Goal: Task Accomplishment & Management: Use online tool/utility

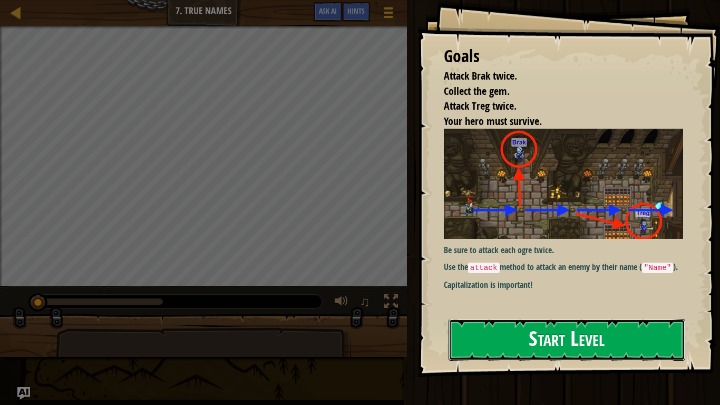
click at [565, 319] on button "Start Level" at bounding box center [567, 340] width 237 height 42
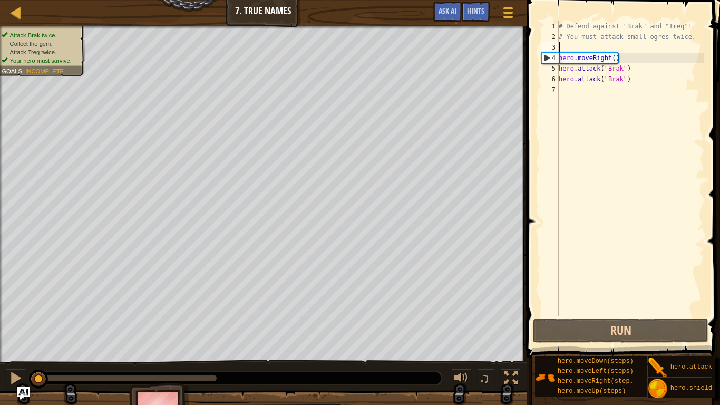
click at [600, 47] on div "# Defend against "Brak" and "Treg"! # You must attack small ogres twice. hero .…" at bounding box center [631, 179] width 148 height 316
click at [621, 59] on div "# Defend against "Brak" and "Treg"! # You must attack small ogres twice. hero .…" at bounding box center [631, 179] width 148 height 316
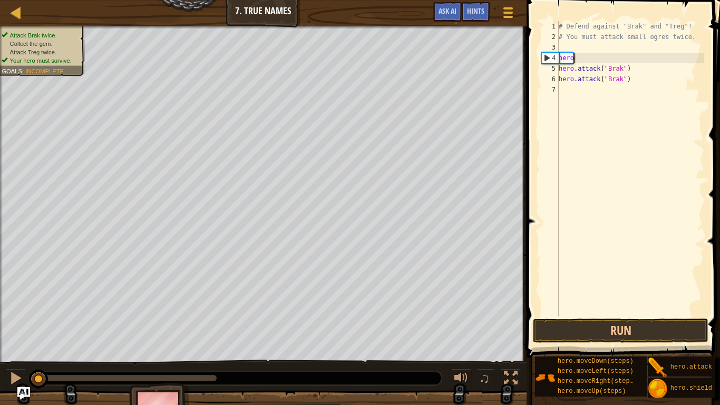
type textarea "h"
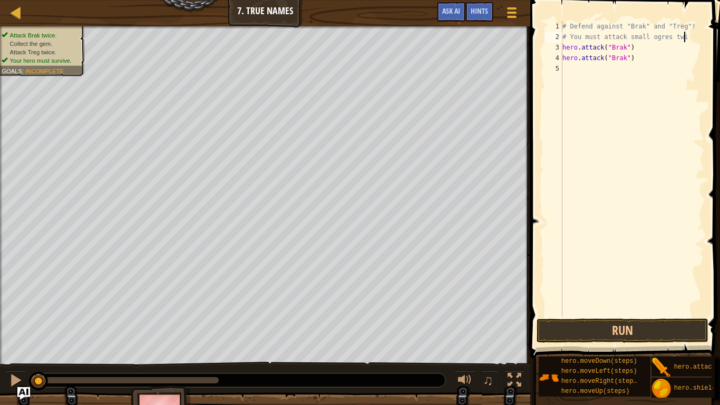
click at [581, 36] on div "# Defend against "Brak" and "Treg"! # You must attack small ogres twi hero . at…" at bounding box center [632, 179] width 144 height 316
click at [568, 40] on div "# Defend against "Brak" and "Treg"! # You must attack small ogres twi hero . at…" at bounding box center [632, 179] width 144 height 316
click at [565, 42] on div "# Defend against "Brak" and "Treg"! # You must attack small ogres twi hero . at…" at bounding box center [632, 179] width 144 height 316
click at [687, 43] on div "# Defend against "Brak" and "Treg"! # You must attack small ogres twi hero . at…" at bounding box center [632, 179] width 144 height 316
click at [691, 40] on div "# Defend against "Brak" and "Treg"! # You must attack small ogres twi hero . at…" at bounding box center [632, 179] width 144 height 316
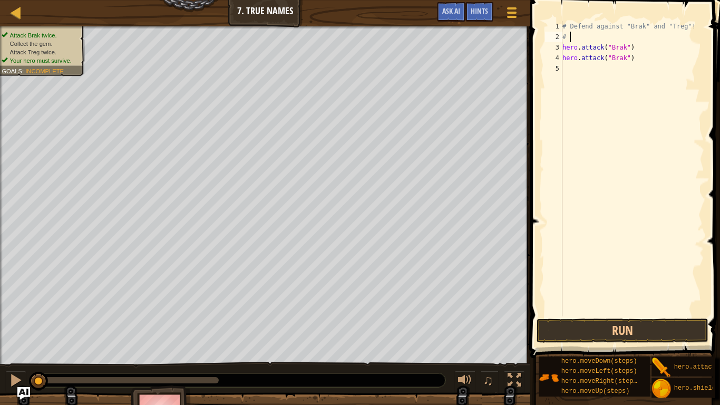
type textarea "#"
type textarea "h"
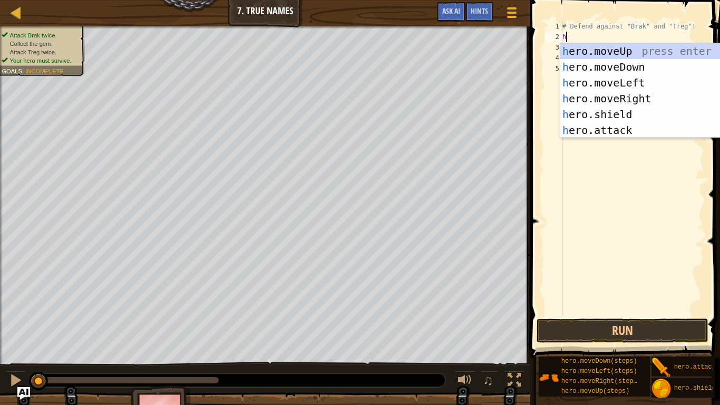
scroll to position [5, 0]
click at [638, 98] on div "h ero.moveUp press enter h ero.moveDown press enter h ero.moveLeft press enter …" at bounding box center [659, 106] width 199 height 127
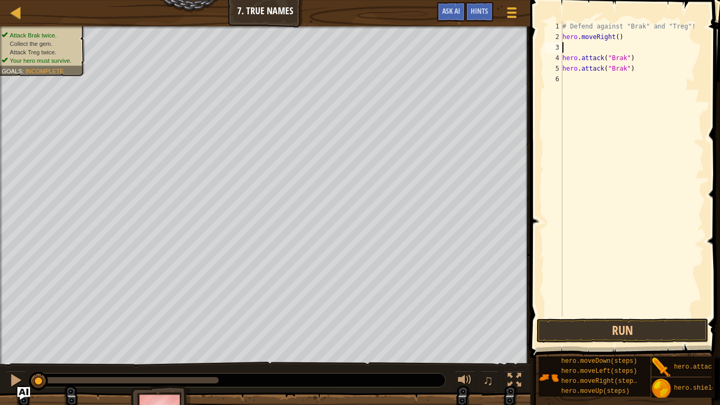
click at [694, 23] on div "# Defend against "Brak" and "Treg"! hero . moveRight ( ) hero . attack ( "Brak"…" at bounding box center [632, 179] width 144 height 316
type textarea "# Defend against "Brak" and "Treg"
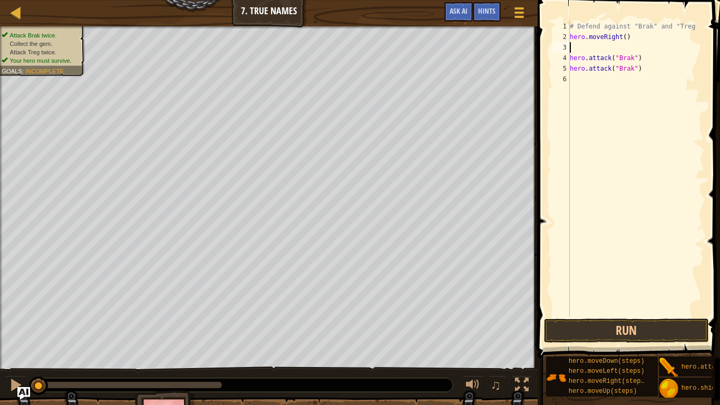
click at [580, 50] on div "# Defend against "Brak" and "Treg hero . moveRight ( ) hero . attack ( "Brak" )…" at bounding box center [636, 179] width 137 height 316
type textarea "h"
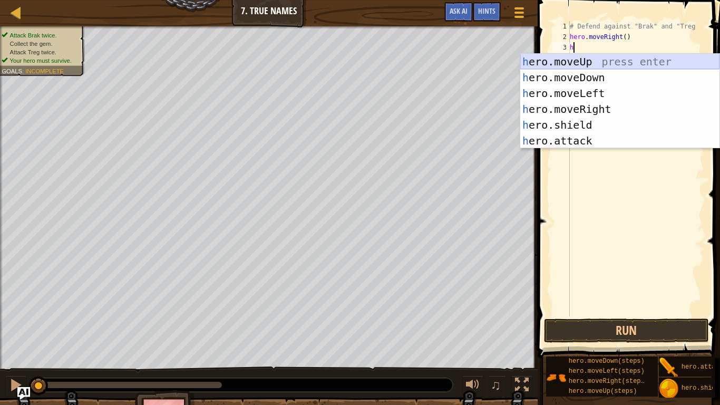
click at [562, 65] on div "h ero.moveUp press enter h ero.moveDown press enter h ero.moveLeft press enter …" at bounding box center [619, 117] width 199 height 127
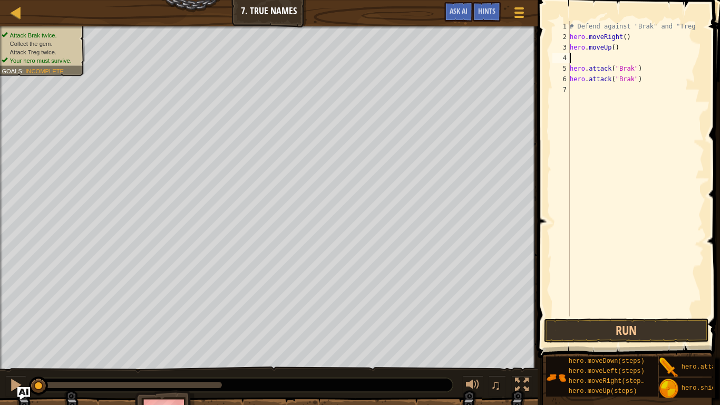
type textarea "h"
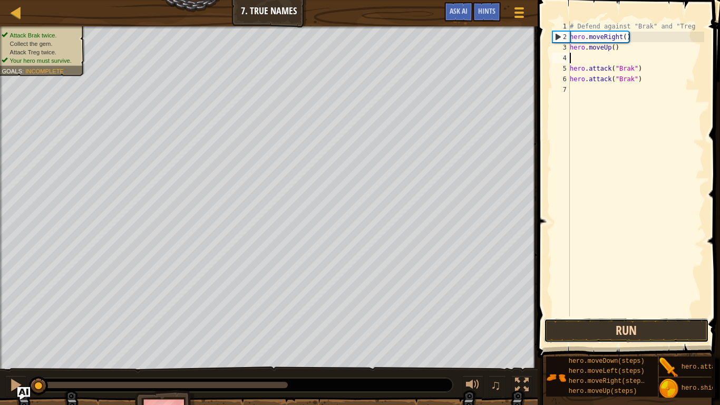
click at [587, 326] on button "Run" at bounding box center [626, 330] width 164 height 24
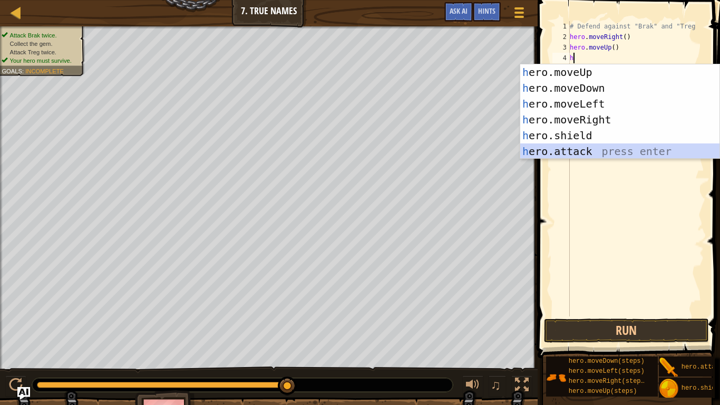
click at [588, 145] on div "h ero.moveUp press enter h ero.moveDown press enter h ero.moveLeft press enter …" at bounding box center [619, 127] width 199 height 127
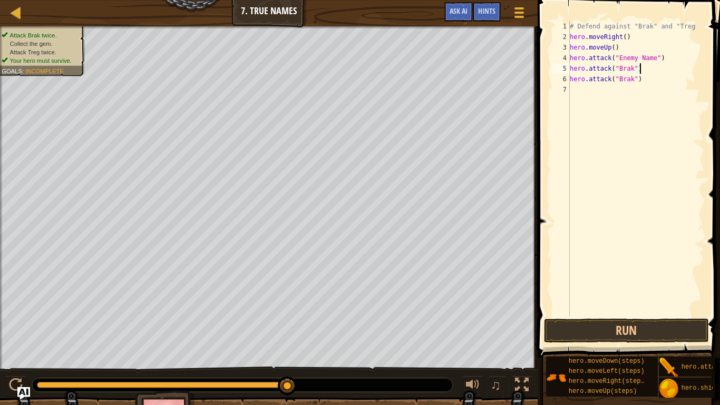
click at [650, 71] on div "# Defend against "Brak" and "Treg hero . moveRight ( ) hero . moveUp ( ) hero .…" at bounding box center [636, 179] width 137 height 316
type textarea "h"
click at [644, 85] on div "# Defend against "Brak" and "Treg hero . moveRight ( ) hero . moveUp ( ) hero .…" at bounding box center [636, 179] width 137 height 316
type textarea "h"
click at [571, 66] on div "# Defend against "Brak" and "Treg hero . moveRight ( ) hero . moveUp ( ) hero .…" at bounding box center [636, 179] width 137 height 316
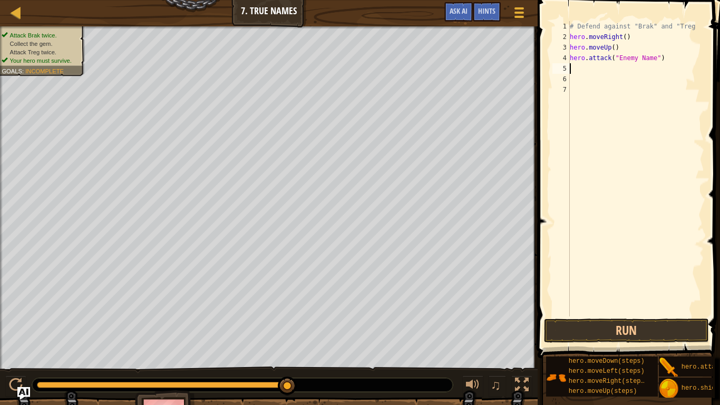
type textarea "h"
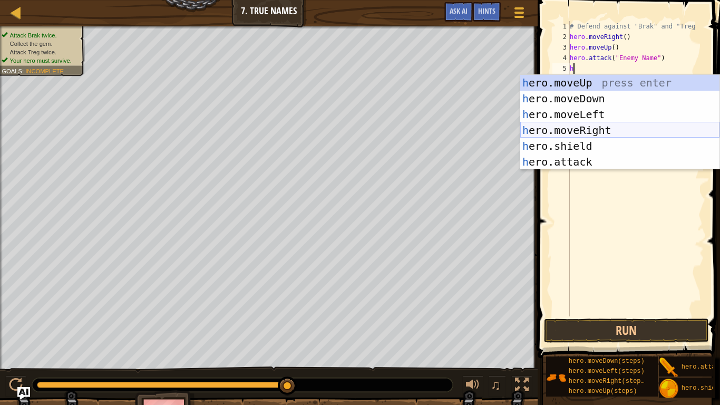
click at [579, 129] on div "h ero.moveUp press enter h ero.moveDown press enter h ero.moveLeft press enter …" at bounding box center [619, 138] width 199 height 127
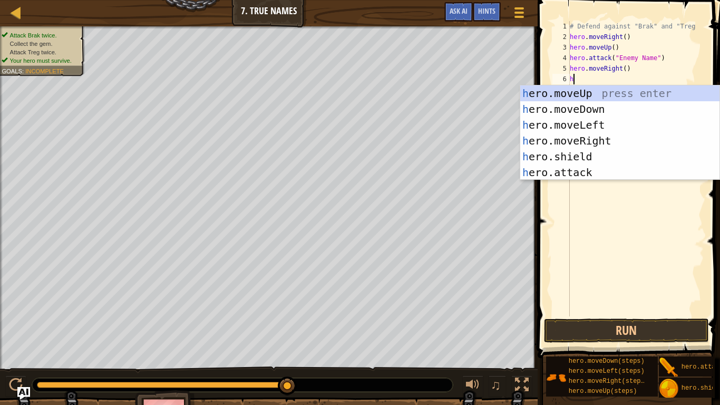
click at [625, 69] on div "# Defend against "Brak" and "Treg hero . moveRight ( ) hero . moveUp ( ) hero .…" at bounding box center [636, 179] width 137 height 316
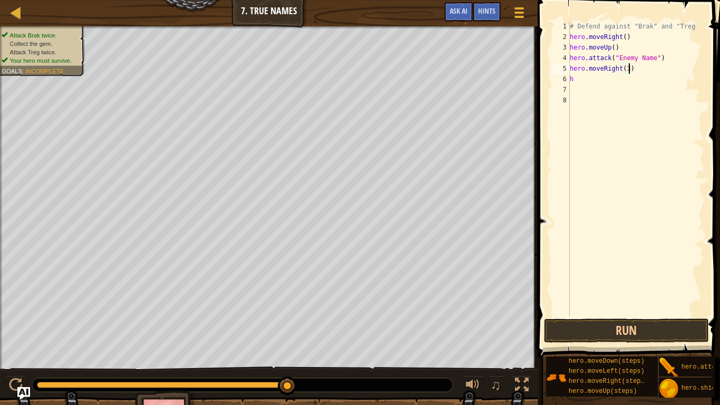
scroll to position [5, 8]
click at [572, 323] on button "Run" at bounding box center [626, 330] width 164 height 24
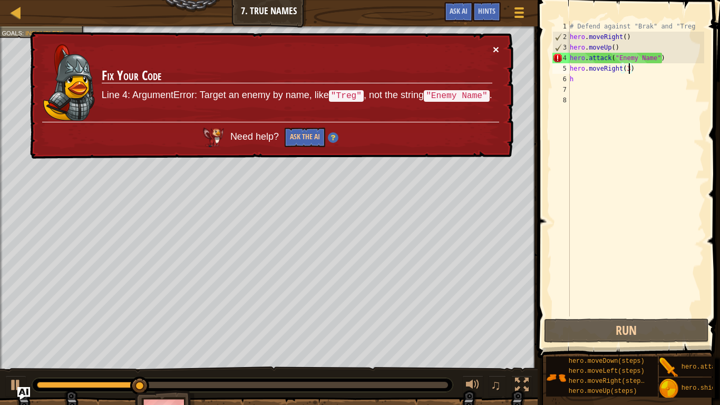
click at [497, 46] on button "×" at bounding box center [496, 49] width 6 height 11
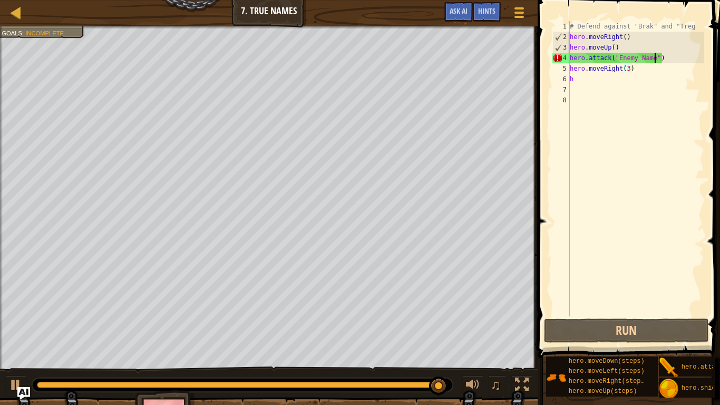
click at [654, 59] on div "# Defend against "Brak" and "Treg hero . moveRight ( ) hero . moveUp ( ) hero .…" at bounding box center [636, 179] width 137 height 316
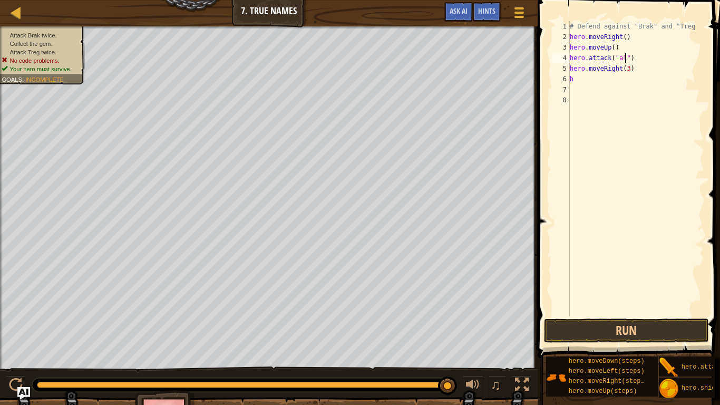
scroll to position [5, 9]
click at [577, 328] on button "Run" at bounding box center [626, 330] width 164 height 24
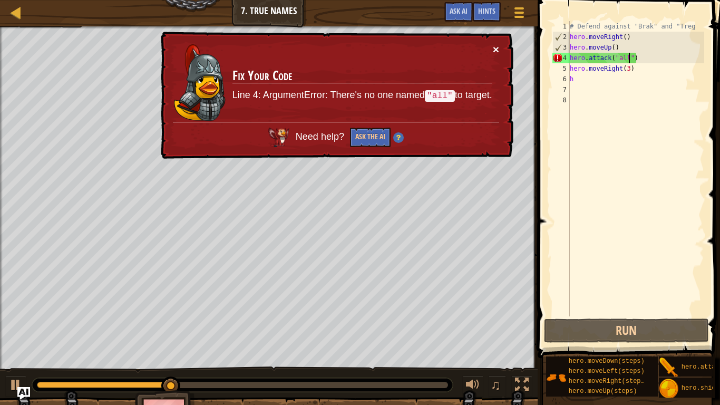
click at [499, 48] on button "×" at bounding box center [496, 49] width 6 height 11
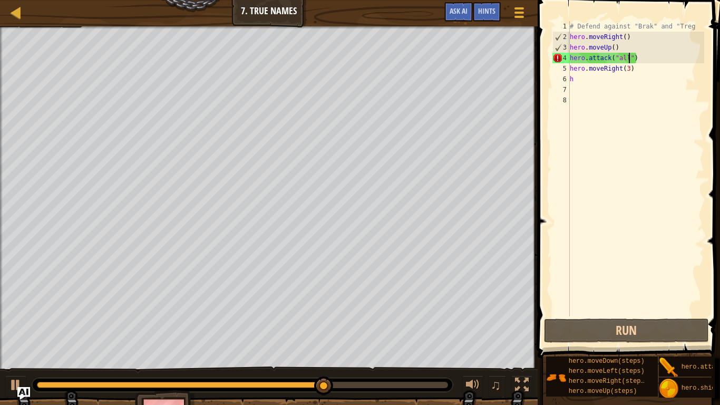
click at [629, 62] on div "# Defend against "Brak" and "Treg hero . moveRight ( ) hero . moveUp ( ) hero .…" at bounding box center [636, 179] width 137 height 316
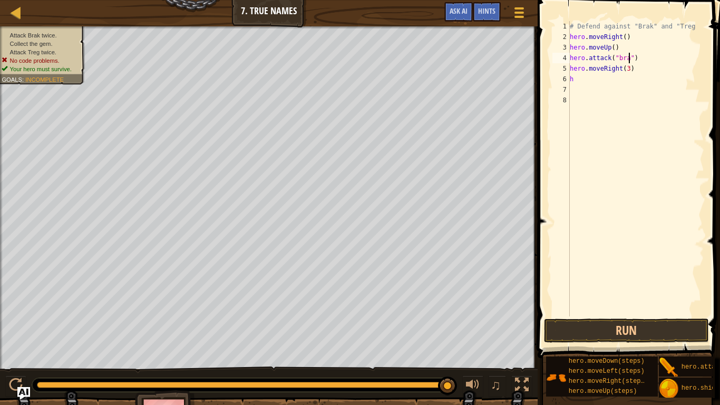
scroll to position [5, 9]
click at [570, 331] on button "Run" at bounding box center [626, 330] width 164 height 24
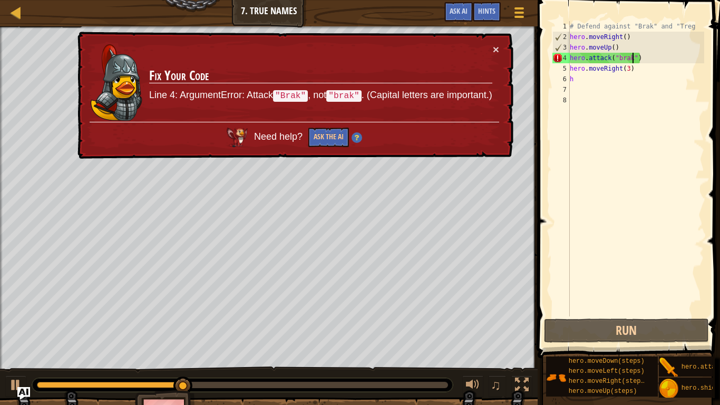
click at [500, 48] on div "× Fix Your Code Line 4: ArgumentError: Attack "Brak" , not "brak" . (Capital le…" at bounding box center [294, 96] width 438 height 128
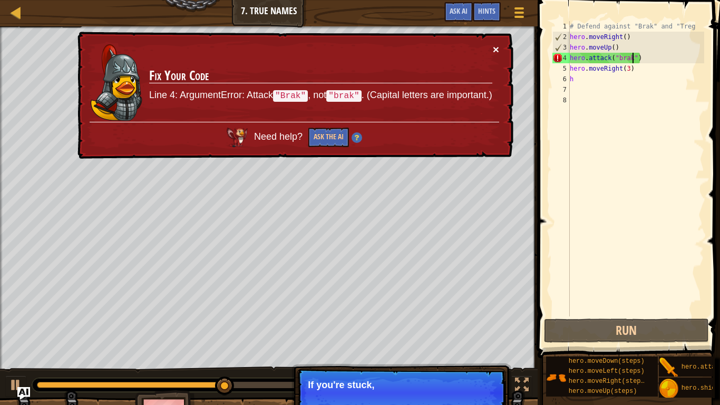
click at [494, 46] on button "×" at bounding box center [496, 49] width 6 height 11
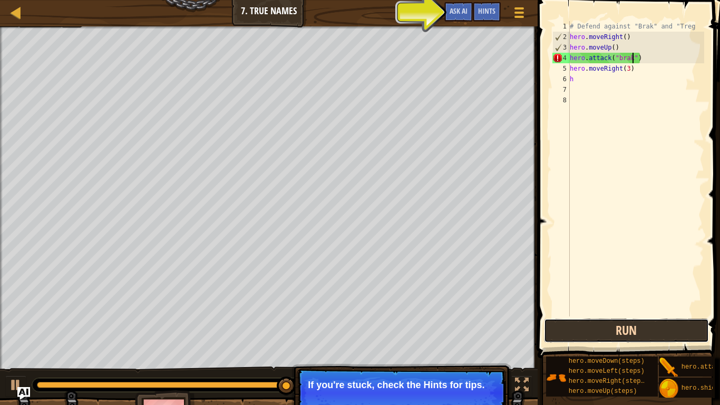
click at [565, 333] on button "Run" at bounding box center [626, 330] width 164 height 24
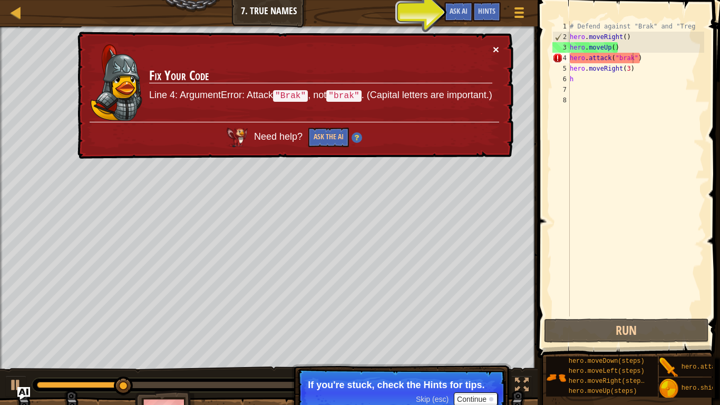
click at [493, 52] on button "×" at bounding box center [496, 49] width 6 height 11
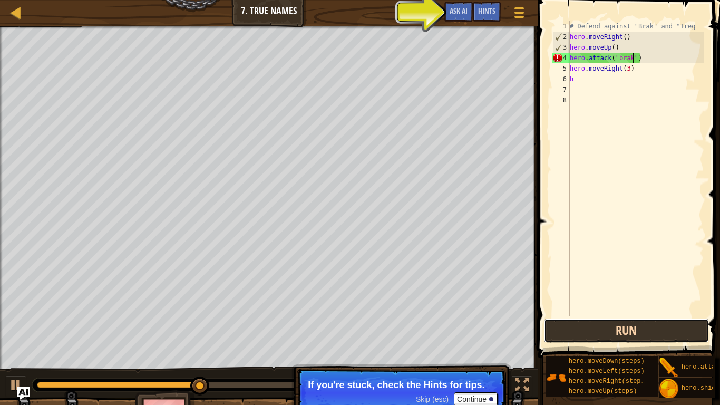
click at [567, 338] on button "Run" at bounding box center [626, 330] width 164 height 24
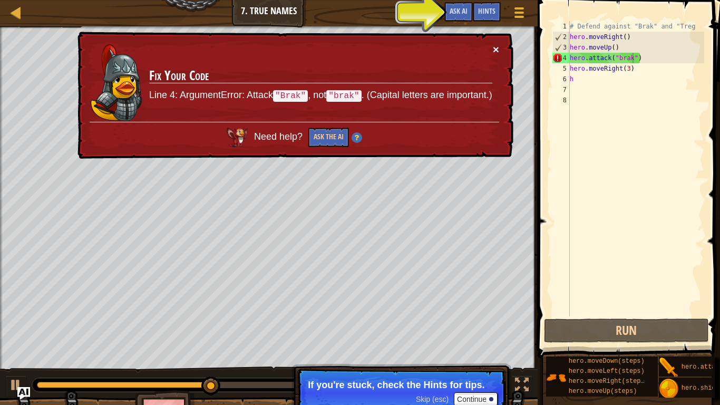
click at [495, 47] on button "×" at bounding box center [496, 49] width 6 height 11
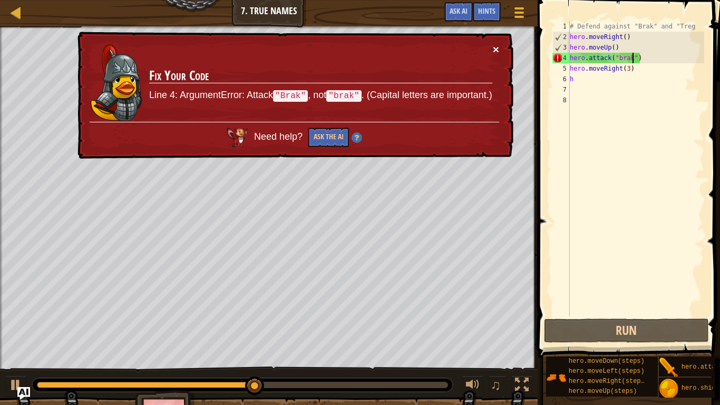
click at [493, 49] on button "×" at bounding box center [496, 49] width 6 height 11
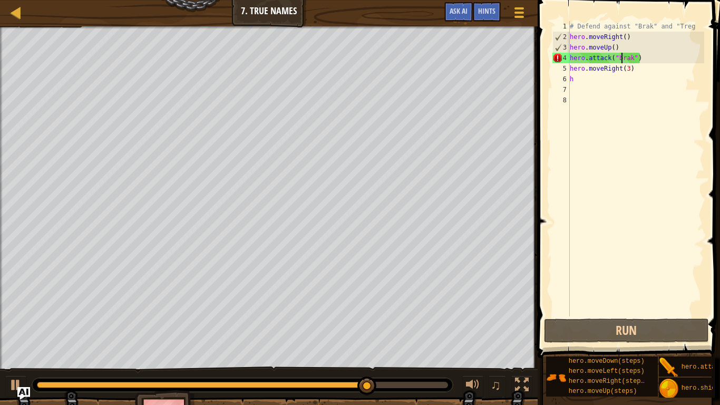
click at [620, 56] on div "# Defend against "Brak" and "Treg hero . moveRight ( ) hero . moveUp ( ) hero .…" at bounding box center [636, 179] width 137 height 316
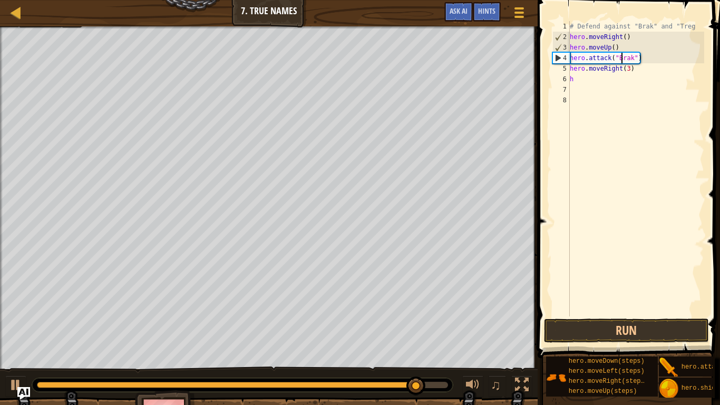
scroll to position [5, 8]
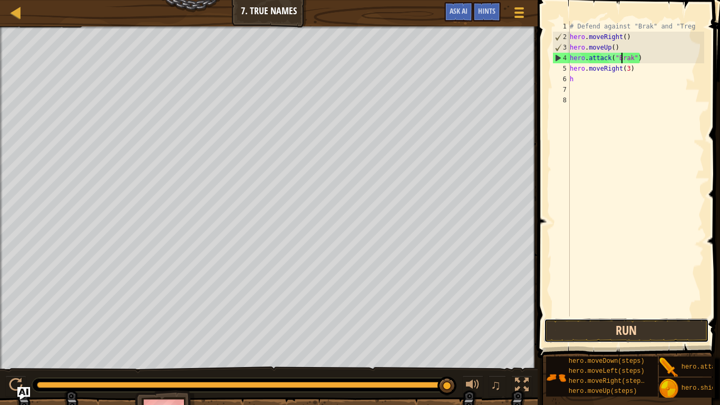
click at [567, 336] on button "Run" at bounding box center [626, 330] width 164 height 24
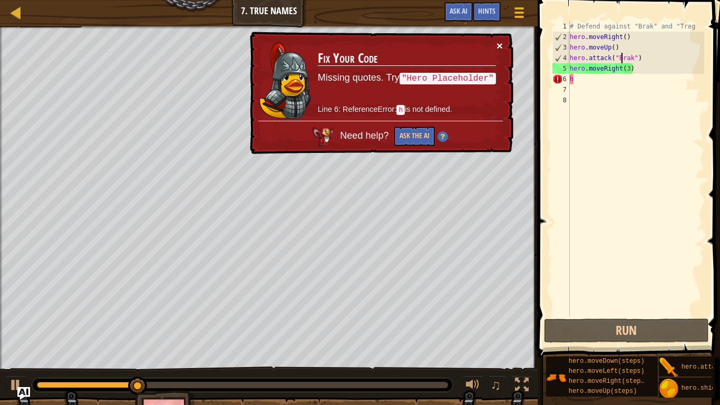
click at [499, 42] on button "×" at bounding box center [500, 45] width 6 height 11
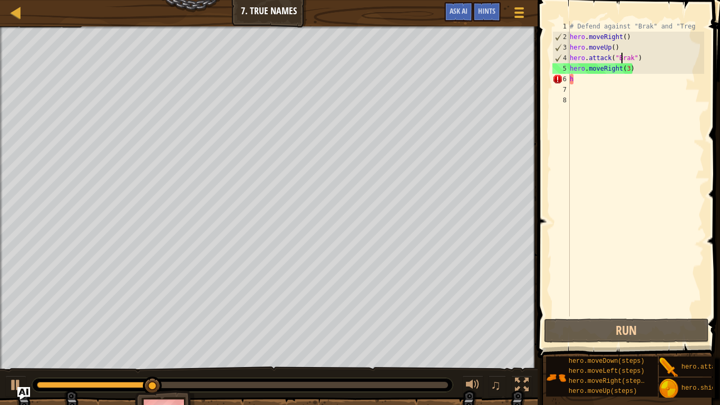
click at [580, 79] on div "# Defend against "Brak" and "Treg hero . moveRight ( ) hero . moveUp ( ) hero .…" at bounding box center [636, 179] width 137 height 316
type textarea "h"
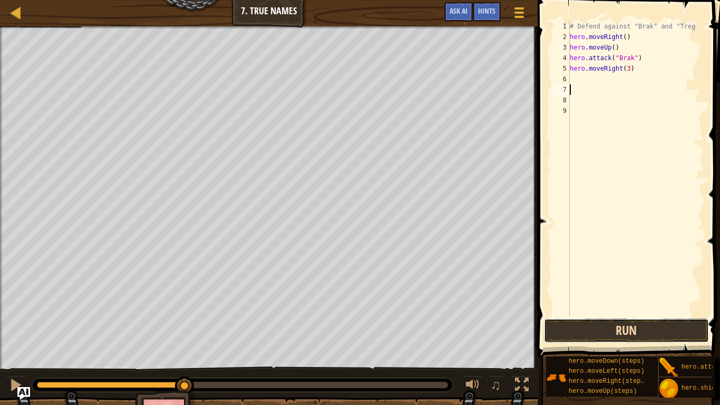
click at [637, 329] on button "Run" at bounding box center [626, 330] width 164 height 24
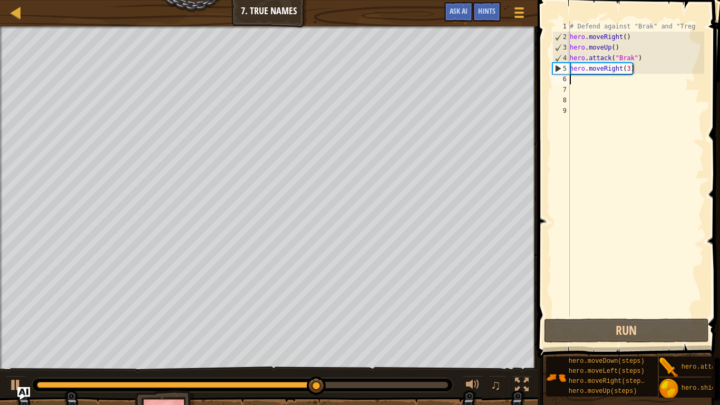
click at [586, 80] on div "# Defend against "Brak" and "Treg hero . moveRight ( ) hero . moveUp ( ) hero .…" at bounding box center [636, 179] width 137 height 316
type textarea "h"
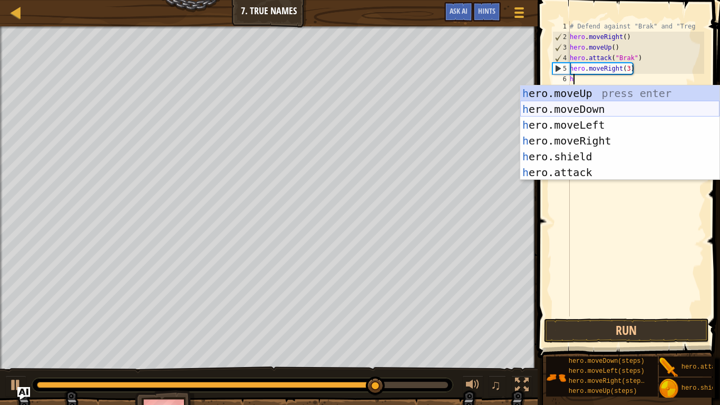
click at [578, 113] on div "h ero.moveUp press enter h ero.moveDown press enter h ero.moveLeft press enter …" at bounding box center [619, 148] width 199 height 127
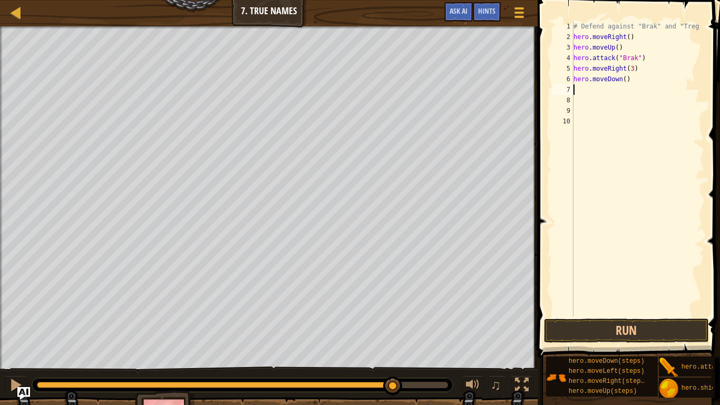
type textarea "h"
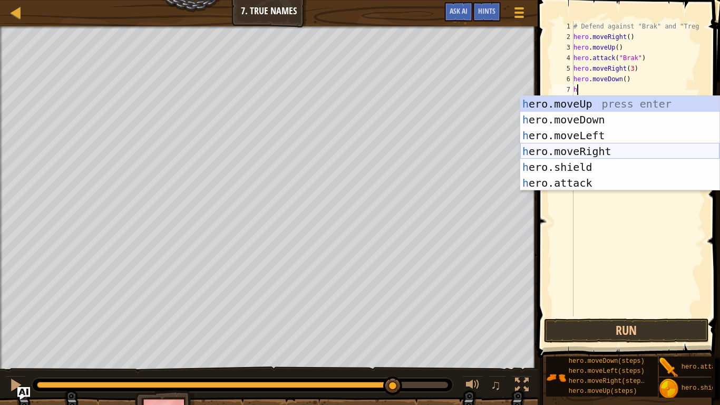
click at [585, 148] on div "h ero.moveUp press enter h ero.moveDown press enter h ero.moveLeft press enter …" at bounding box center [619, 159] width 199 height 127
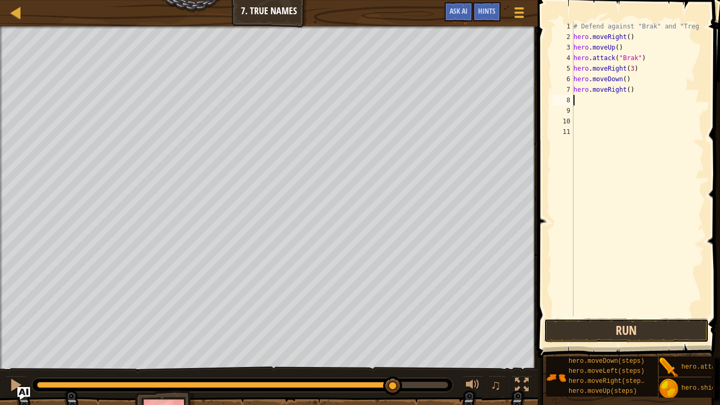
click at [577, 333] on button "Run" at bounding box center [626, 330] width 164 height 24
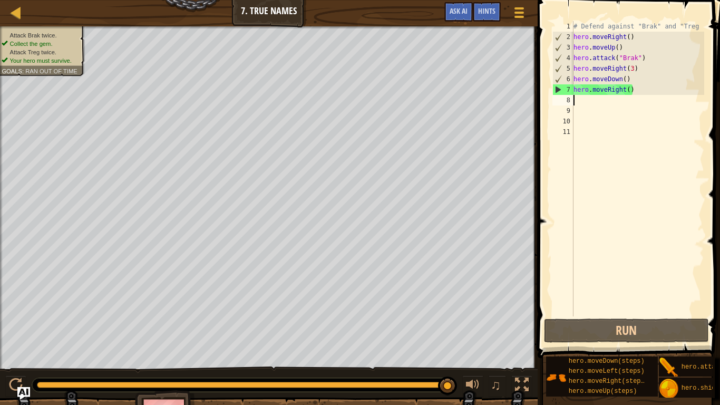
click at [639, 58] on div "# Defend against "Brak" and "Treg hero . moveRight ( ) hero . moveUp ( ) hero .…" at bounding box center [637, 179] width 133 height 316
click at [639, 70] on div "# Defend against "Brak" and "Treg hero . moveRight ( ) hero . moveUp ( ) hero .…" at bounding box center [637, 179] width 133 height 316
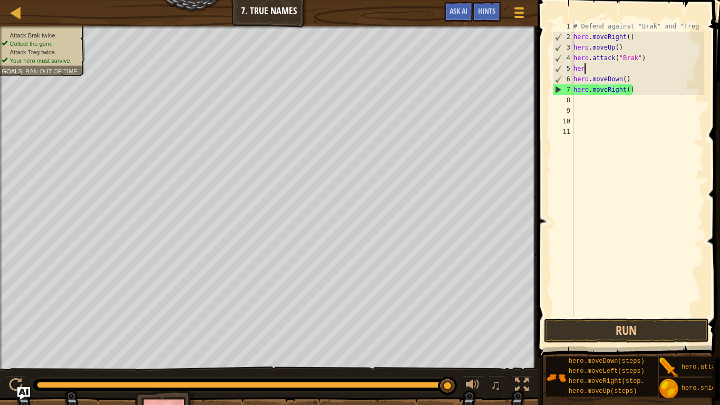
type textarea "h"
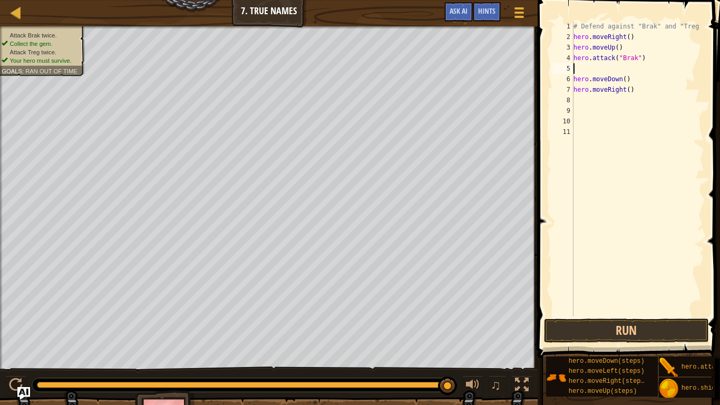
click at [654, 80] on div "# Defend against "Brak" and "Treg hero . moveRight ( ) hero . moveUp ( ) hero .…" at bounding box center [637, 179] width 133 height 316
type textarea "h"
click at [637, 87] on div "# Defend against "Brak" and "Treg hero . moveRight ( ) hero . moveUp ( ) hero .…" at bounding box center [637, 179] width 133 height 316
type textarea "h"
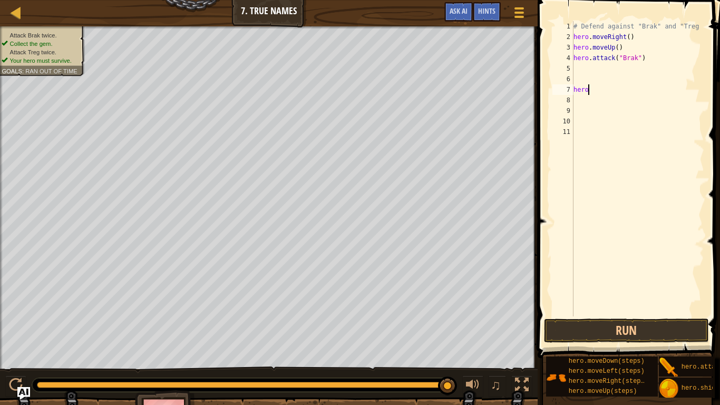
scroll to position [5, 0]
click at [581, 71] on div "# Defend against "Brak" and "Treg hero . moveRight ( ) hero . moveUp ( ) hero .…" at bounding box center [637, 179] width 133 height 316
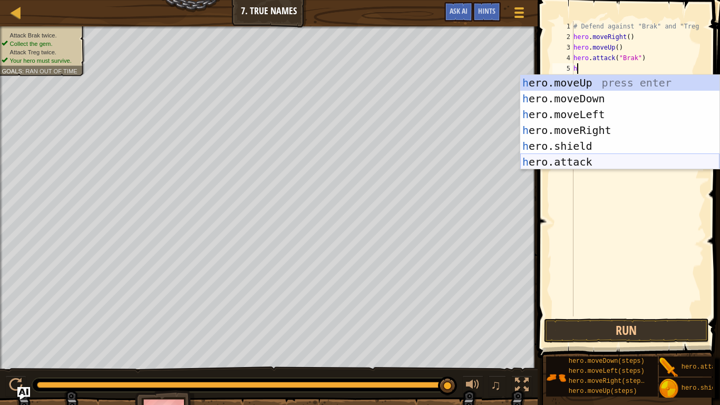
click at [543, 159] on div "h ero.moveUp press enter h ero.moveDown press enter h ero.moveLeft press enter …" at bounding box center [619, 138] width 199 height 127
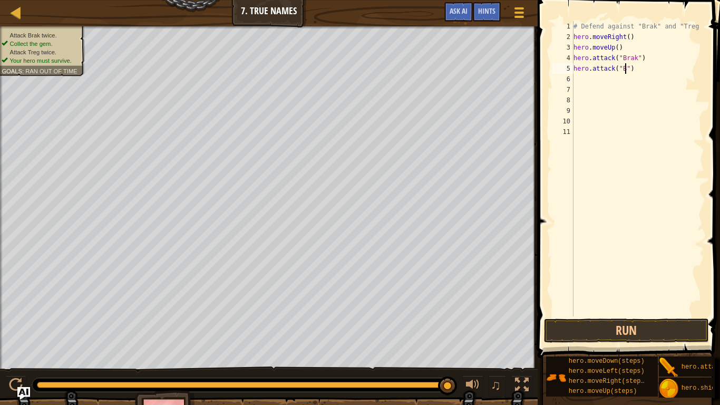
scroll to position [5, 8]
type textarea "hero.attack("Brak")"
click at [593, 77] on div "# Defend against "Brak" and "Treg hero . moveRight ( ) hero . moveUp ( ) hero .…" at bounding box center [637, 179] width 133 height 316
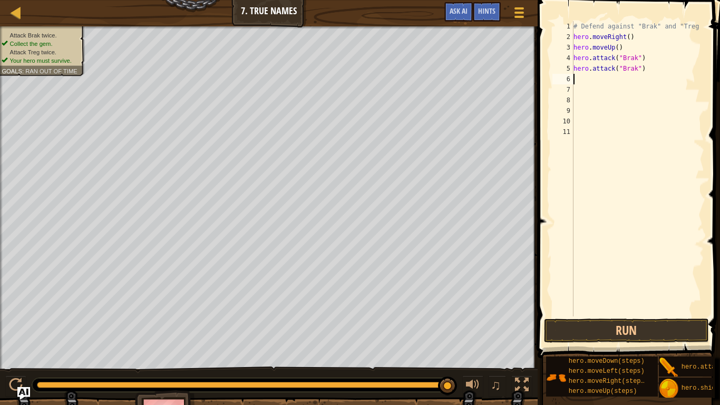
type textarea "h"
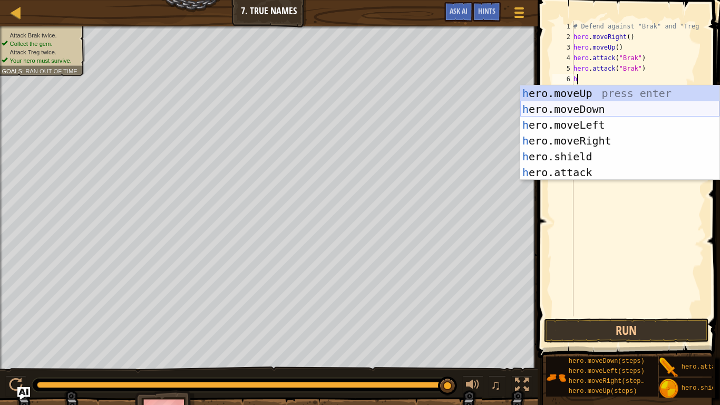
click at [580, 109] on div "h ero.moveUp press enter h ero.moveDown press enter h ero.moveLeft press enter …" at bounding box center [619, 148] width 199 height 127
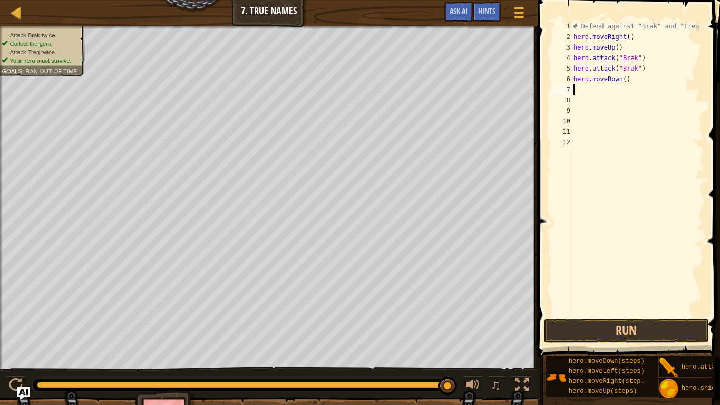
click at [580, 109] on div "# Defend against "Brak" and "Treg hero . moveRight ( ) hero . moveUp ( ) hero .…" at bounding box center [637, 179] width 133 height 316
type textarea "h"
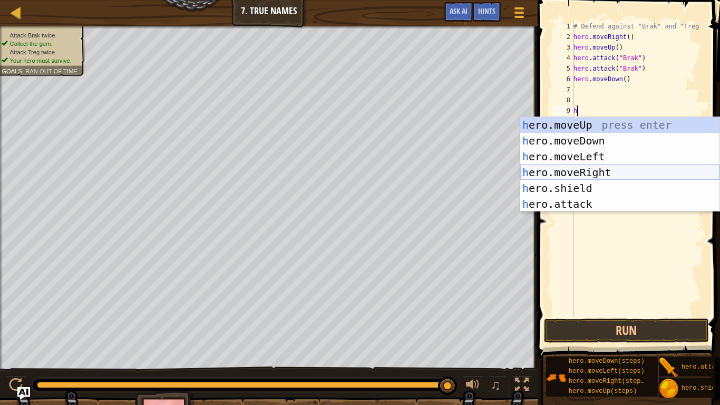
click at [571, 174] on div "h ero.moveUp press enter h ero.moveDown press enter h ero.moveLeft press enter …" at bounding box center [619, 180] width 199 height 127
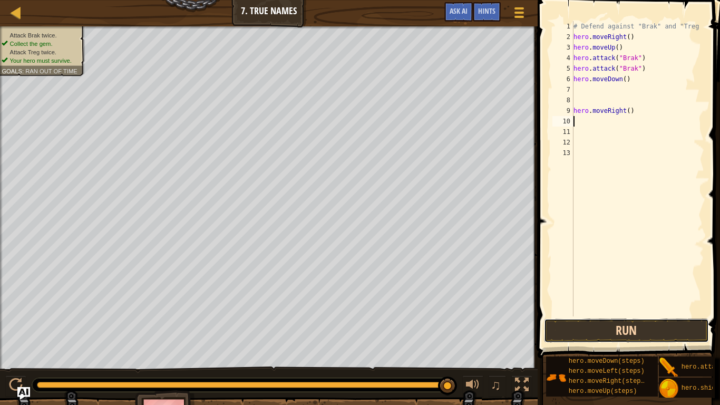
click at [586, 333] on button "Run" at bounding box center [626, 330] width 164 height 24
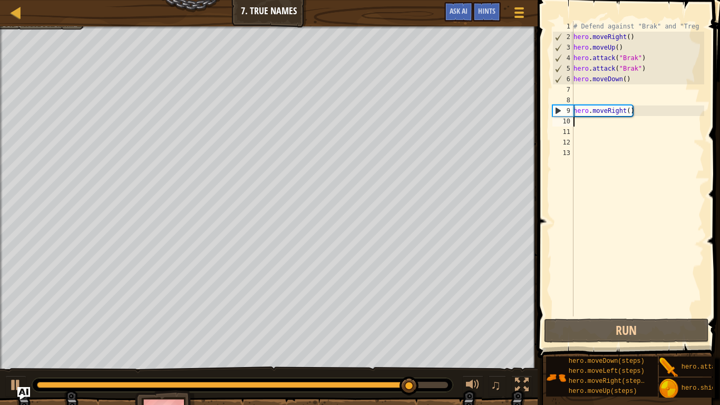
click at [643, 115] on div "# Defend against "Brak" and "Treg hero . moveRight ( ) hero . moveUp ( ) hero .…" at bounding box center [637, 179] width 133 height 316
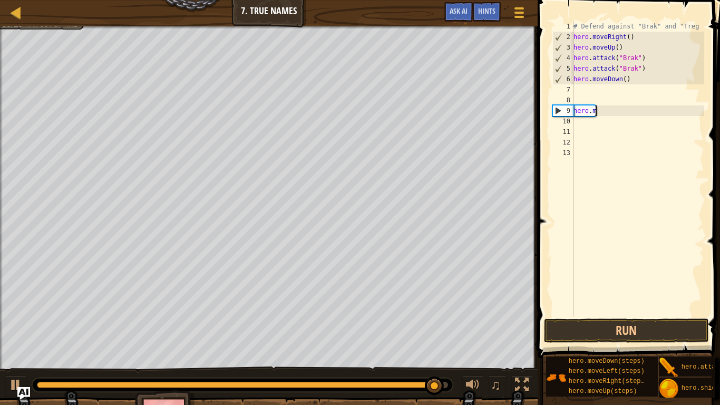
type textarea "h"
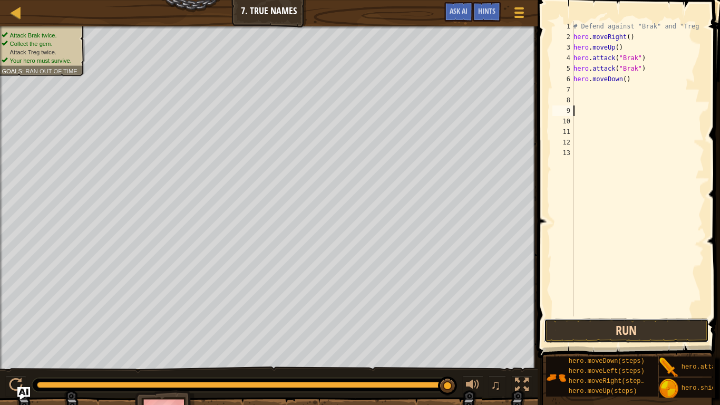
click at [600, 331] on button "Run" at bounding box center [626, 330] width 164 height 24
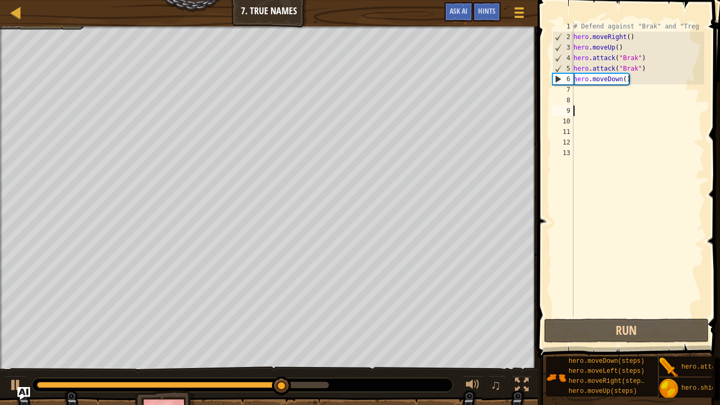
click at [579, 93] on div "# Defend against "Brak" and "Treg hero . moveRight ( ) hero . moveUp ( ) hero .…" at bounding box center [637, 179] width 133 height 316
type textarea "h"
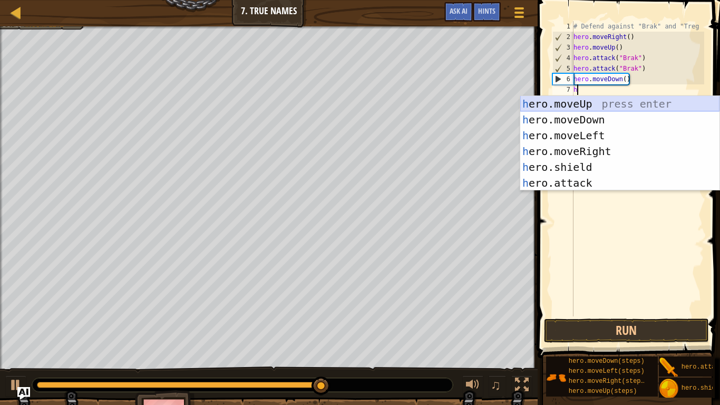
click at [566, 105] on div "h ero.moveUp press enter h ero.moveDown press enter h ero.moveLeft press enter …" at bounding box center [619, 159] width 199 height 127
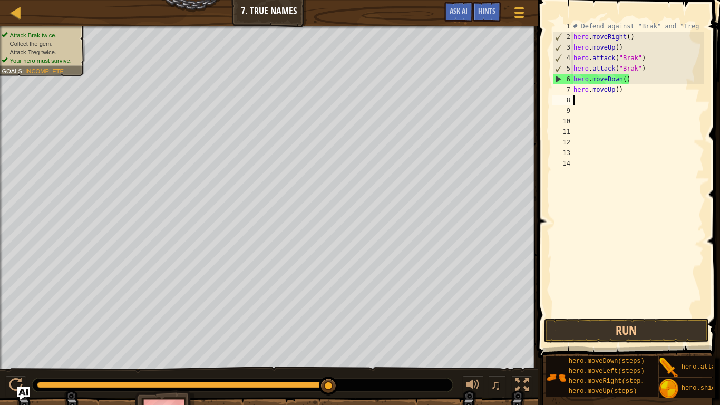
click at [566, 105] on div "9" at bounding box center [562, 110] width 21 height 11
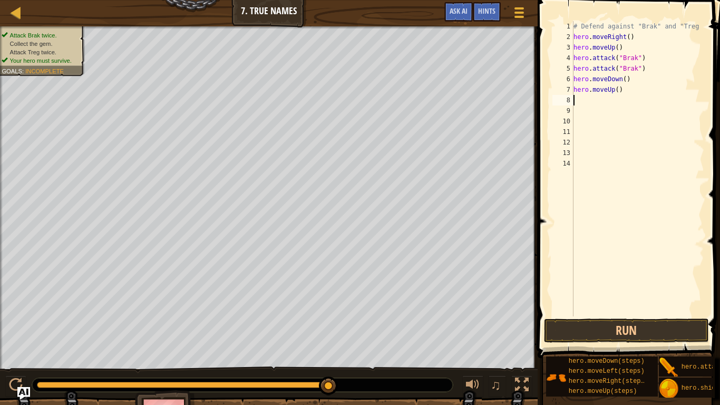
type textarea "h"
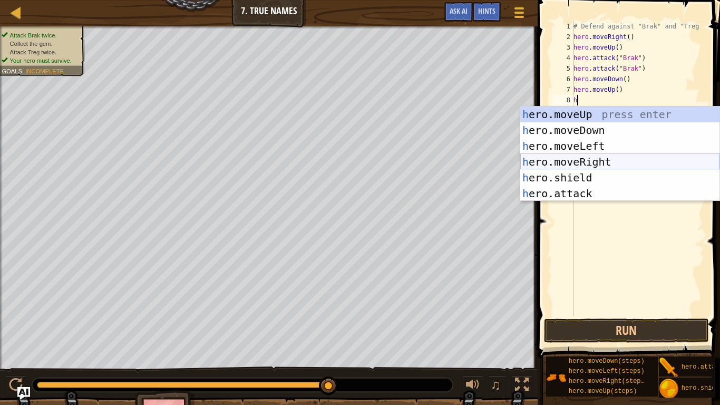
click at [577, 162] on div "h ero.moveUp press enter h ero.moveDown press enter h ero.moveLeft press enter …" at bounding box center [619, 169] width 199 height 127
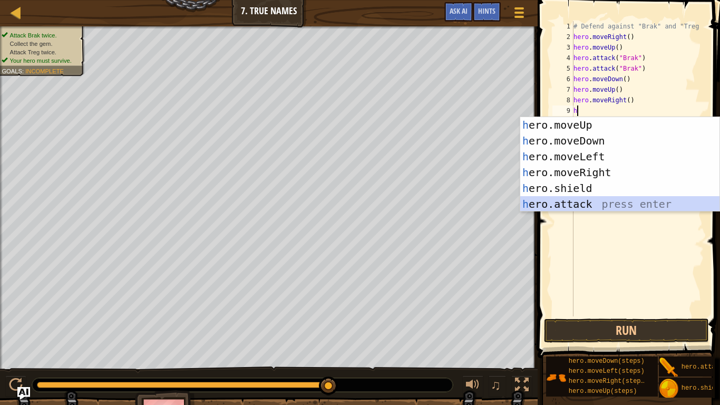
click at [593, 199] on div "h ero.moveUp press enter h ero.moveDown press enter h ero.moveLeft press enter …" at bounding box center [619, 180] width 199 height 127
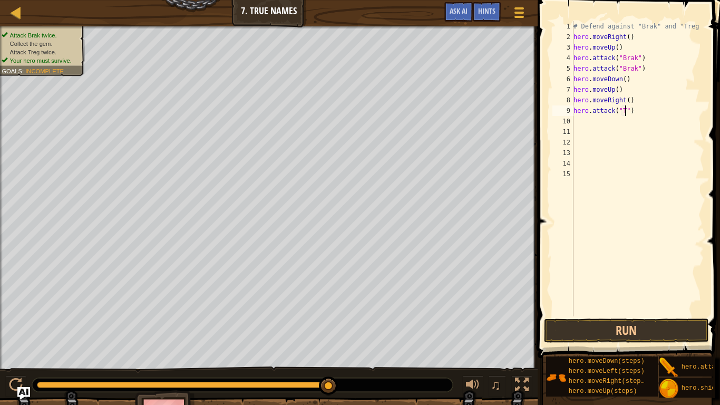
scroll to position [5, 8]
type textarea "hero.attack("Treg")"
click at [578, 120] on div "# Defend against "Brak" and "Treg hero . moveRight ( ) hero . moveUp ( ) hero .…" at bounding box center [637, 179] width 133 height 316
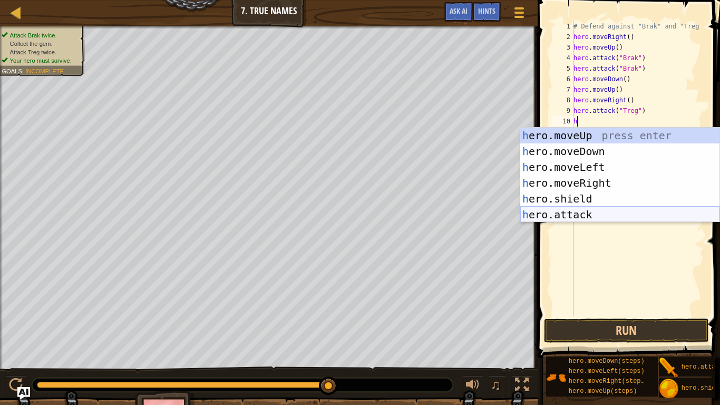
click at [563, 212] on div "h ero.moveUp press enter h ero.moveDown press enter h ero.moveLeft press enter …" at bounding box center [619, 191] width 199 height 127
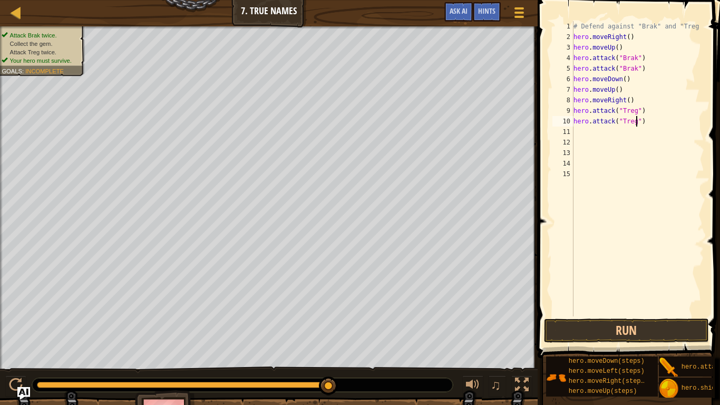
scroll to position [5, 9]
click at [630, 102] on div "# Defend against "Brak" and "Treg hero . moveRight ( ) hero . moveUp ( ) hero .…" at bounding box center [637, 179] width 133 height 316
type textarea "hero.moveRight(2)"
click at [588, 339] on button "Run" at bounding box center [626, 330] width 164 height 24
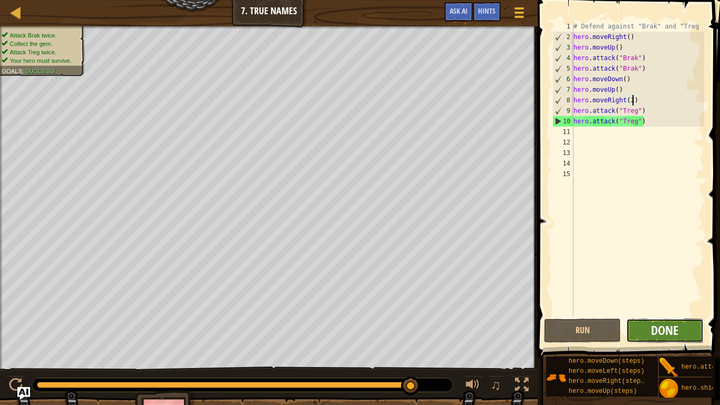
click at [654, 324] on span "Done" at bounding box center [664, 330] width 27 height 17
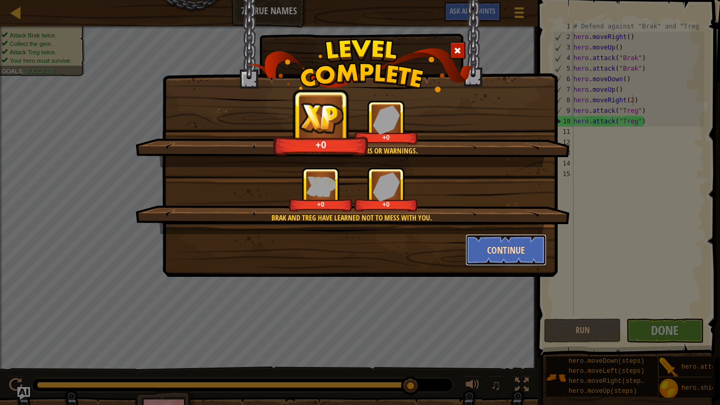
click at [481, 247] on button "Continue" at bounding box center [506, 250] width 82 height 32
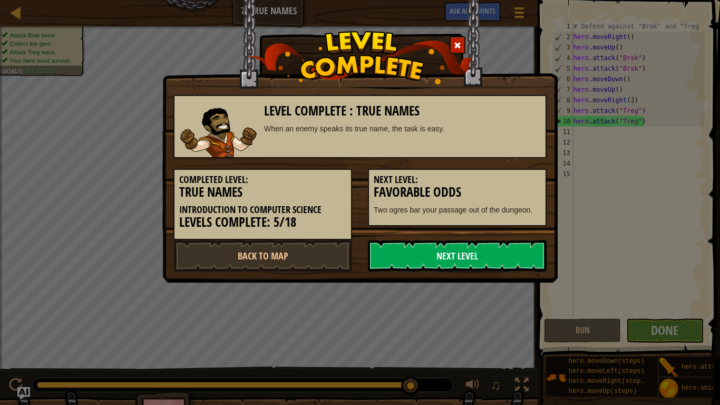
click at [413, 251] on link "Next Level" at bounding box center [457, 256] width 179 height 32
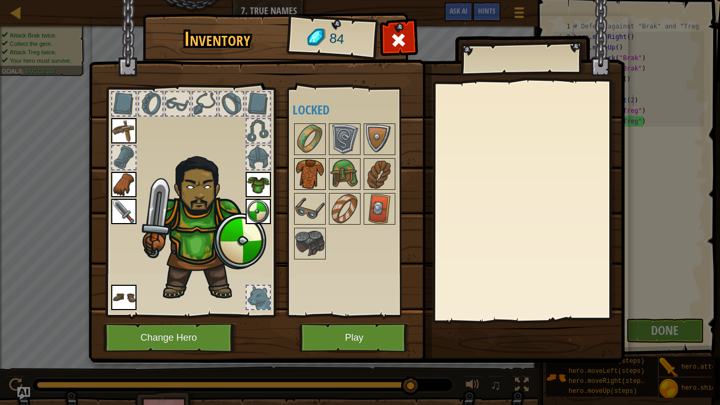
click at [312, 170] on img at bounding box center [310, 174] width 30 height 30
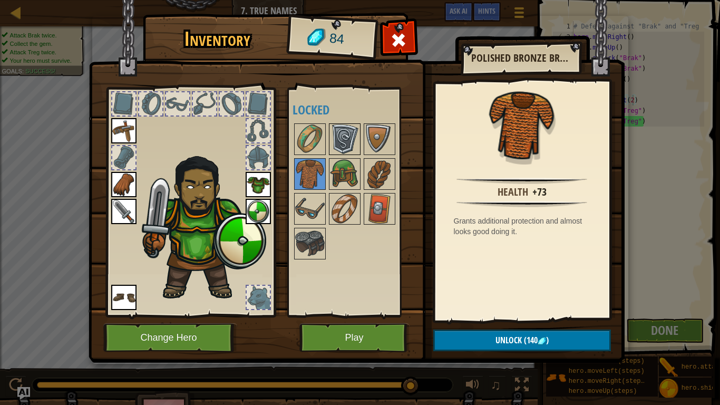
click at [343, 149] on img at bounding box center [345, 139] width 30 height 30
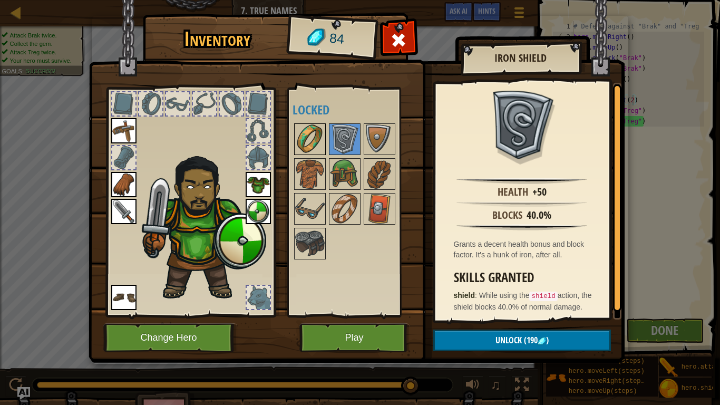
click at [320, 142] on img at bounding box center [310, 139] width 30 height 30
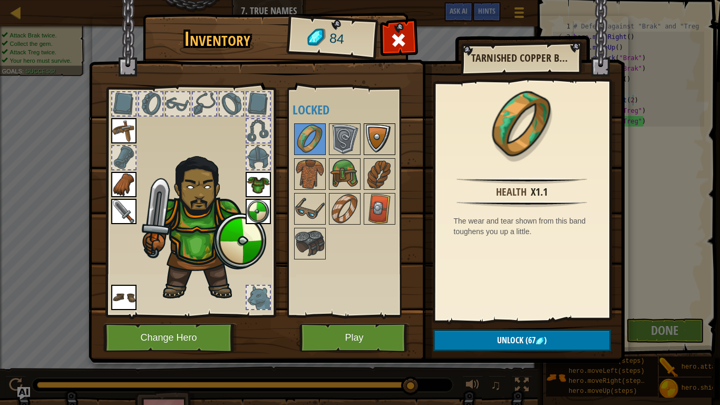
click at [381, 137] on img at bounding box center [380, 139] width 30 height 30
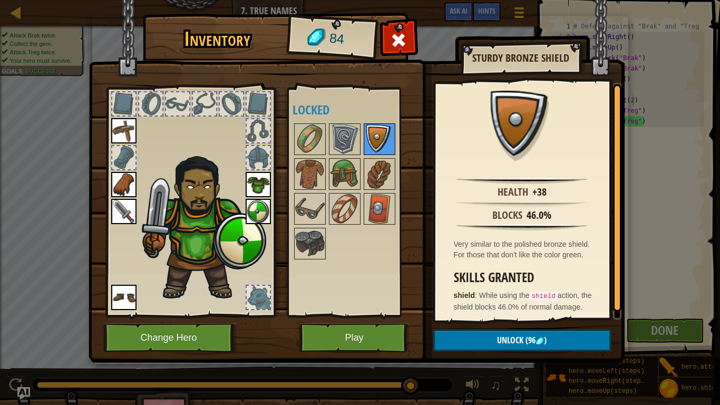
click at [379, 151] on img at bounding box center [380, 139] width 30 height 30
click at [370, 172] on img at bounding box center [380, 174] width 30 height 30
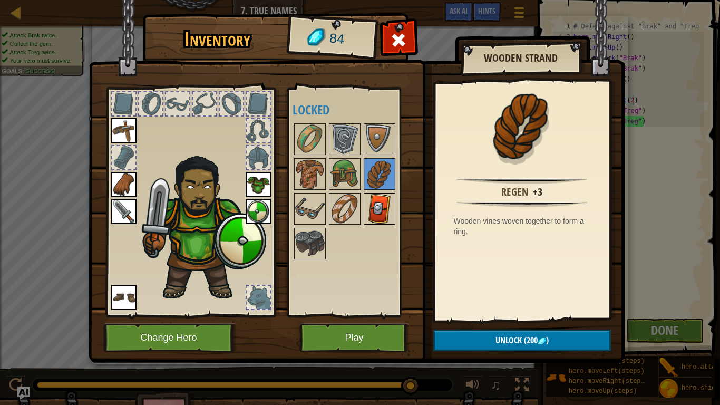
click at [370, 199] on img at bounding box center [380, 209] width 30 height 30
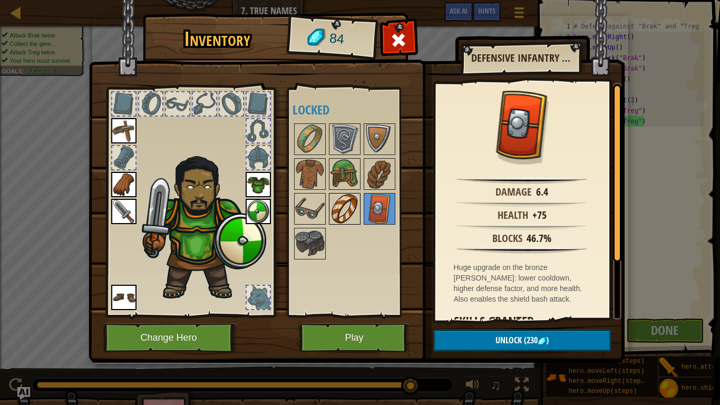
click at [359, 198] on div at bounding box center [345, 209] width 32 height 32
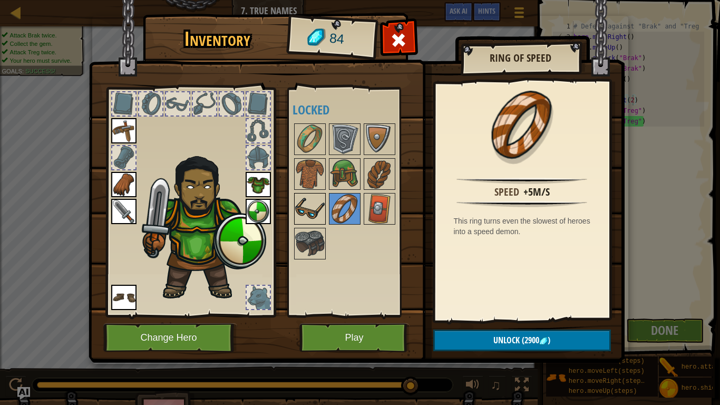
click at [319, 201] on img at bounding box center [310, 209] width 30 height 30
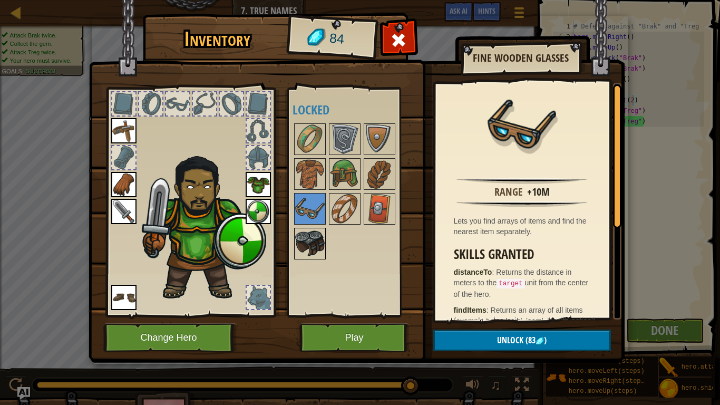
click at [308, 244] on img at bounding box center [310, 244] width 30 height 30
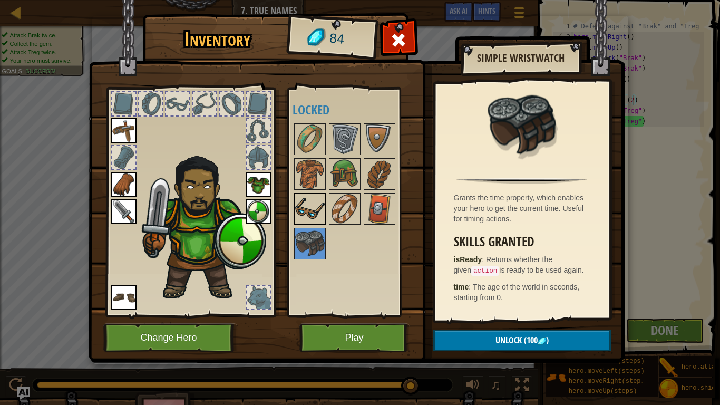
click at [294, 204] on div at bounding box center [310, 209] width 32 height 32
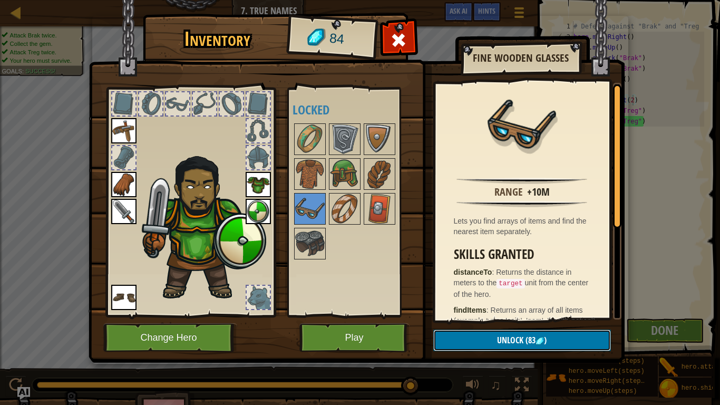
click at [477, 332] on button "Unlock (83 )" at bounding box center [522, 340] width 178 height 22
click at [508, 330] on button "Confirm" at bounding box center [522, 340] width 178 height 22
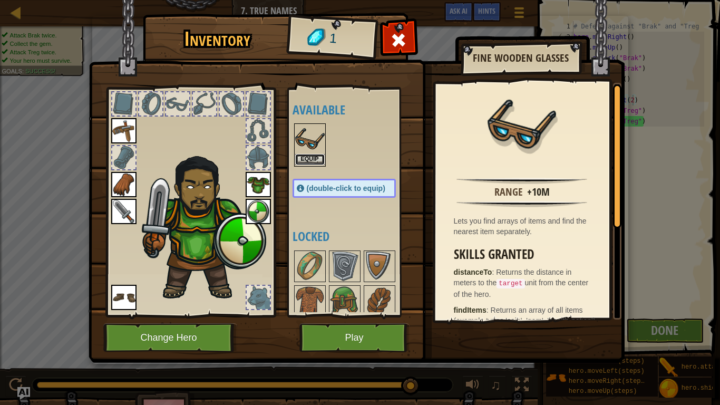
click at [315, 159] on button "Equip" at bounding box center [310, 159] width 30 height 11
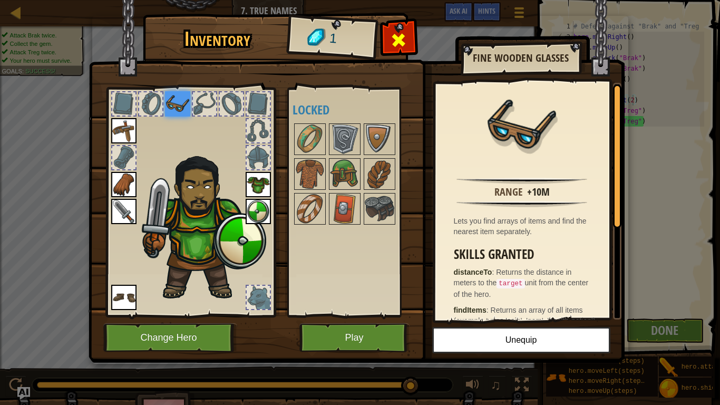
click at [394, 48] on span at bounding box center [398, 40] width 17 height 17
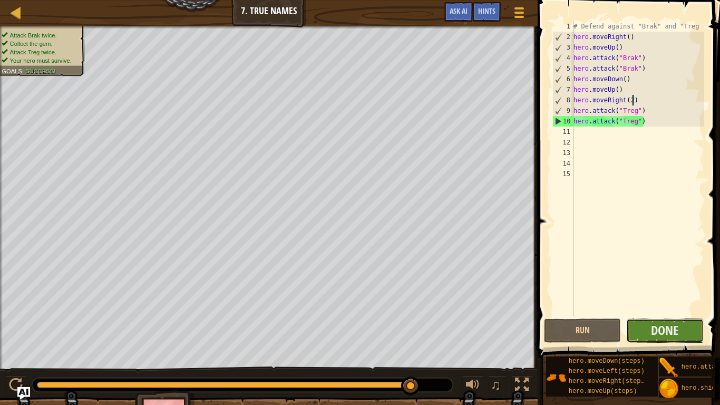
click at [647, 330] on button "Done" at bounding box center [664, 330] width 77 height 24
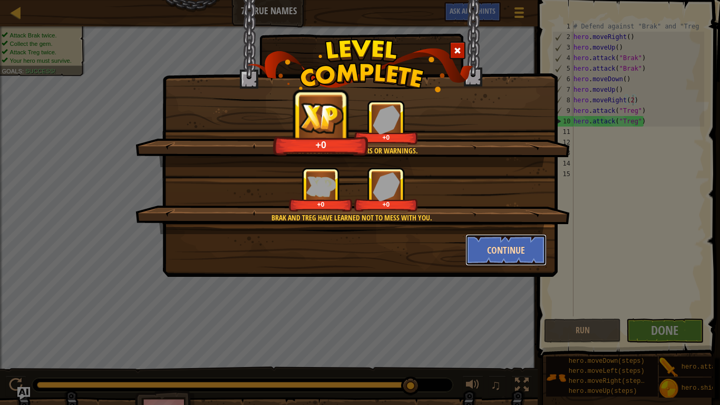
click at [482, 260] on button "Continue" at bounding box center [506, 250] width 82 height 32
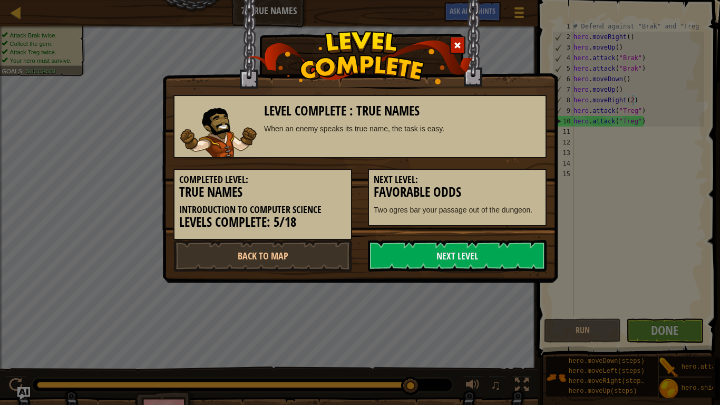
click at [482, 260] on link "Next Level" at bounding box center [457, 256] width 179 height 32
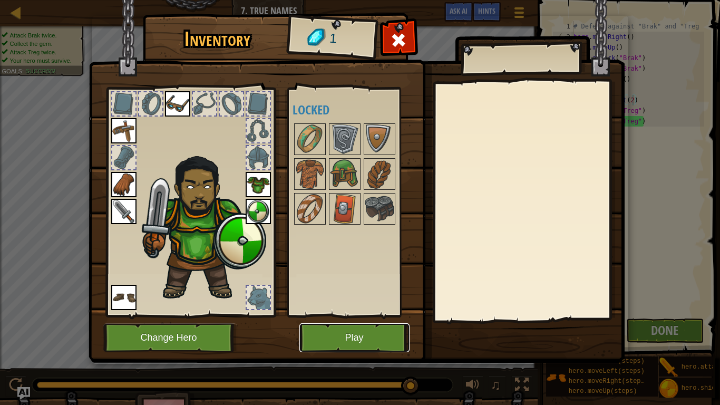
click at [342, 344] on button "Play" at bounding box center [354, 337] width 110 height 29
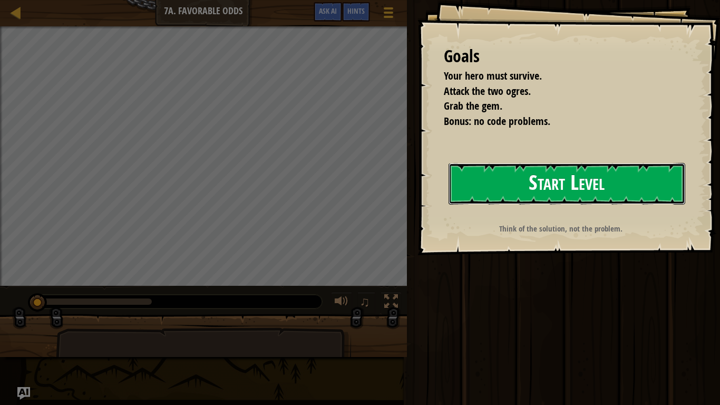
click at [492, 178] on button "Start Level" at bounding box center [567, 184] width 237 height 42
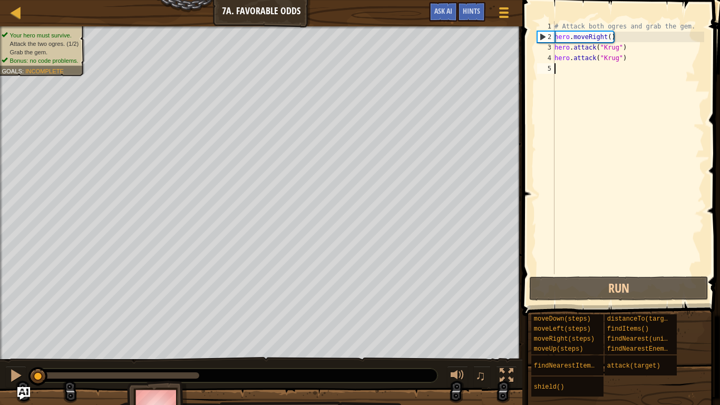
type textarea "h"
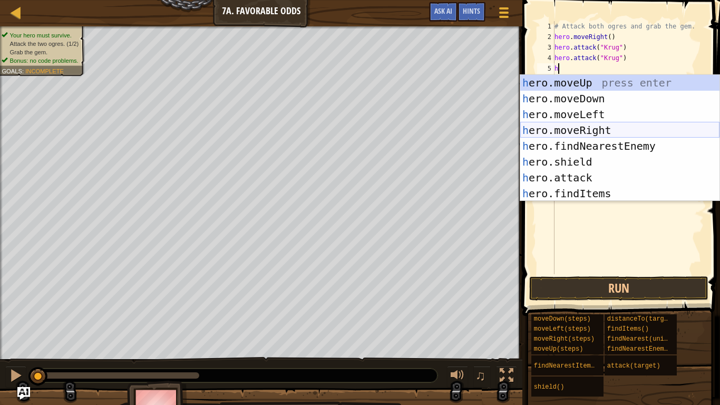
click at [595, 127] on div "h ero.moveUp press enter h ero.moveDown press enter h ero.moveLeft press enter …" at bounding box center [619, 154] width 199 height 158
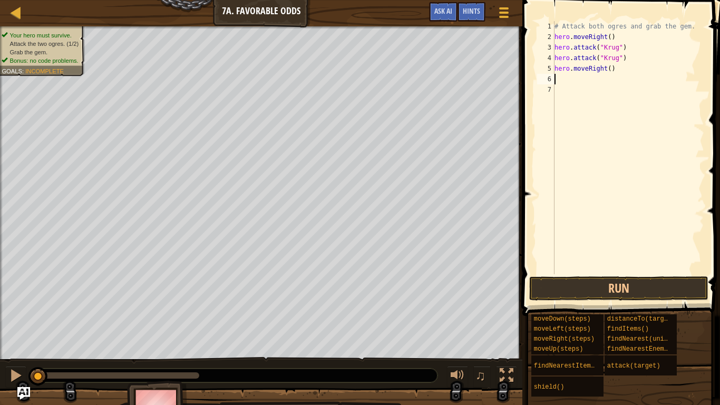
type textarea "h"
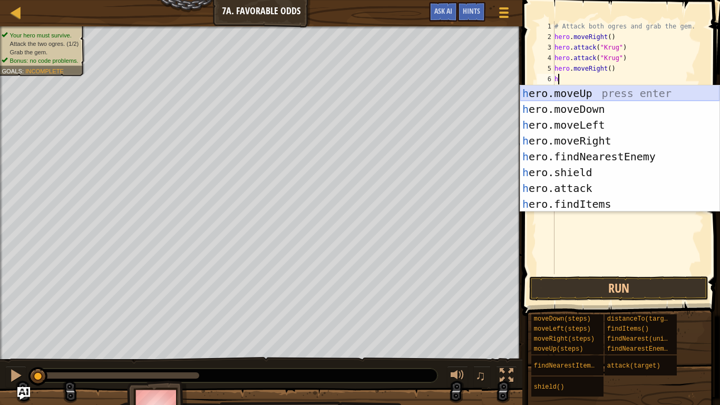
click at [553, 96] on div "h ero.moveUp press enter h ero.moveDown press enter h ero.moveLeft press enter …" at bounding box center [619, 164] width 199 height 158
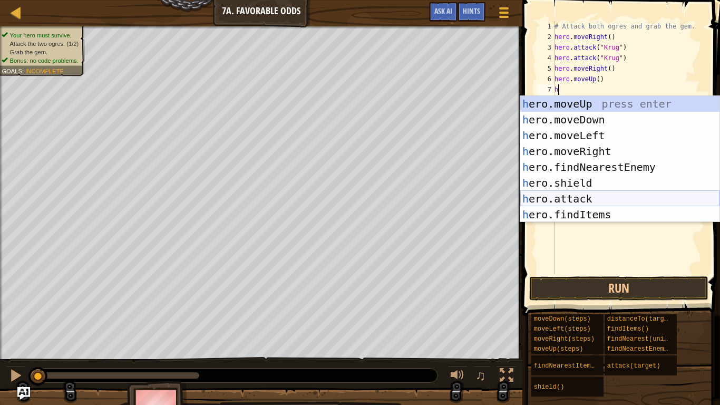
click at [576, 196] on div "h ero.moveUp press enter h ero.moveDown press enter h ero.moveLeft press enter …" at bounding box center [619, 175] width 199 height 158
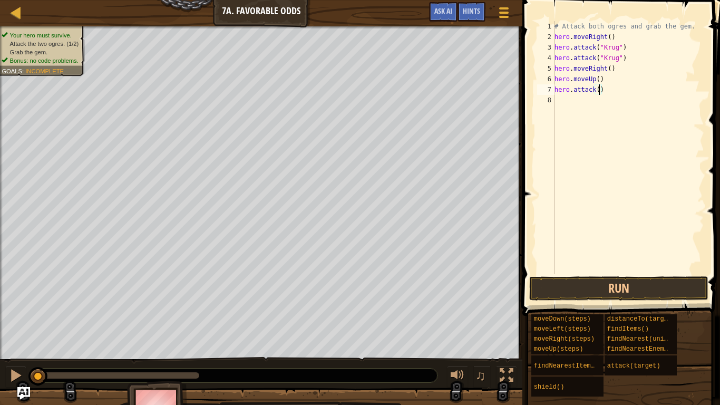
scroll to position [5, 7]
type textarea "hero.attack(Grump)"
click at [587, 99] on div "# Attack both ogres and grab the gem. hero . moveRight ( ) hero . attack ( "[PE…" at bounding box center [628, 158] width 152 height 274
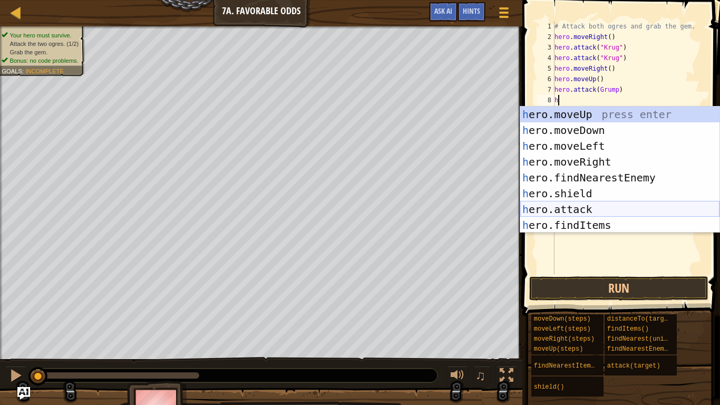
click at [602, 203] on div "h ero.moveUp press enter h ero.moveDown press enter h ero.moveLeft press enter …" at bounding box center [619, 185] width 199 height 158
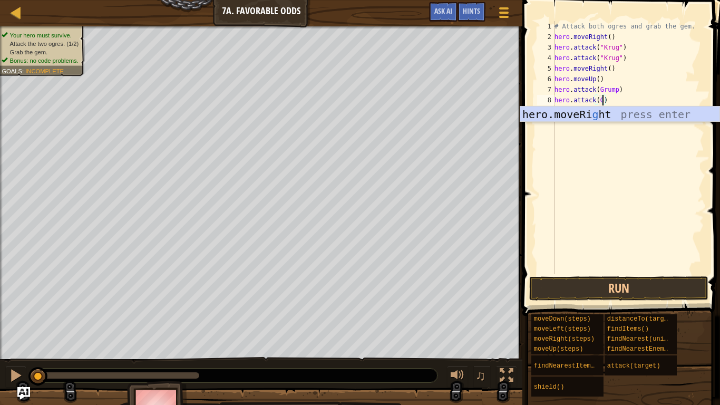
scroll to position [5, 7]
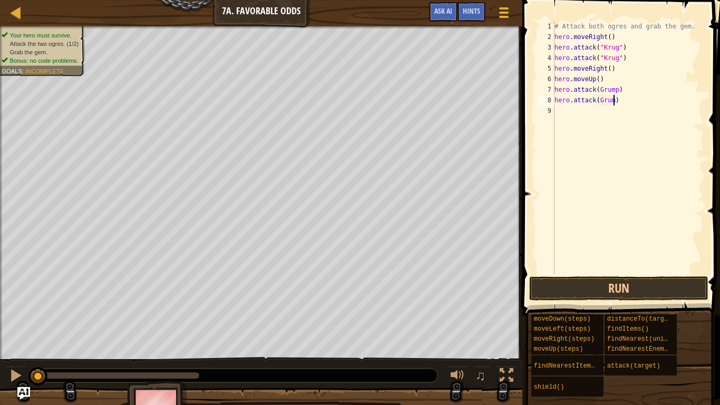
type textarea "hero.attack(Grump)"
click at [561, 110] on div "# Attack both ogres and grab the gem. hero . moveRight ( ) hero . attack ( "[PE…" at bounding box center [628, 158] width 152 height 274
type textarea "h"
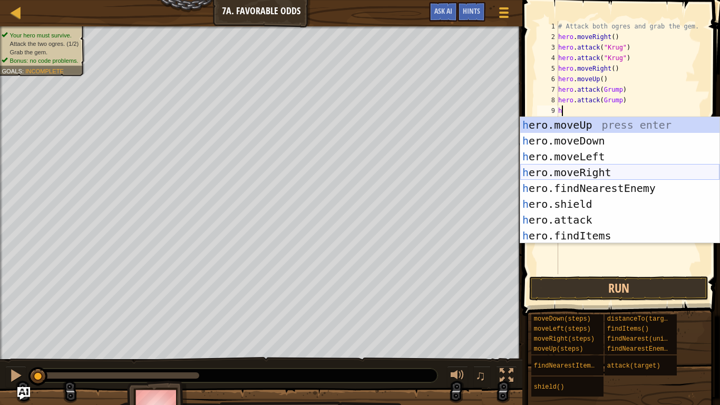
click at [578, 172] on div "h ero.moveUp press enter h ero.moveDown press enter h ero.moveLeft press enter …" at bounding box center [619, 196] width 199 height 158
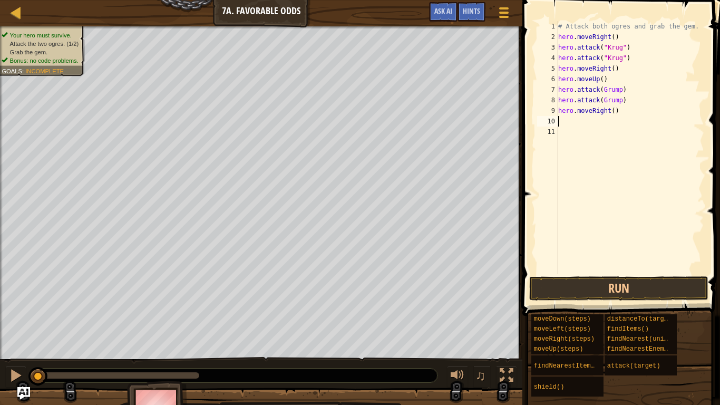
click at [613, 112] on div "# Attack both ogres and grab the gem. hero . moveRight ( ) hero . attack ( "[PE…" at bounding box center [630, 158] width 148 height 274
type textarea "hero.moveRight(3)"
click at [576, 290] on button "Run" at bounding box center [618, 288] width 179 height 24
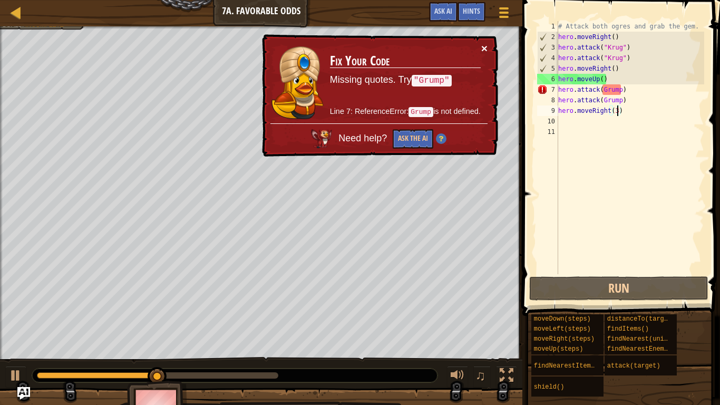
click at [485, 46] on button "×" at bounding box center [484, 48] width 6 height 11
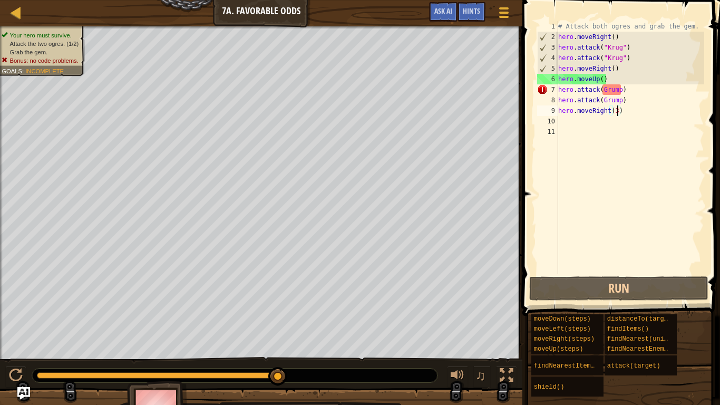
click at [618, 141] on div "# Attack both ogres and grab the gem. hero . moveRight ( ) hero . attack ( "[PE…" at bounding box center [630, 158] width 148 height 274
click at [617, 115] on div "# Attack both ogres and grab the gem. hero . moveRight ( ) hero . attack ( "[PE…" at bounding box center [630, 158] width 148 height 274
click at [622, 104] on div "# Attack both ogres and grab the gem. hero . moveRight ( ) hero . attack ( "[PE…" at bounding box center [630, 158] width 148 height 274
click at [618, 91] on div "# Attack both ogres and grab the gem. hero . moveRight ( ) hero . attack ( "[PE…" at bounding box center [630, 158] width 148 height 274
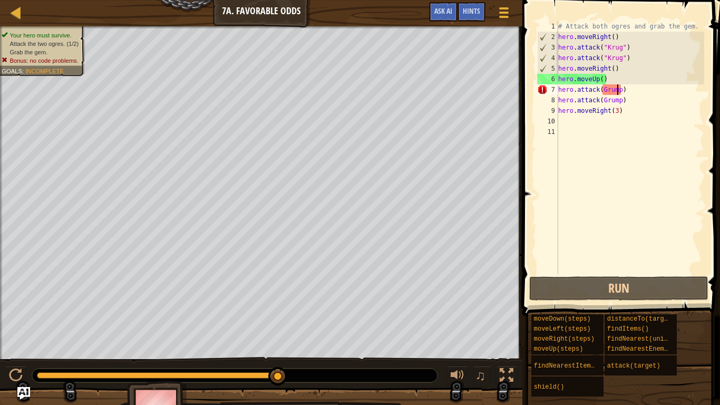
click at [626, 88] on div "# Attack both ogres and grab the gem. hero . moveRight ( ) hero . attack ( "[PE…" at bounding box center [630, 158] width 148 height 274
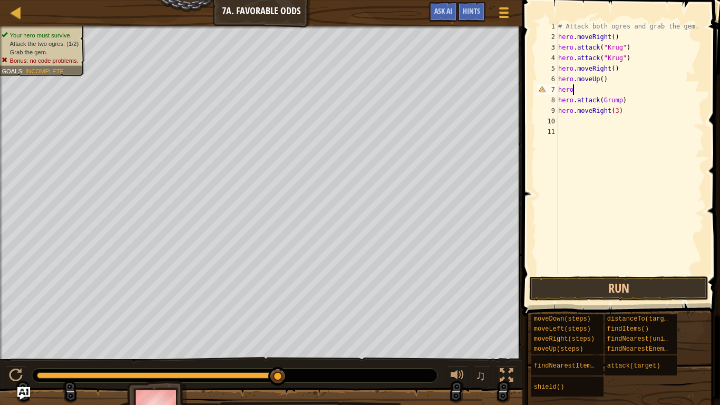
type textarea "h"
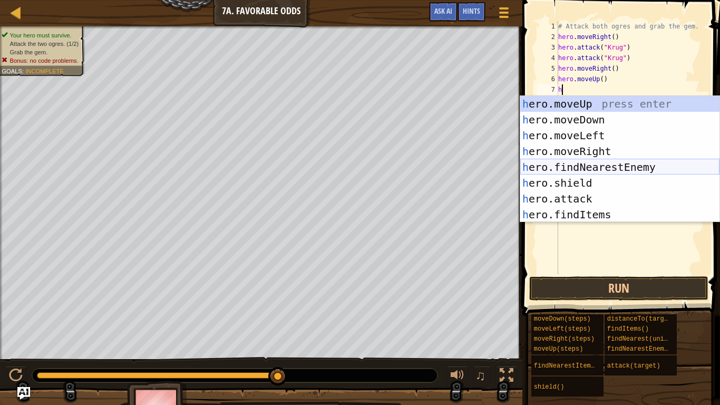
click at [580, 169] on div "h ero.moveUp press enter h ero.moveDown press enter h ero.moveLeft press enter …" at bounding box center [619, 175] width 199 height 158
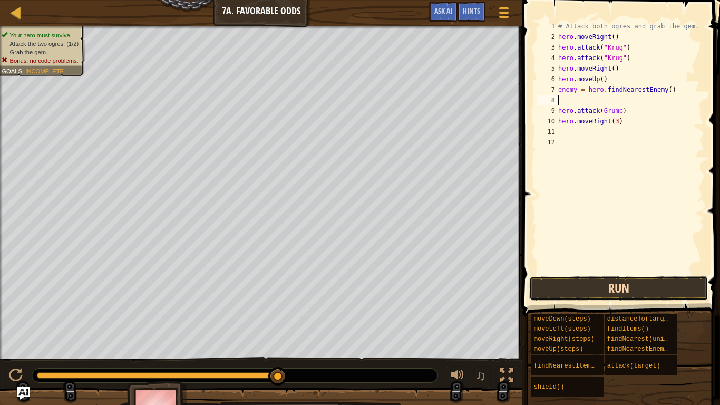
click at [553, 291] on button "Run" at bounding box center [618, 288] width 179 height 24
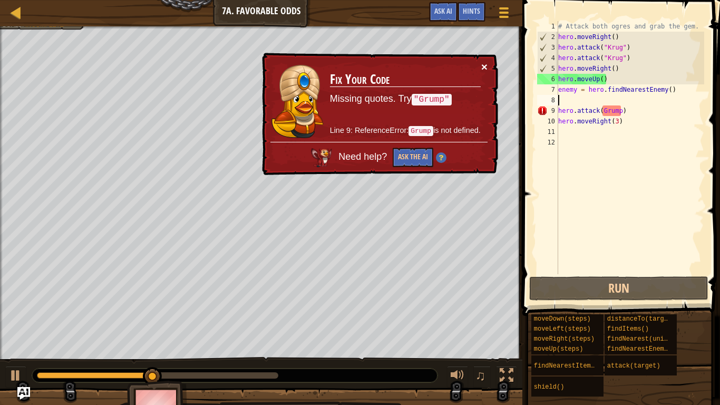
click at [486, 65] on button "×" at bounding box center [484, 66] width 6 height 11
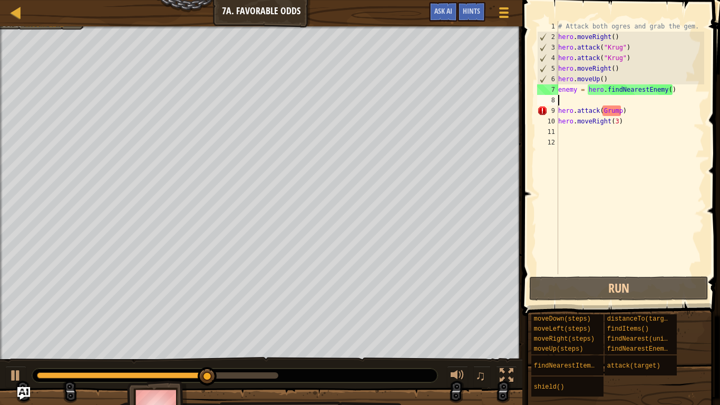
click at [672, 115] on div "# Attack both ogres and grab the gem. hero . moveRight ( ) hero . attack ( "[PE…" at bounding box center [630, 158] width 148 height 274
click at [703, 111] on div "# Attack both ogres and grab the gem. hero . moveRight ( ) hero . attack ( "[PE…" at bounding box center [630, 158] width 148 height 274
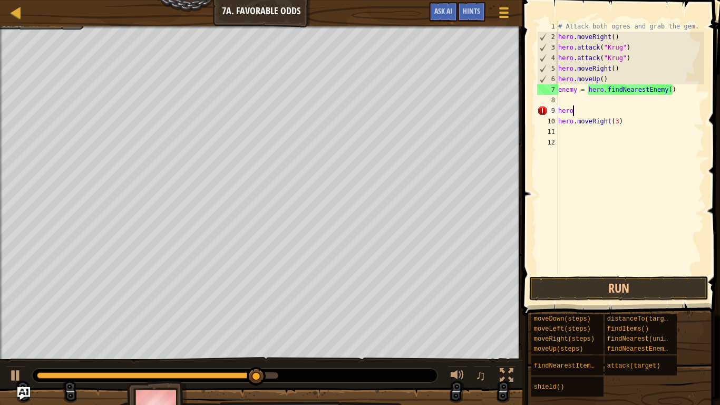
type textarea "h"
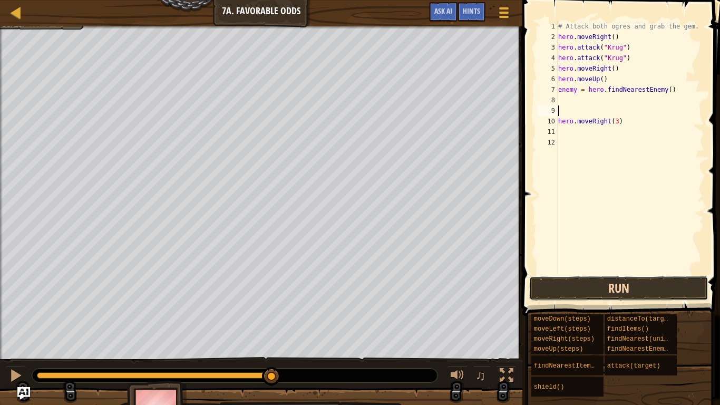
click at [566, 295] on button "Run" at bounding box center [618, 288] width 179 height 24
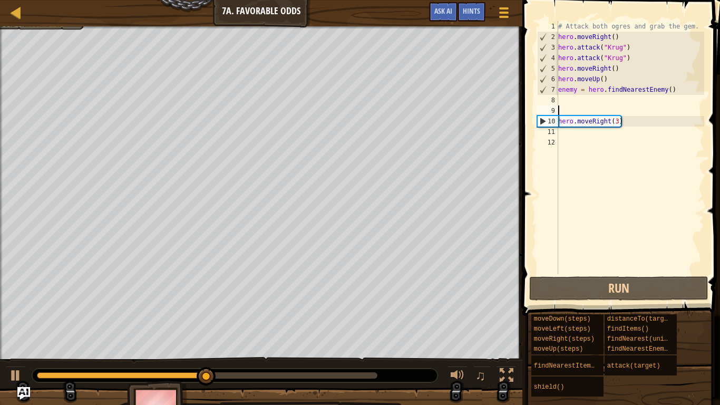
click at [635, 120] on div "# Attack both ogres and grab the gem. hero . moveRight ( ) hero . attack ( "[PE…" at bounding box center [630, 158] width 148 height 274
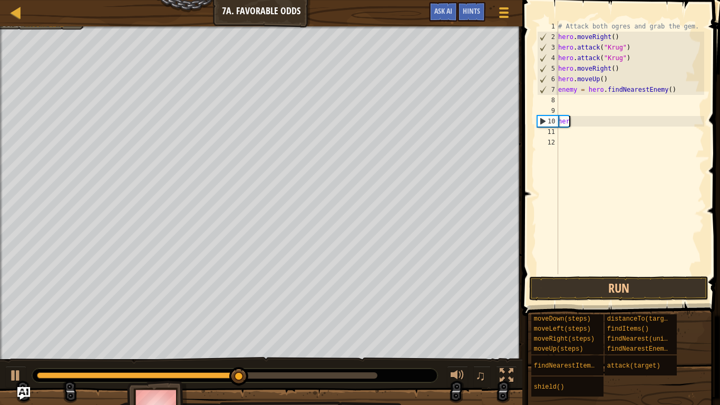
type textarea "h"
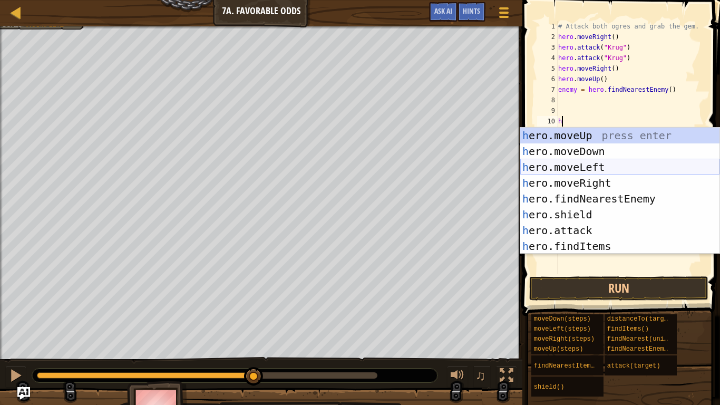
click at [618, 162] on div "h ero.moveUp press enter h ero.moveDown press enter h ero.moveLeft press enter …" at bounding box center [619, 207] width 199 height 158
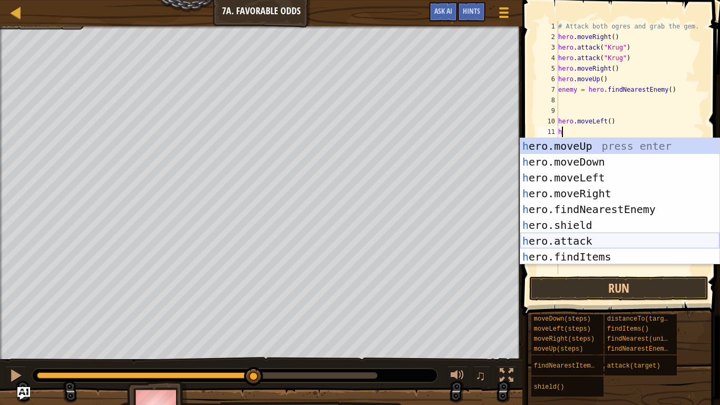
click at [576, 238] on div "h ero.moveUp press enter h ero.moveDown press enter h ero.moveLeft press enter …" at bounding box center [619, 217] width 199 height 158
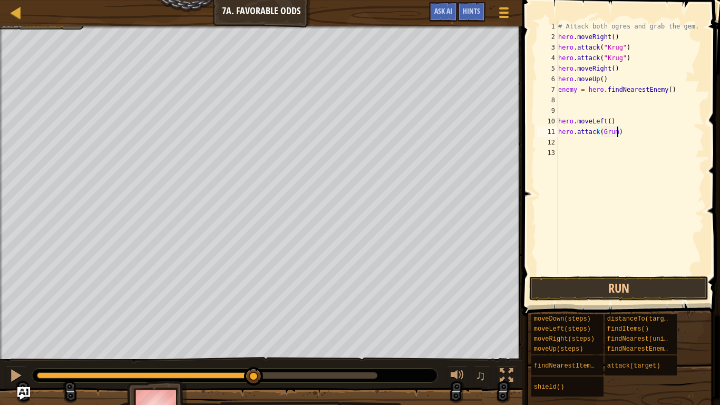
scroll to position [5, 9]
click at [565, 289] on button "Run" at bounding box center [618, 288] width 179 height 24
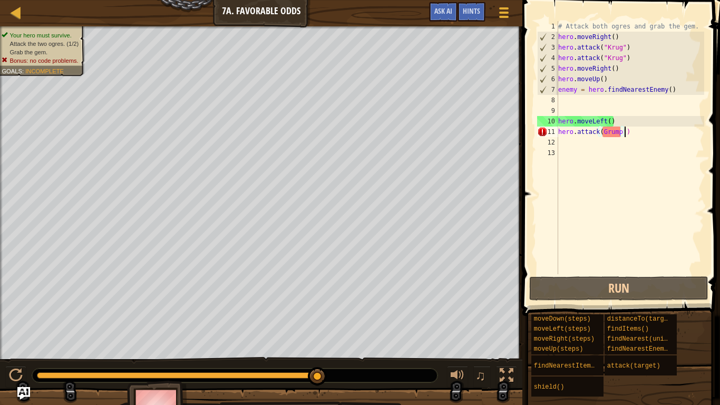
scroll to position [5, 9]
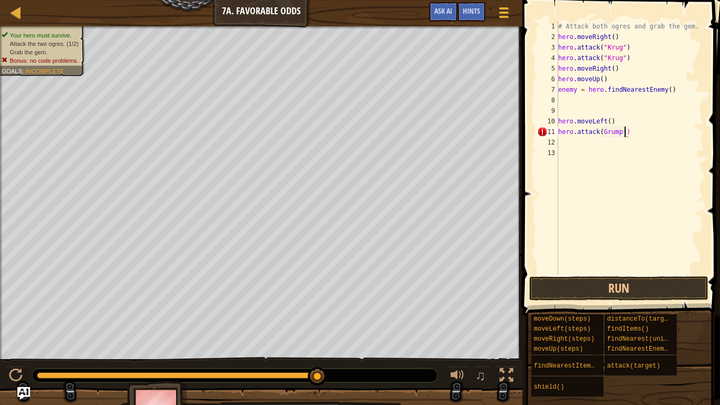
click at [603, 131] on div "# Attack both ogres and grab the gem. hero . moveRight ( ) hero . attack ( "[PE…" at bounding box center [630, 158] width 148 height 274
type textarea "hero.attack('Grump')"
click at [582, 277] on button "Run" at bounding box center [618, 288] width 179 height 24
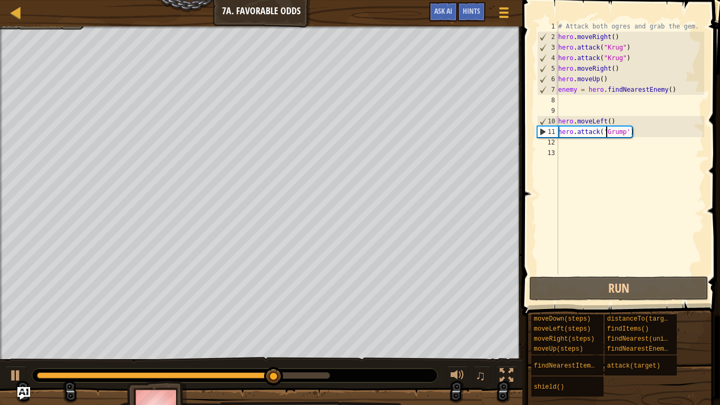
click at [567, 144] on div "# Attack both ogres and grab the gem. hero . moveRight ( ) hero . attack ( "[PE…" at bounding box center [630, 158] width 148 height 274
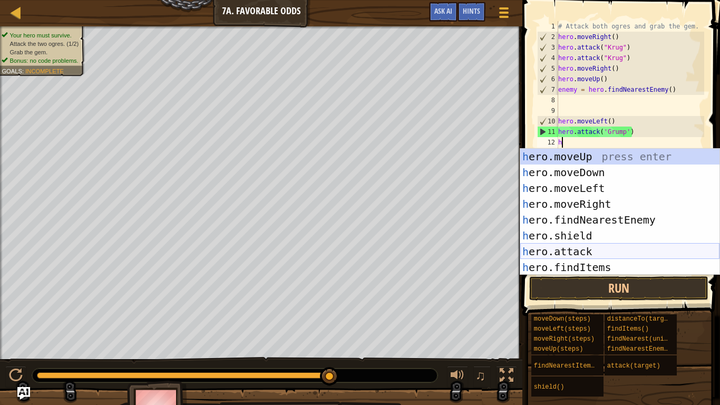
click at [567, 251] on div "h ero.moveUp press enter h ero.moveDown press enter h ero.moveLeft press enter …" at bounding box center [619, 228] width 199 height 158
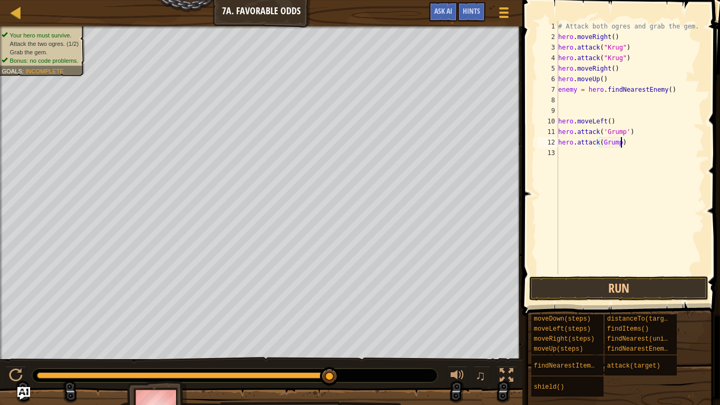
scroll to position [5, 9]
click at [602, 145] on div "# Attack both ogres and grab the gem. hero . moveRight ( ) hero . attack ( "[PE…" at bounding box center [630, 158] width 148 height 274
type textarea "hero.attack('Grump')"
click at [570, 149] on div "# Attack both ogres and grab the gem. hero . moveRight ( ) hero . attack ( "[PE…" at bounding box center [630, 158] width 148 height 274
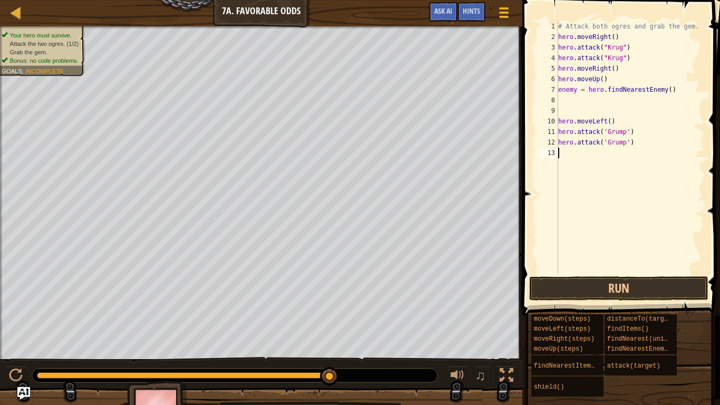
scroll to position [5, 0]
type textarea "h"
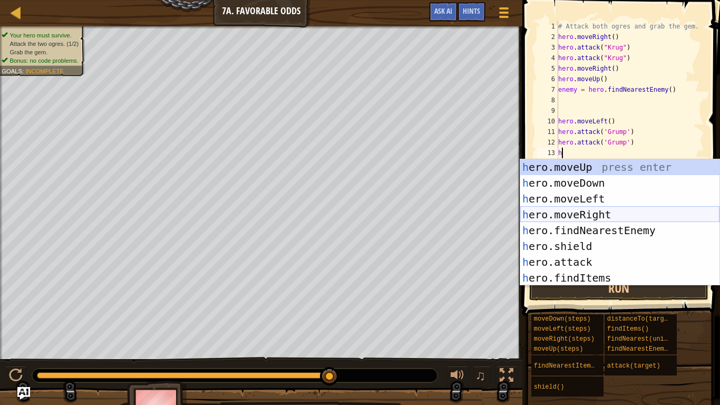
click at [590, 217] on div "h ero.moveUp press enter h ero.moveDown press enter h ero.moveLeft press enter …" at bounding box center [619, 238] width 199 height 158
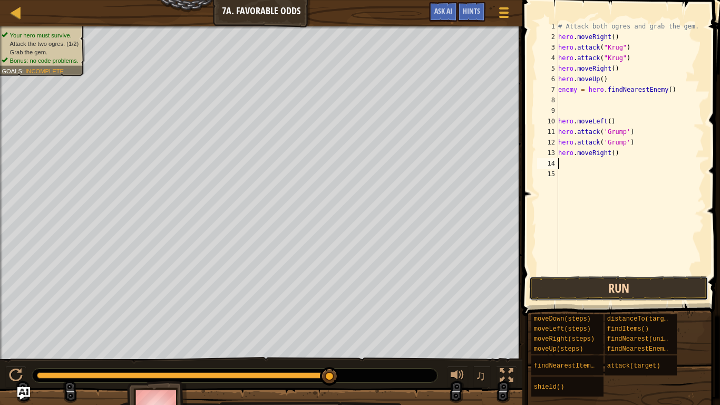
click at [563, 290] on button "Run" at bounding box center [618, 288] width 179 height 24
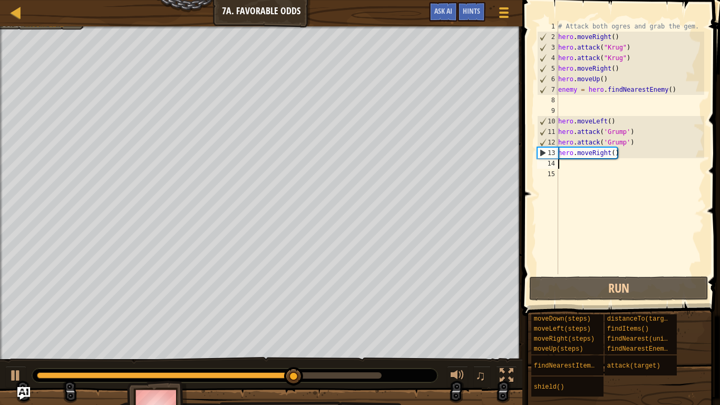
click at [621, 155] on div "# Attack both ogres and grab the gem. hero . moveRight ( ) hero . attack ( "[PE…" at bounding box center [630, 158] width 148 height 274
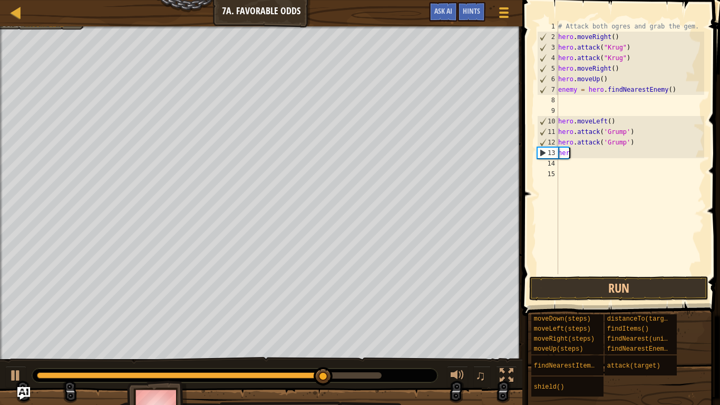
type textarea "h"
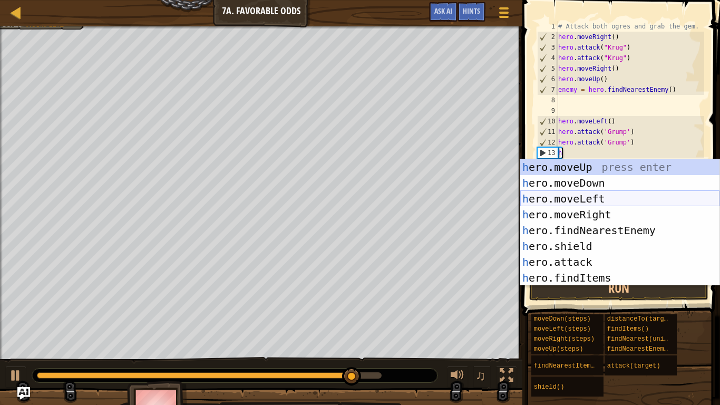
click at [607, 200] on div "h ero.moveUp press enter h ero.moveDown press enter h ero.moveLeft press enter …" at bounding box center [619, 238] width 199 height 158
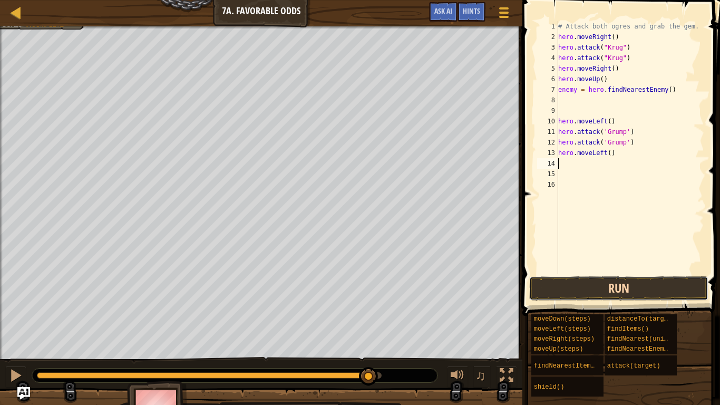
click at [561, 290] on button "Run" at bounding box center [618, 288] width 179 height 24
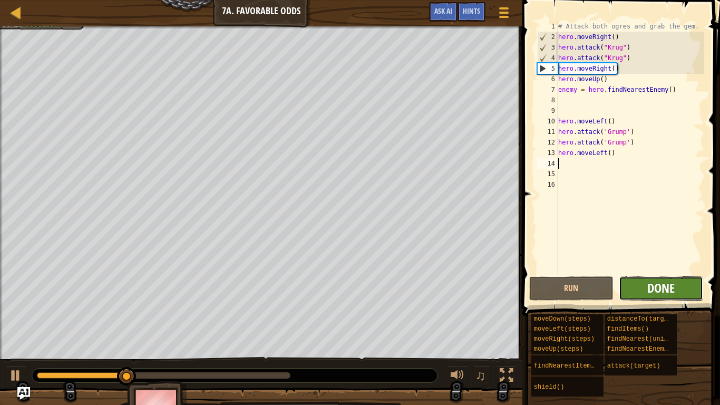
click at [668, 294] on span "Done" at bounding box center [660, 287] width 27 height 17
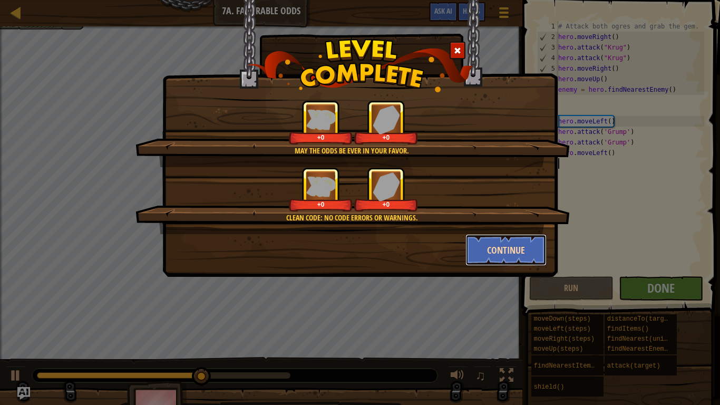
click at [520, 248] on button "Continue" at bounding box center [506, 250] width 82 height 32
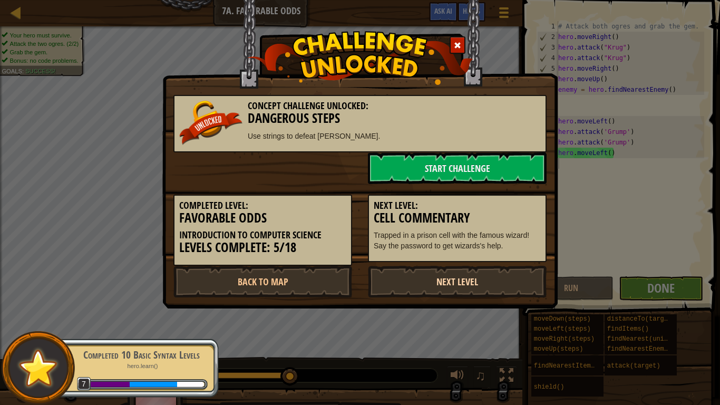
click at [421, 293] on link "Next Level" at bounding box center [457, 282] width 179 height 32
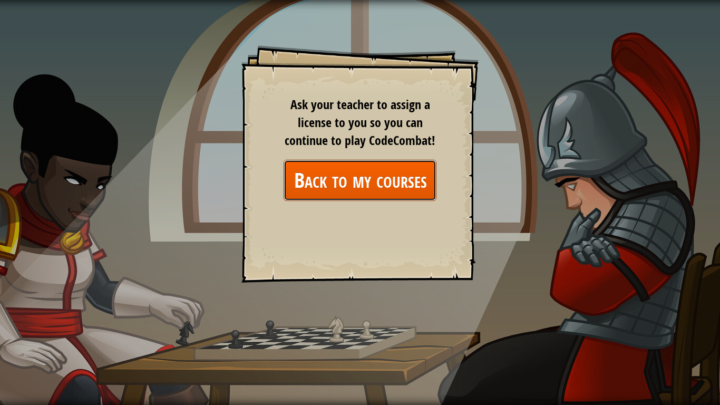
click at [373, 173] on link "Back to my courses" at bounding box center [360, 180] width 153 height 41
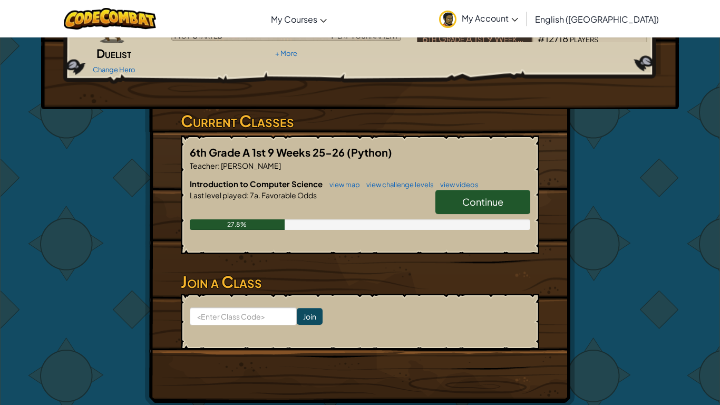
scroll to position [120, 0]
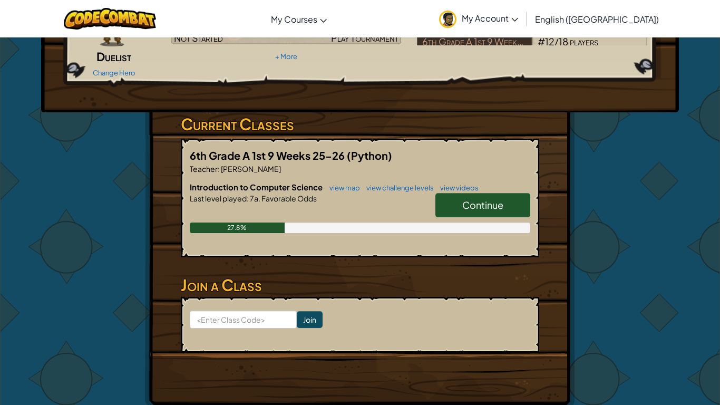
click at [498, 199] on span "Continue" at bounding box center [482, 205] width 41 height 12
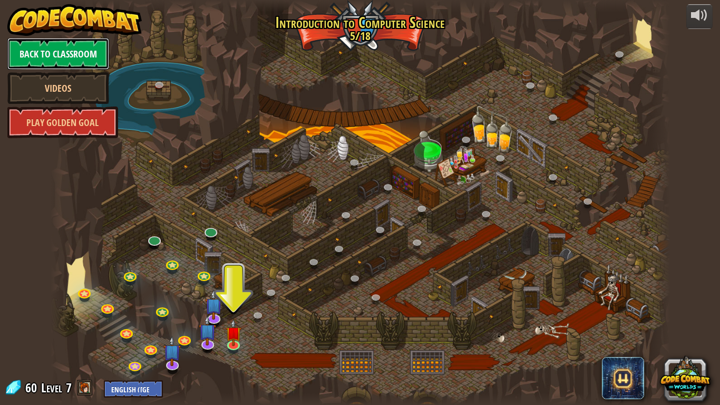
click at [94, 60] on link "Back to Classroom" at bounding box center [58, 54] width 102 height 32
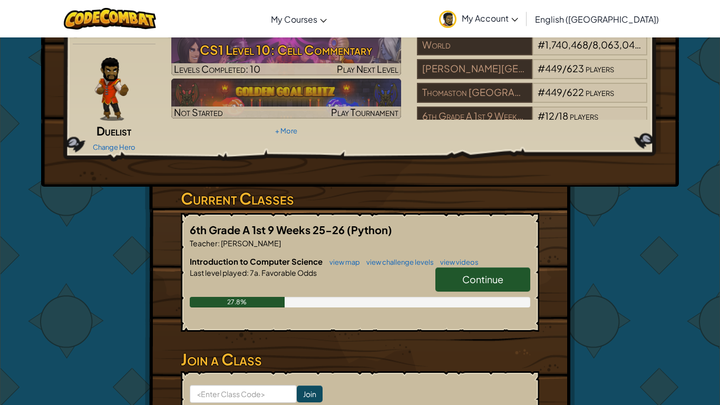
scroll to position [44, 0]
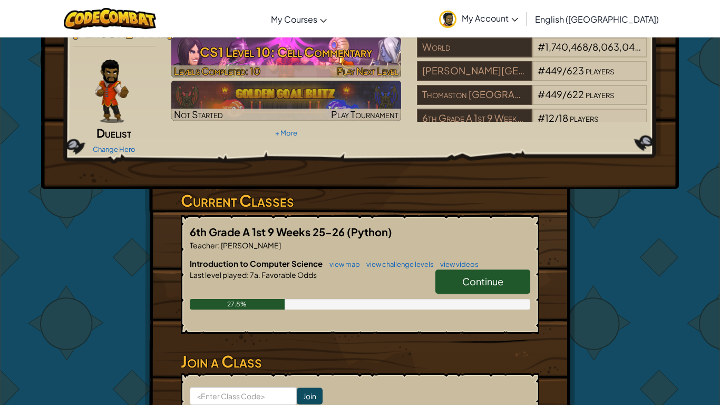
click at [264, 65] on div at bounding box center [286, 71] width 230 height 12
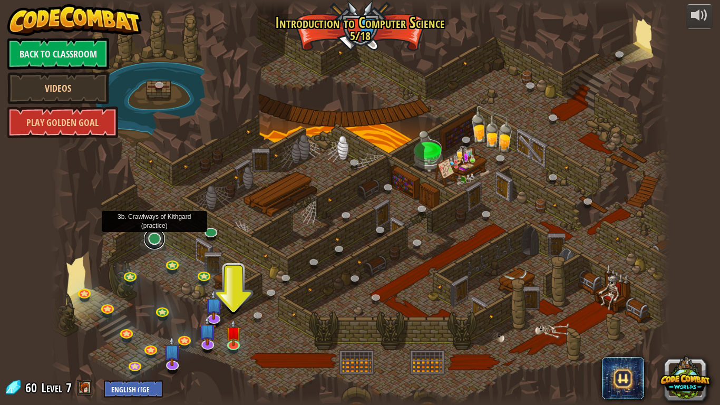
click at [150, 240] on link at bounding box center [154, 238] width 21 height 21
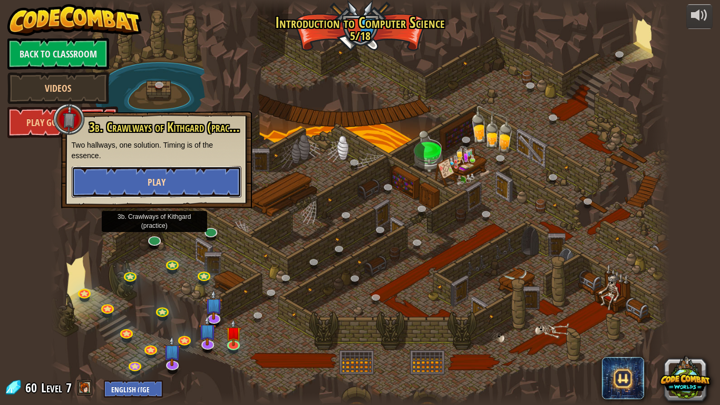
click at [138, 190] on button "Play" at bounding box center [157, 182] width 170 height 32
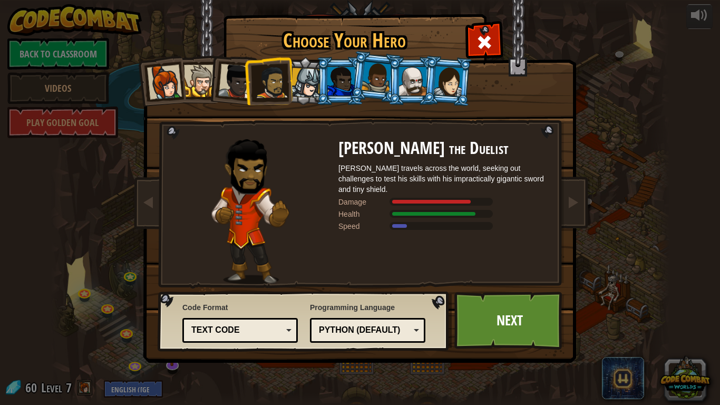
click at [302, 82] on div at bounding box center [306, 83] width 30 height 30
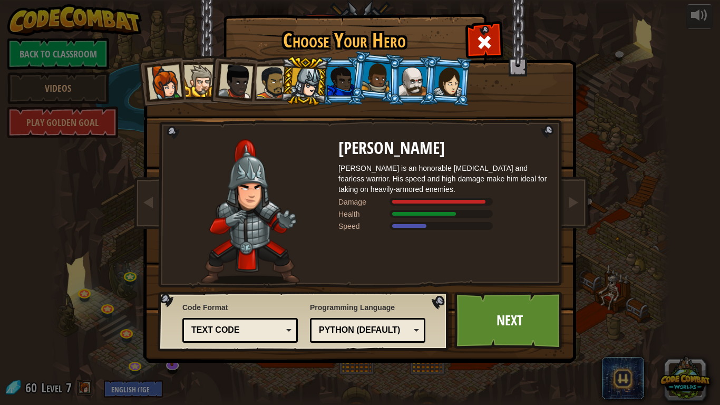
click at [177, 87] on div at bounding box center [164, 82] width 35 height 35
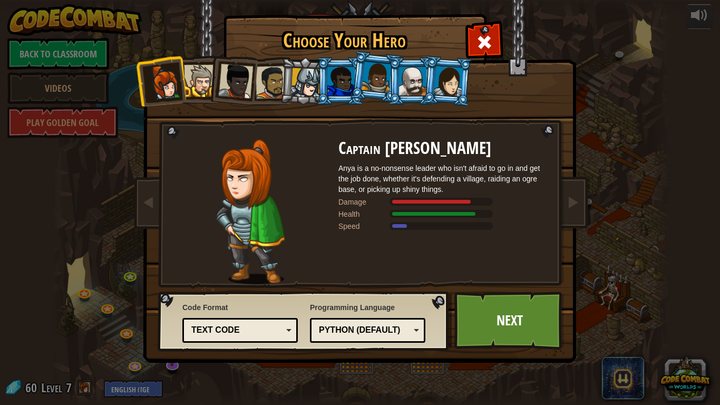
click at [198, 79] on div at bounding box center [200, 81] width 32 height 32
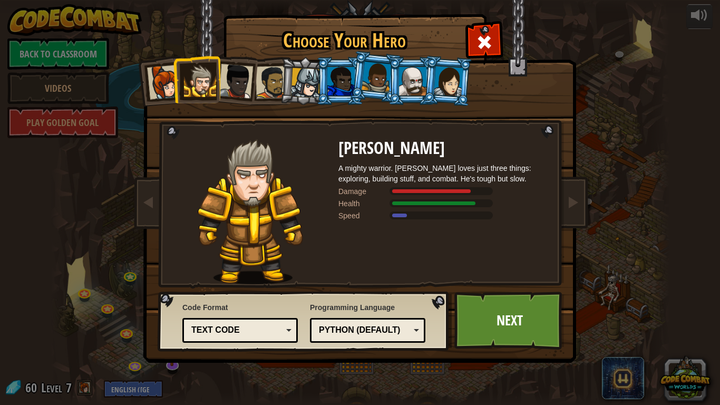
click at [248, 90] on div at bounding box center [235, 81] width 35 height 35
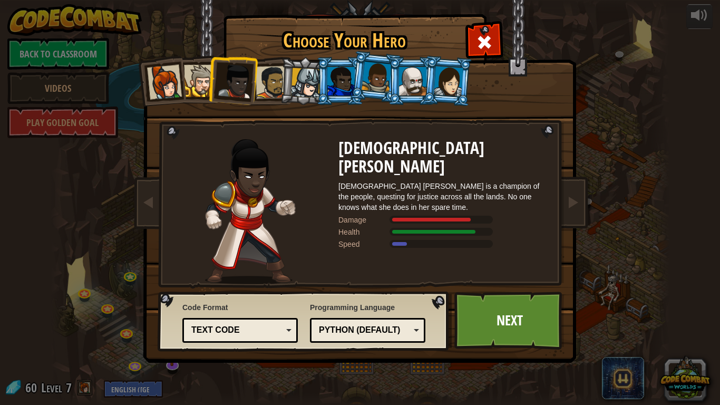
click at [274, 94] on div at bounding box center [272, 82] width 33 height 33
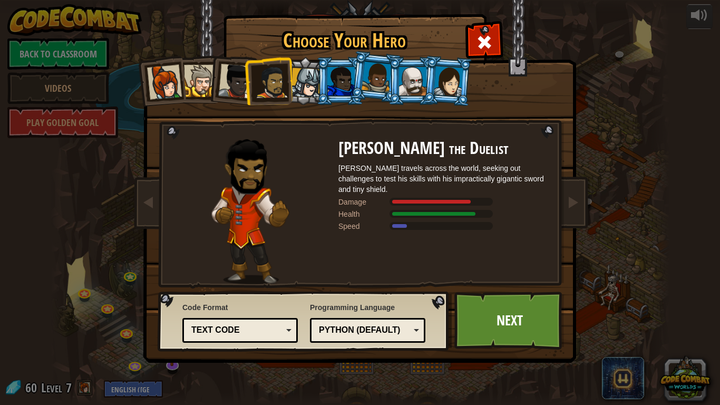
click at [307, 94] on div at bounding box center [306, 83] width 30 height 30
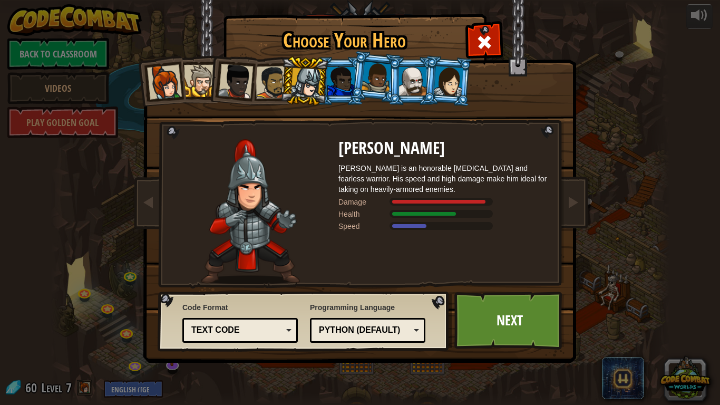
click at [347, 79] on div at bounding box center [340, 81] width 27 height 28
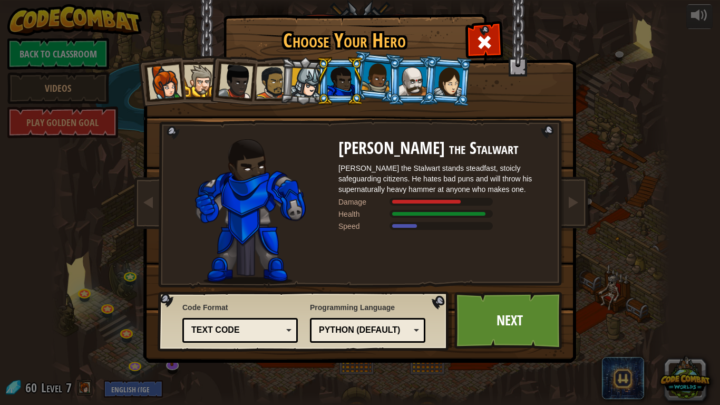
click at [385, 73] on div at bounding box center [377, 77] width 30 height 31
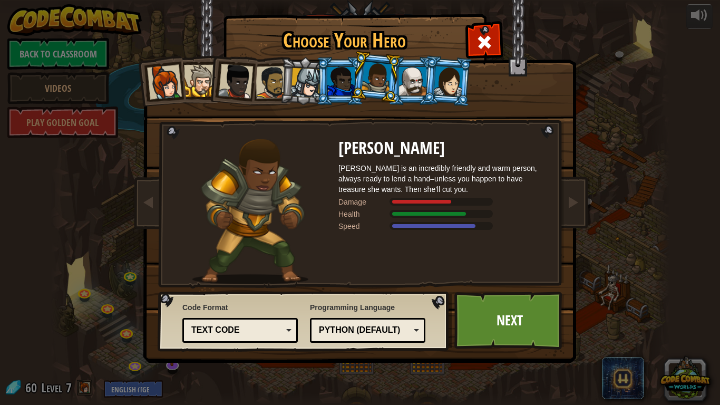
click at [410, 79] on div at bounding box center [412, 81] width 27 height 28
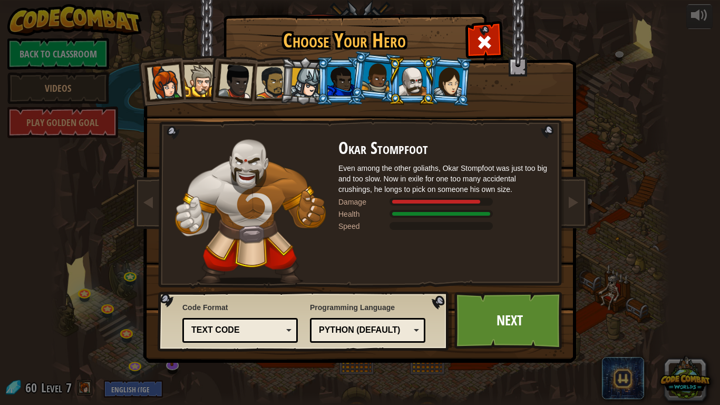
click at [443, 79] on div at bounding box center [449, 81] width 30 height 30
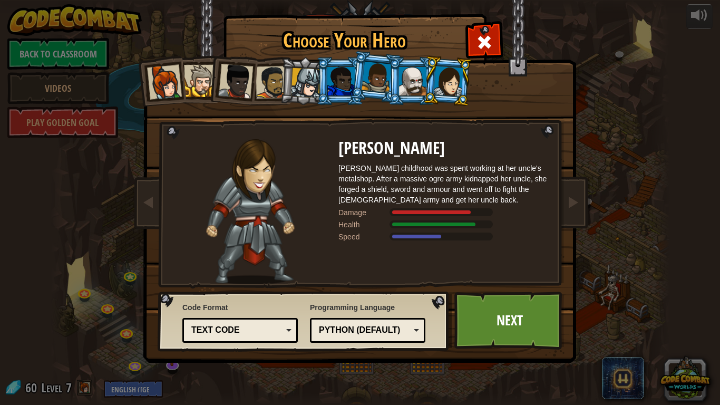
click at [189, 80] on div at bounding box center [200, 81] width 32 height 32
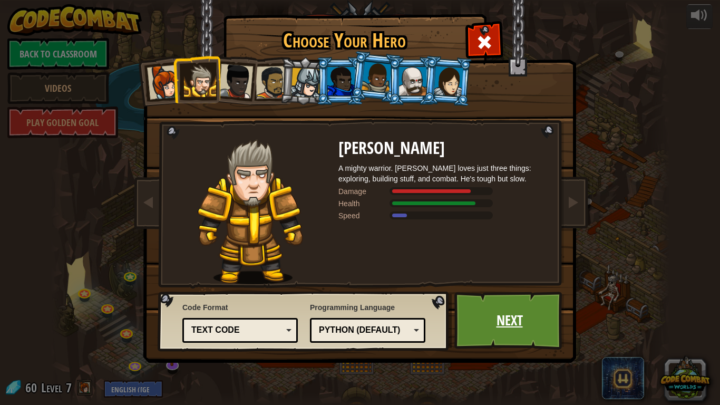
click at [512, 327] on link "Next" at bounding box center [509, 320] width 110 height 58
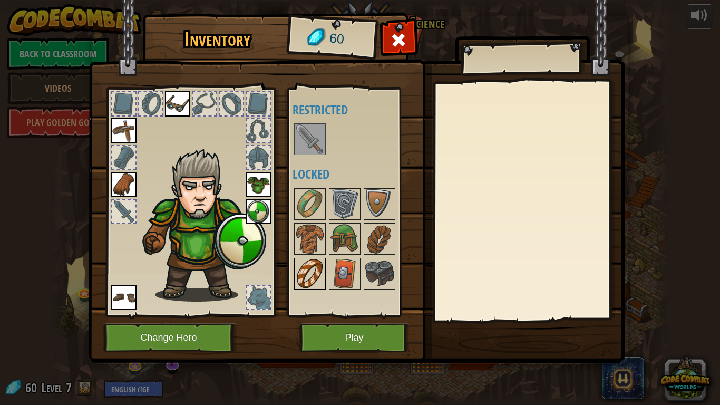
click at [305, 278] on img at bounding box center [310, 274] width 30 height 30
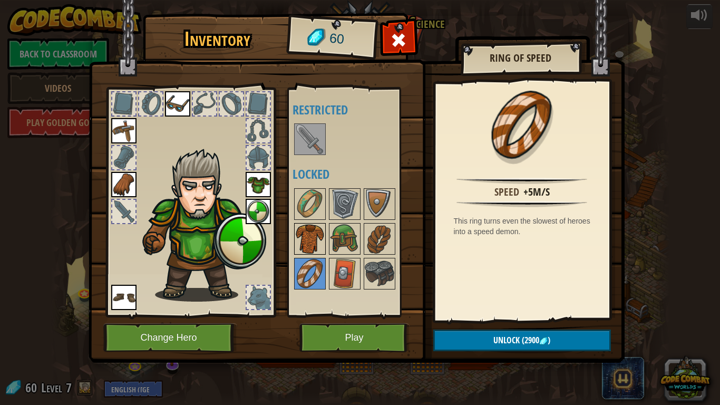
click at [309, 230] on img at bounding box center [310, 239] width 30 height 30
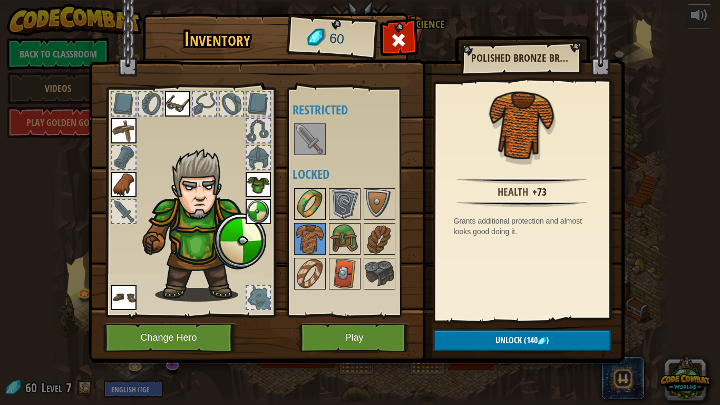
click at [320, 204] on img at bounding box center [310, 204] width 30 height 30
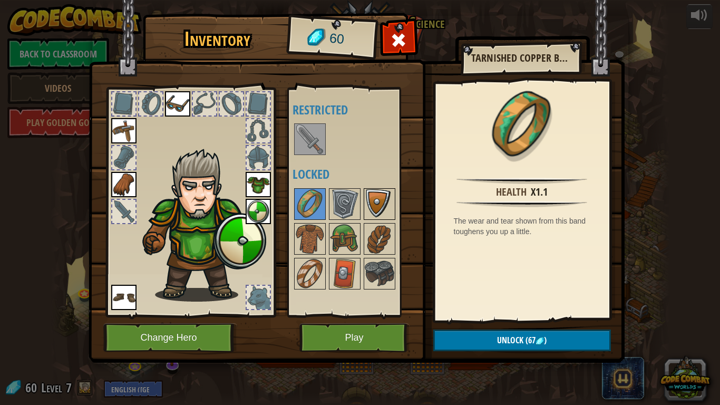
click at [377, 215] on img at bounding box center [380, 204] width 30 height 30
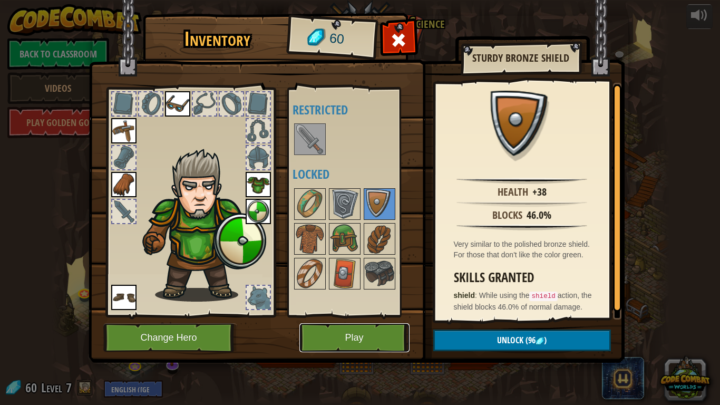
click at [340, 339] on button "Play" at bounding box center [354, 337] width 110 height 29
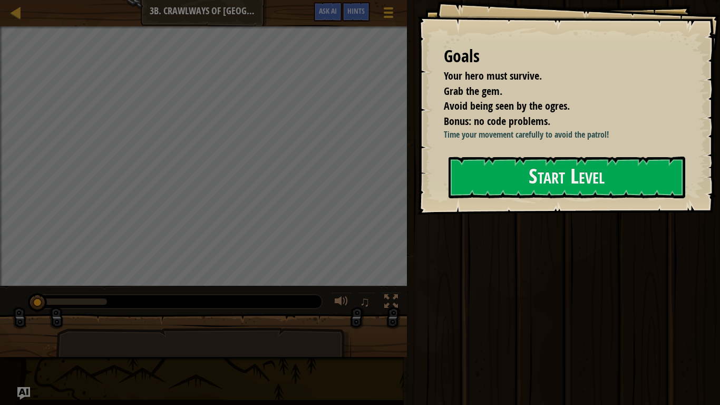
click at [462, 215] on div "Goals Your hero must survive. Grab the gem. Avoid being seen by the ogres. Bonu…" at bounding box center [568, 107] width 303 height 215
click at [460, 187] on button "Start Level" at bounding box center [567, 178] width 237 height 42
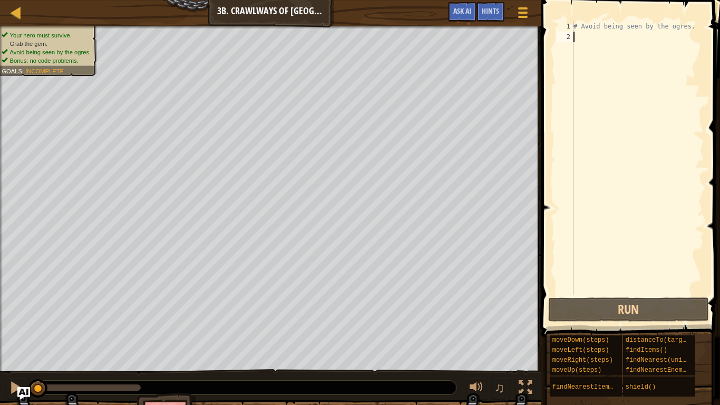
type textarea "h"
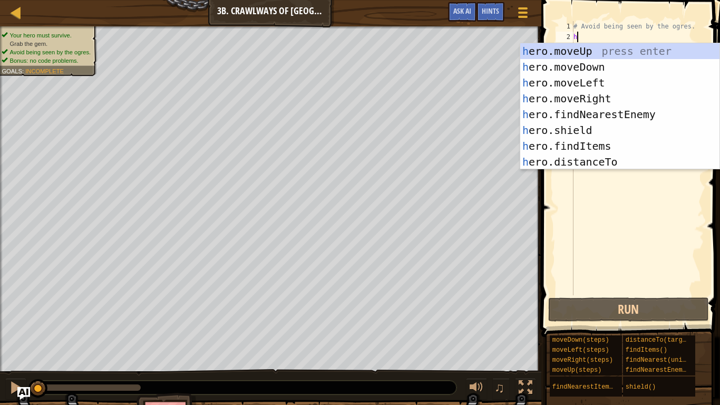
scroll to position [5, 0]
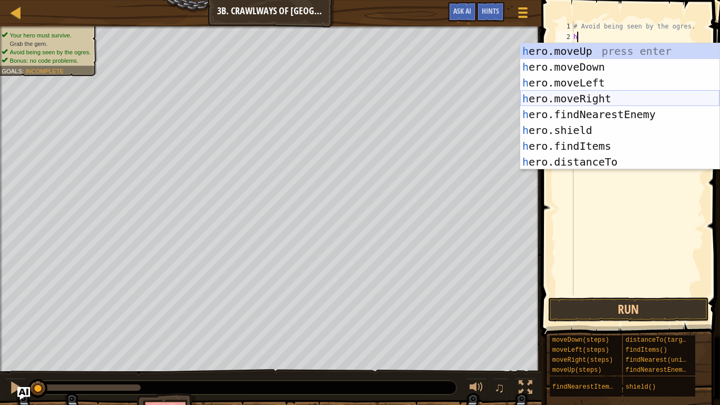
click at [573, 97] on div "h ero.moveUp press enter h ero.moveDown press enter h ero.moveLeft press enter …" at bounding box center [619, 122] width 199 height 158
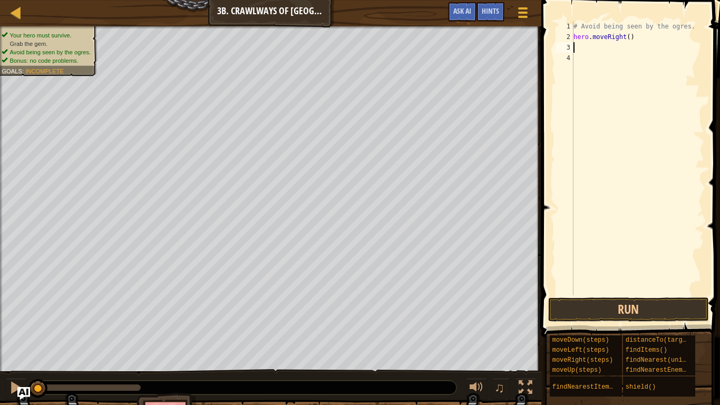
type textarea "h"
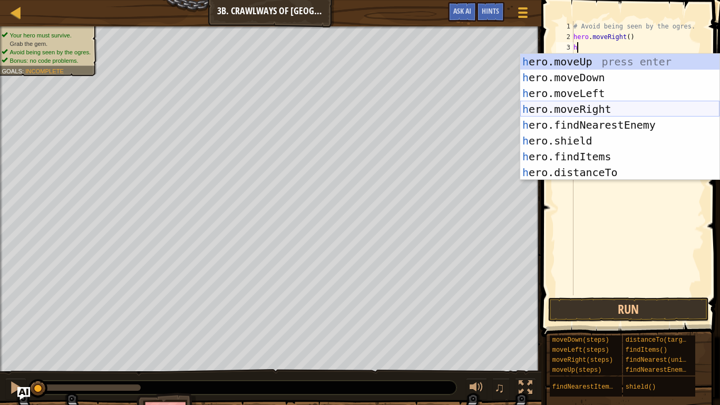
click at [618, 108] on div "h ero.moveUp press enter h ero.moveDown press enter h ero.moveLeft press enter …" at bounding box center [619, 133] width 199 height 158
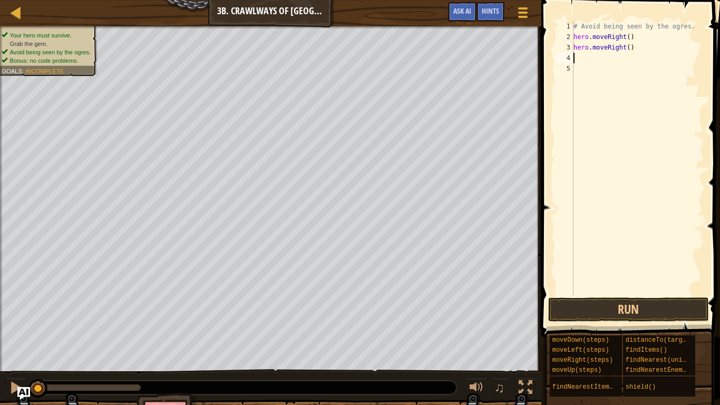
type textarea "h"
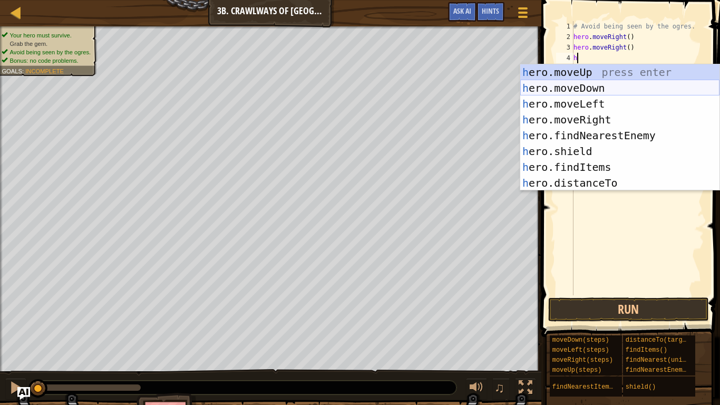
click at [569, 96] on div "h ero.moveUp press enter h ero.moveDown press enter h ero.moveLeft press enter …" at bounding box center [619, 143] width 199 height 158
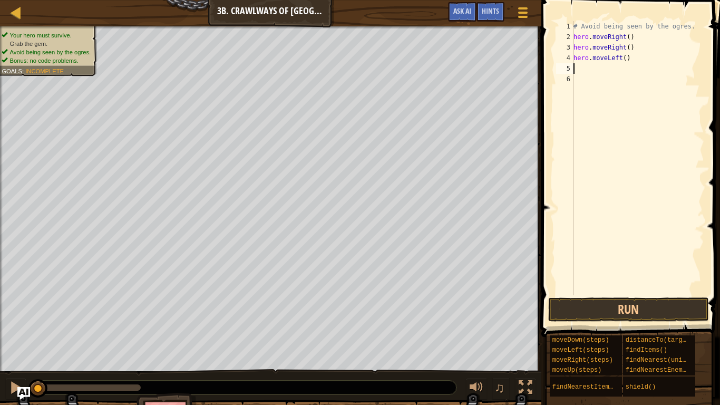
type textarea "h"
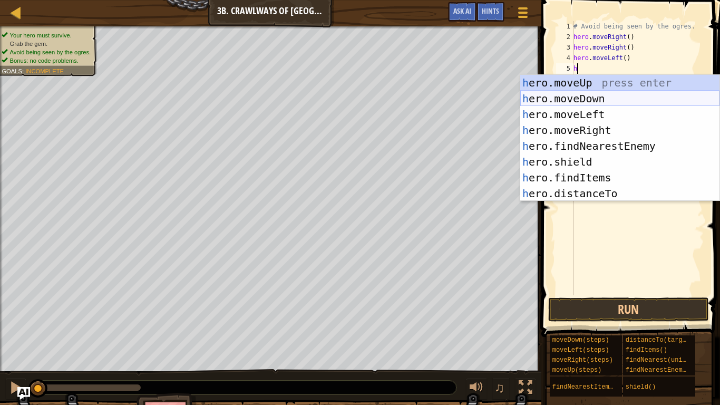
click at [586, 96] on div "h ero.moveUp press enter h ero.moveDown press enter h ero.moveLeft press enter …" at bounding box center [619, 154] width 199 height 158
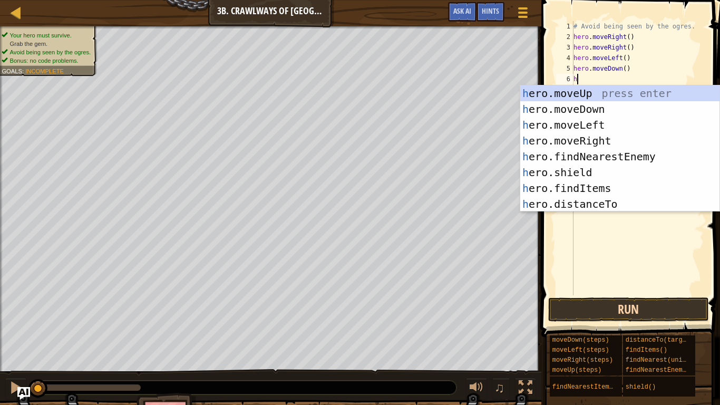
type textarea "h"
click at [595, 308] on button "Run" at bounding box center [628, 309] width 161 height 24
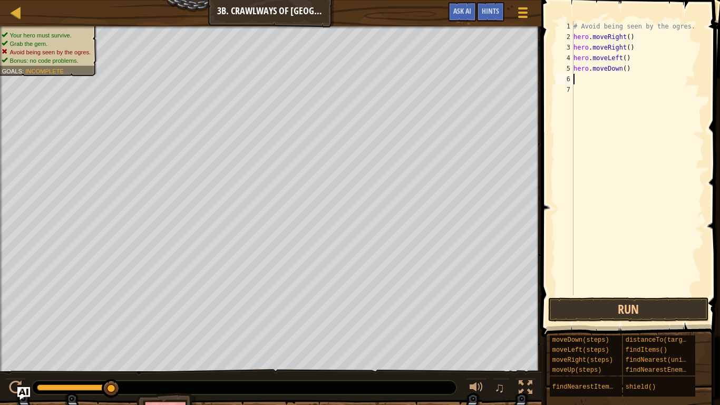
click at [631, 70] on div "# Avoid being seen by the ogres. hero . moveRight ( ) hero . moveRight ( ) hero…" at bounding box center [637, 168] width 133 height 295
type textarea "h"
click at [601, 322] on span at bounding box center [631, 153] width 187 height 368
click at [589, 308] on button "Run" at bounding box center [628, 309] width 161 height 24
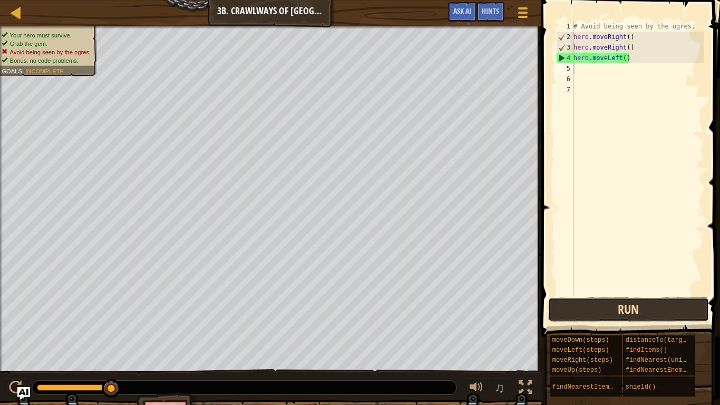
click at [589, 304] on button "Run" at bounding box center [628, 309] width 161 height 24
click at [599, 320] on button "Run" at bounding box center [628, 309] width 161 height 24
type textarea "h"
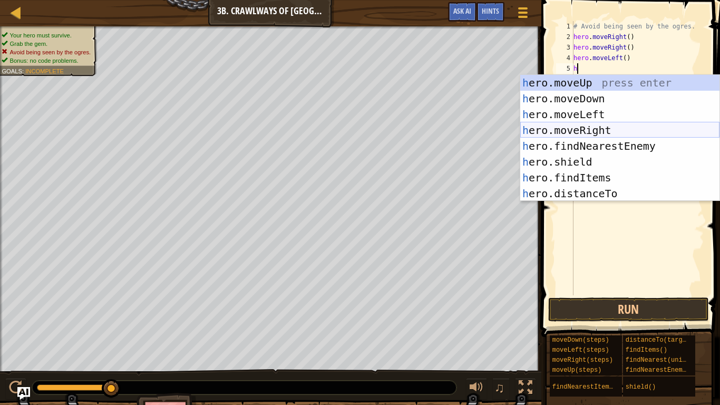
click at [598, 132] on div "h ero.moveUp press enter h ero.moveDown press enter h ero.moveLeft press enter …" at bounding box center [619, 154] width 199 height 158
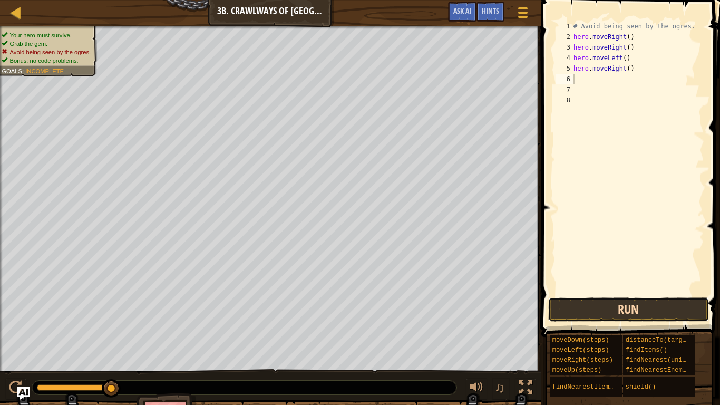
click at [595, 319] on button "Run" at bounding box center [628, 309] width 161 height 24
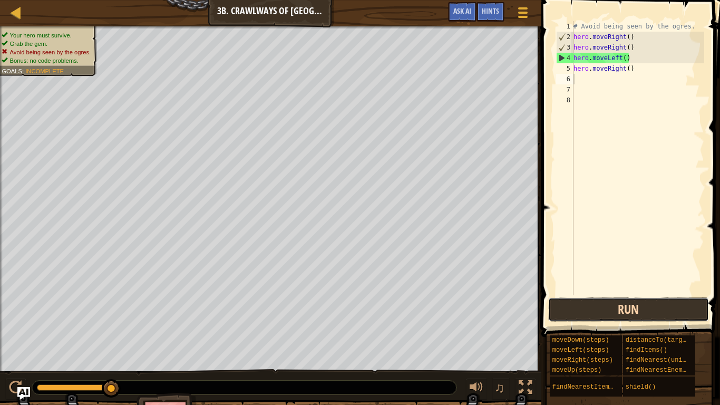
click at [562, 318] on button "Run" at bounding box center [628, 309] width 161 height 24
click at [637, 46] on div "# Avoid being seen by the ogres. hero . moveRight ( ) hero . moveRight ( ) hero…" at bounding box center [637, 168] width 133 height 295
type textarea "h"
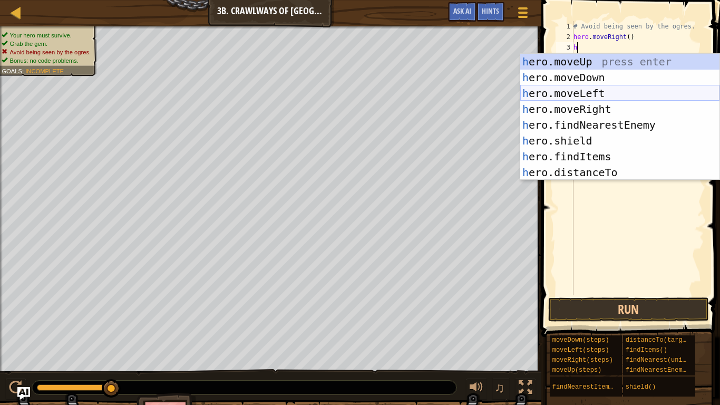
click at [612, 94] on div "h ero.moveUp press enter h ero.moveDown press enter h ero.moveLeft press enter …" at bounding box center [619, 133] width 199 height 158
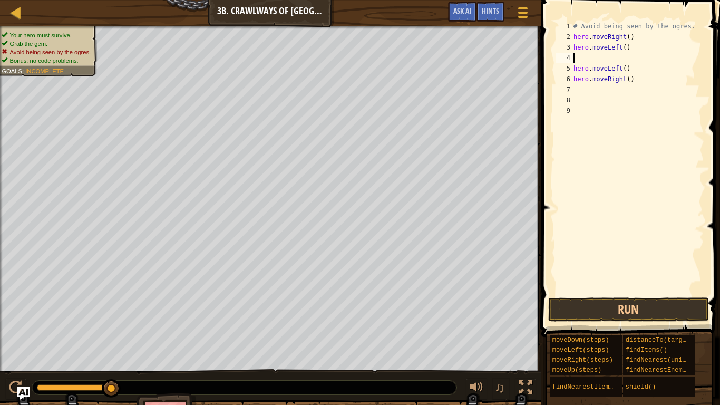
click at [632, 70] on div "# Avoid being seen by the ogres. hero . moveRight ( ) hero . moveLeft ( ) hero …" at bounding box center [637, 168] width 133 height 295
click at [575, 316] on button "Run" at bounding box center [628, 309] width 161 height 24
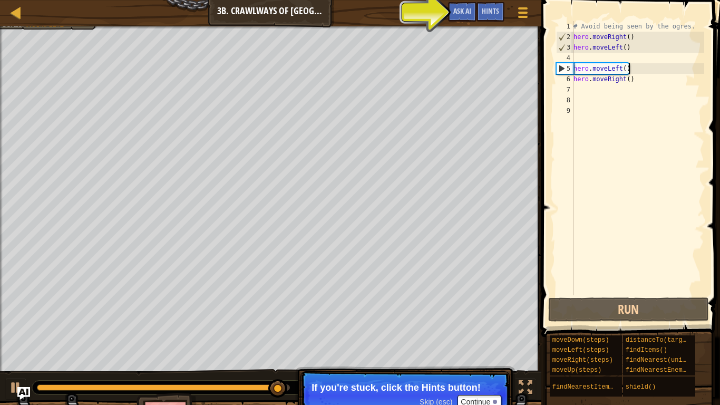
click at [645, 75] on div "# Avoid being seen by the ogres. hero . moveRight ( ) hero . moveLeft ( ) hero …" at bounding box center [637, 168] width 133 height 295
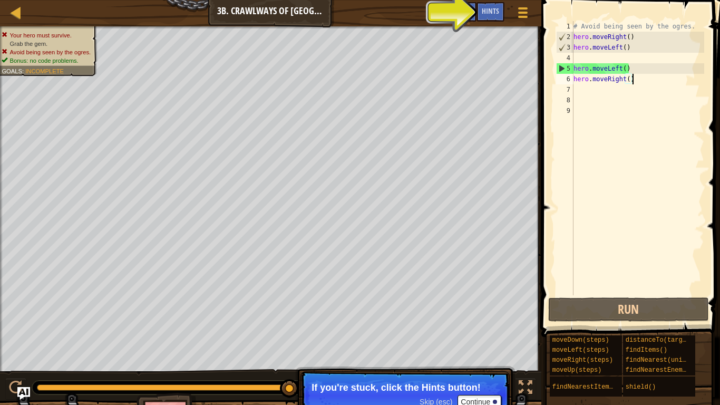
click at [634, 68] on div "# Avoid being seen by the ogres. hero . moveRight ( ) hero . moveLeft ( ) hero …" at bounding box center [637, 168] width 133 height 295
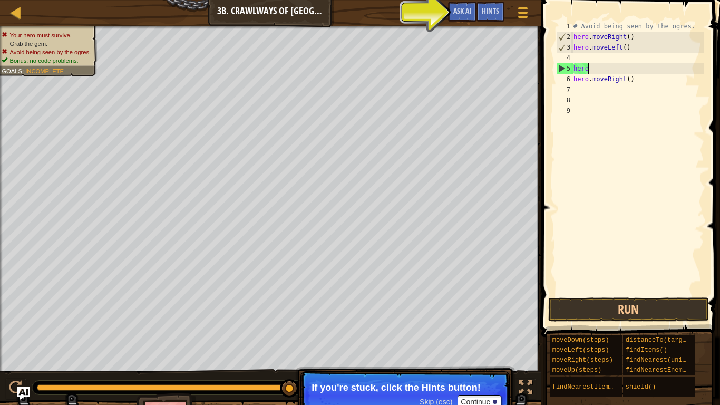
type textarea "h"
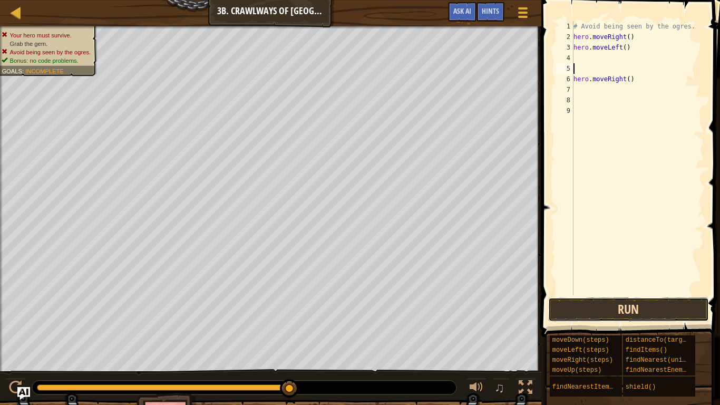
click at [622, 308] on button "Run" at bounding box center [628, 309] width 161 height 24
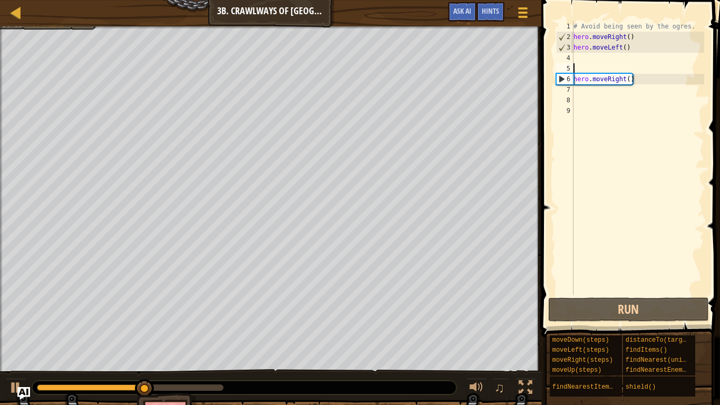
click at [592, 95] on div "# Avoid being seen by the ogres. hero . moveRight ( ) hero . moveLeft ( ) hero …" at bounding box center [637, 168] width 133 height 295
click at [581, 66] on div "# Avoid being seen by the ogres. hero . moveRight ( ) hero . moveLeft ( ) hero …" at bounding box center [637, 168] width 133 height 295
type textarea "h"
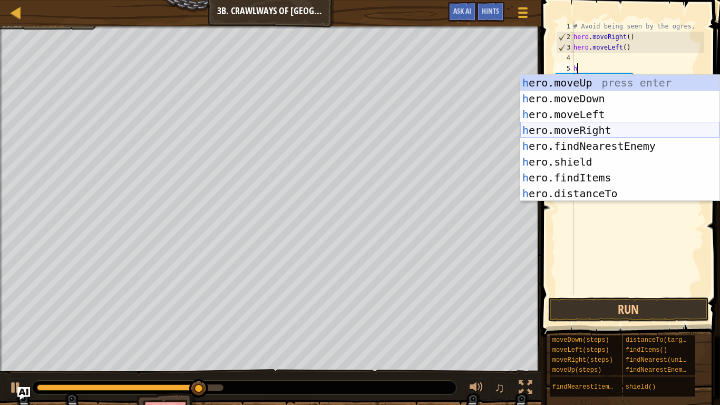
click at [582, 128] on div "h ero.moveUp press enter h ero.moveDown press enter h ero.moveLeft press enter …" at bounding box center [619, 154] width 199 height 158
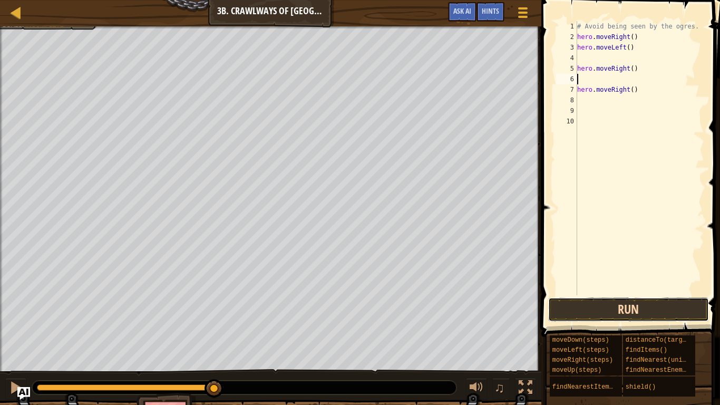
click at [559, 314] on button "Run" at bounding box center [628, 309] width 161 height 24
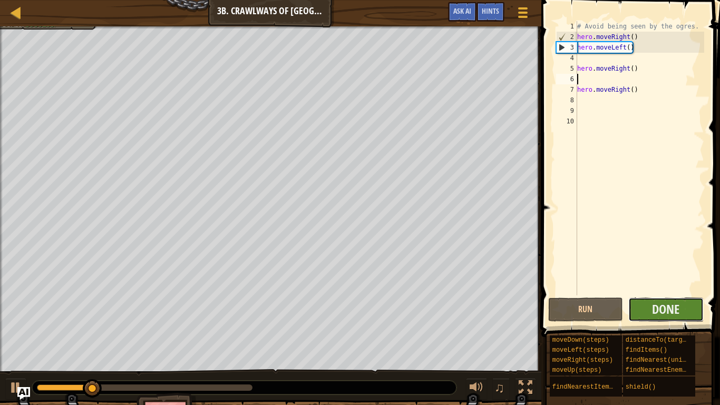
click at [648, 310] on button "Done" at bounding box center [665, 309] width 75 height 24
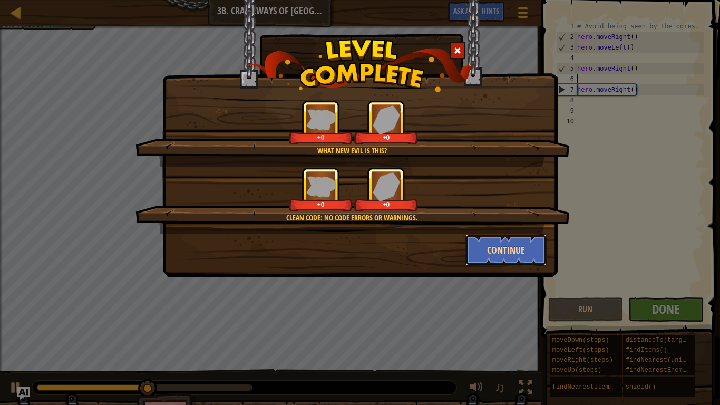
click at [520, 251] on button "Continue" at bounding box center [506, 250] width 82 height 32
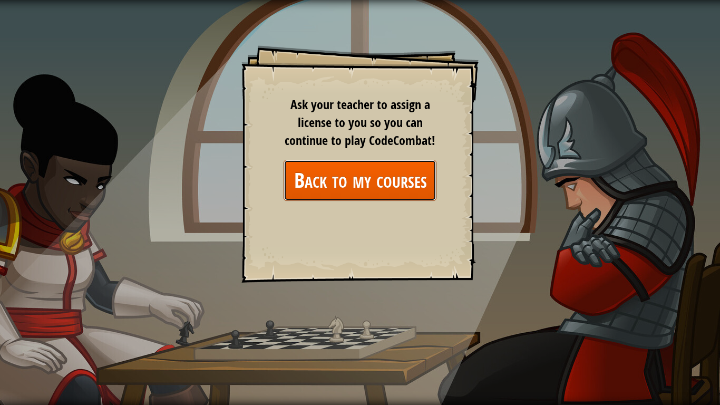
click at [394, 190] on link "Back to my courses" at bounding box center [360, 180] width 153 height 41
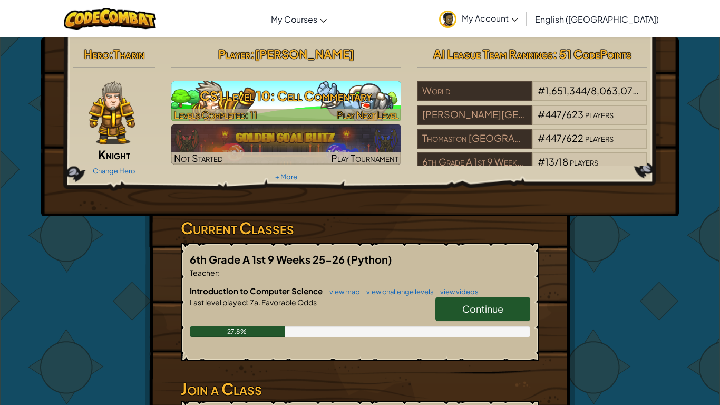
click at [269, 87] on h3 "CS1 Level 10: Cell Commentary" at bounding box center [286, 96] width 230 height 24
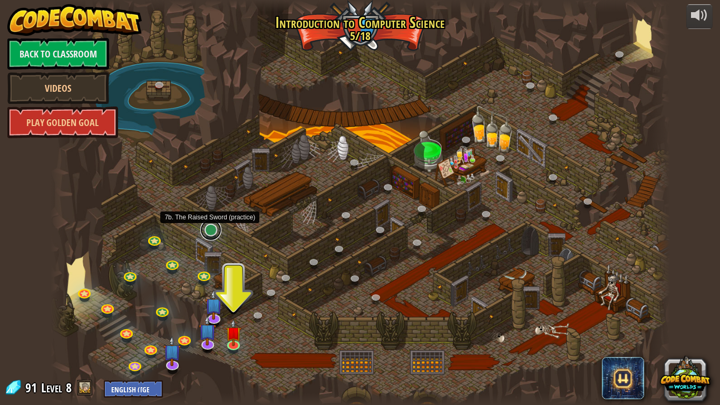
click at [211, 229] on link at bounding box center [210, 229] width 21 height 21
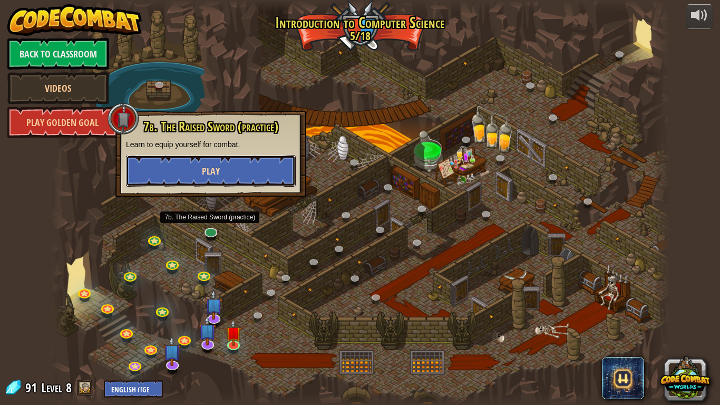
click at [204, 160] on button "Play" at bounding box center [211, 171] width 170 height 32
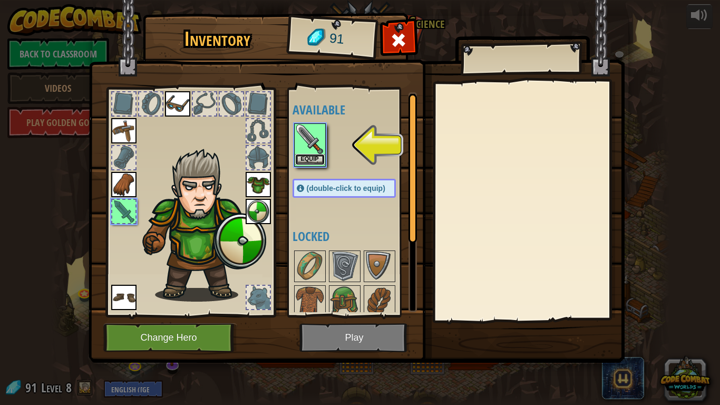
click at [301, 160] on button "Equip" at bounding box center [310, 159] width 30 height 11
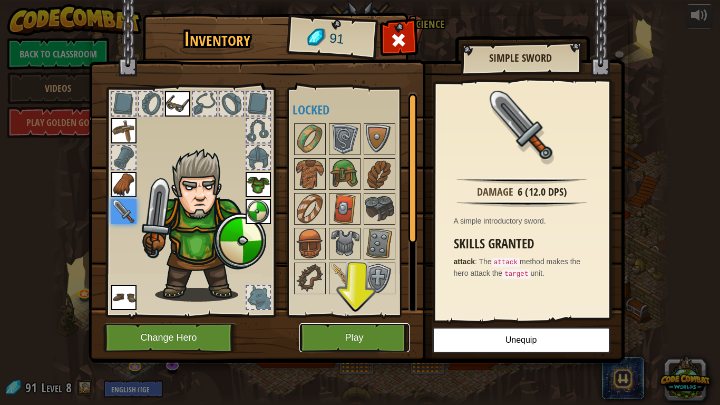
click at [359, 344] on button "Play" at bounding box center [354, 337] width 110 height 29
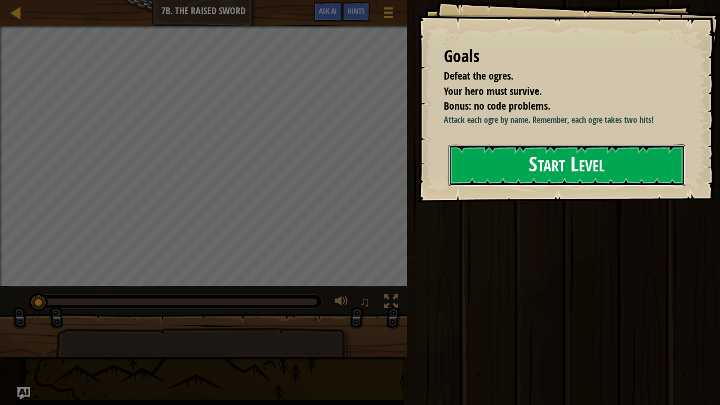
click at [511, 186] on button "Start Level" at bounding box center [567, 165] width 237 height 42
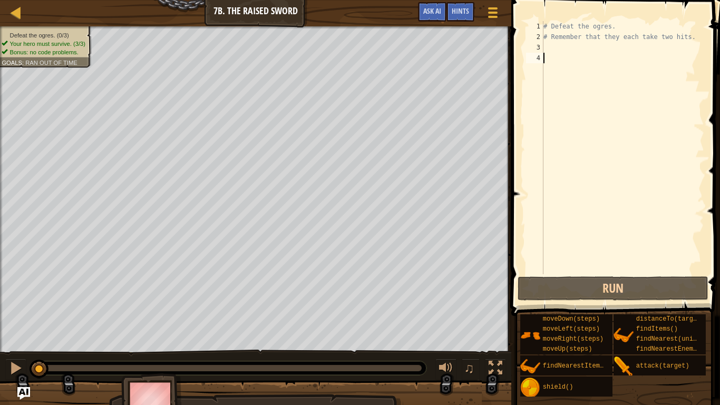
click at [549, 47] on div "# Defeat the ogres. # Remember that they each take two hits." at bounding box center [622, 158] width 163 height 274
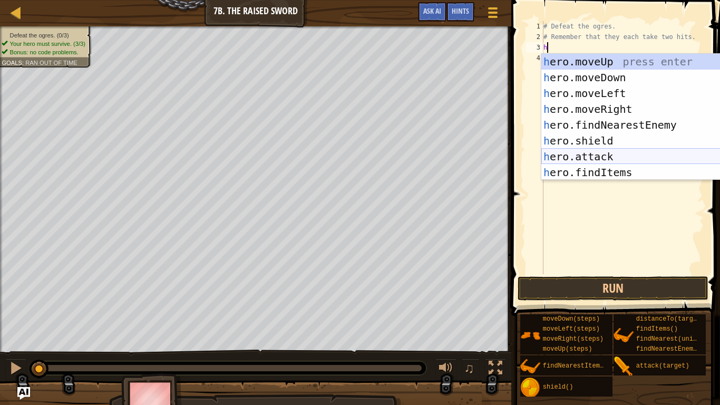
click at [598, 153] on div "h ero.moveUp press enter h ero.moveDown press enter h ero.moveLeft press enter …" at bounding box center [640, 133] width 199 height 158
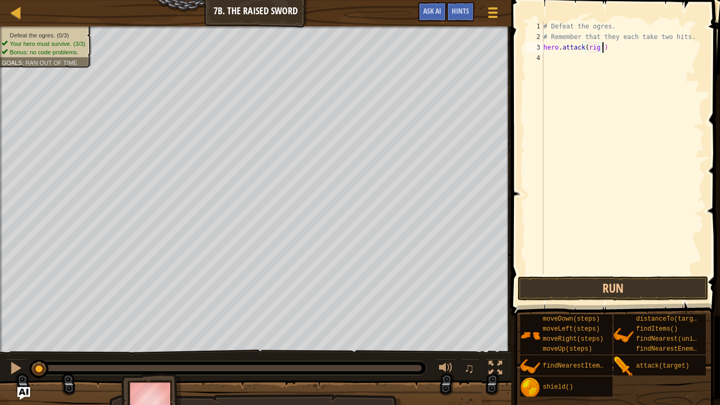
scroll to position [5, 8]
click at [589, 51] on div "# Defeat the ogres. # Remember that they each take two hits. hero . attack ( ri…" at bounding box center [622, 158] width 163 height 274
type textarea "hero.attack('rig')"
click at [546, 58] on div "# Defeat the ogres. # Remember that they each take two hits. hero . attack ( 'r…" at bounding box center [622, 158] width 163 height 274
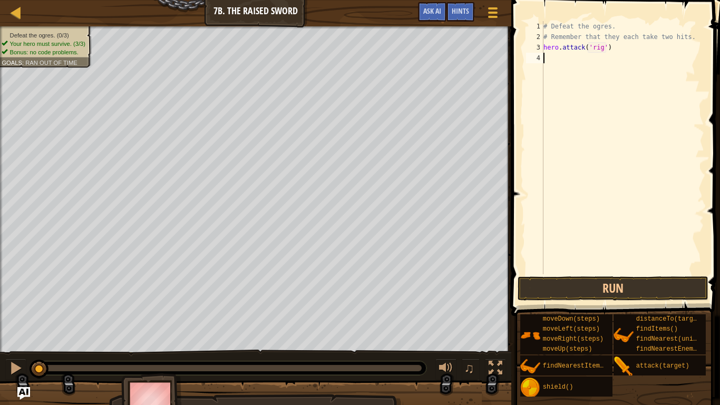
scroll to position [5, 0]
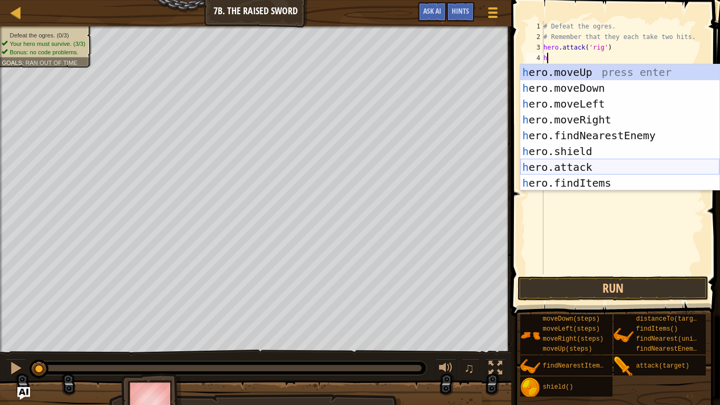
click at [614, 166] on div "h ero.moveUp press enter h ero.moveDown press enter h ero.moveLeft press enter …" at bounding box center [619, 143] width 199 height 158
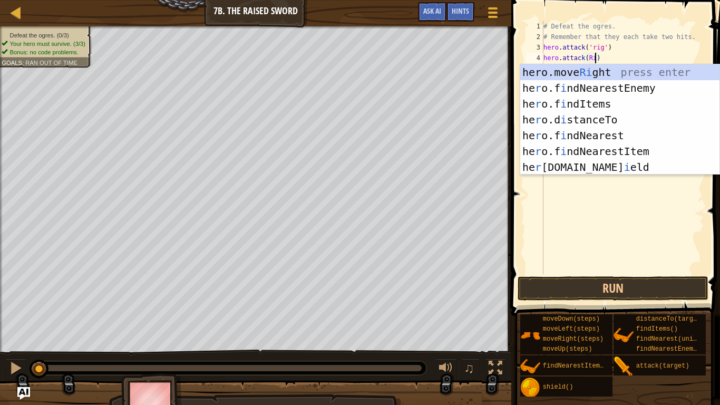
scroll to position [5, 8]
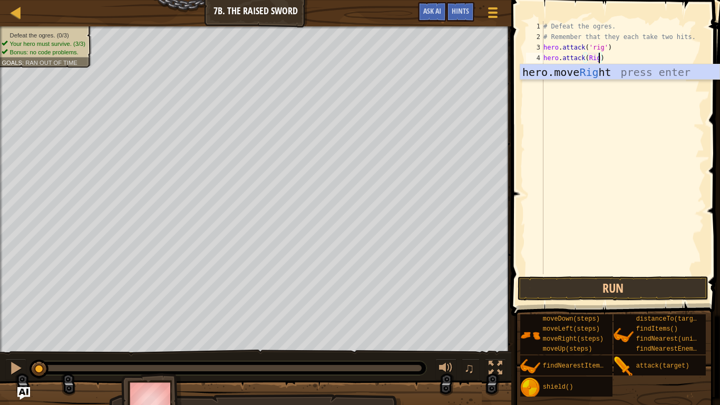
click at [604, 48] on div "# Defeat the ogres. # Remember that they each take two hits. hero . attack ( 'r…" at bounding box center [622, 158] width 163 height 274
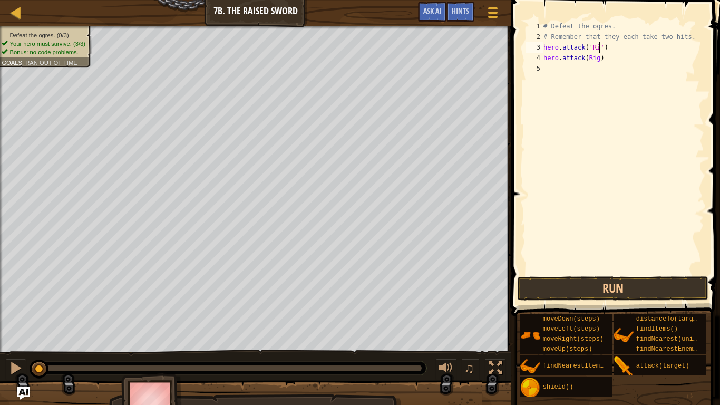
scroll to position [5, 8]
click at [598, 60] on div "# Defeat the ogres. # Remember that they each take two hits. hero . attack ( 'R…" at bounding box center [622, 158] width 163 height 274
click at [586, 59] on div "# Defeat the ogres. # Remember that they each take two hits. hero . attack ( 'R…" at bounding box center [622, 158] width 163 height 274
type textarea "hero.attack('Rig')"
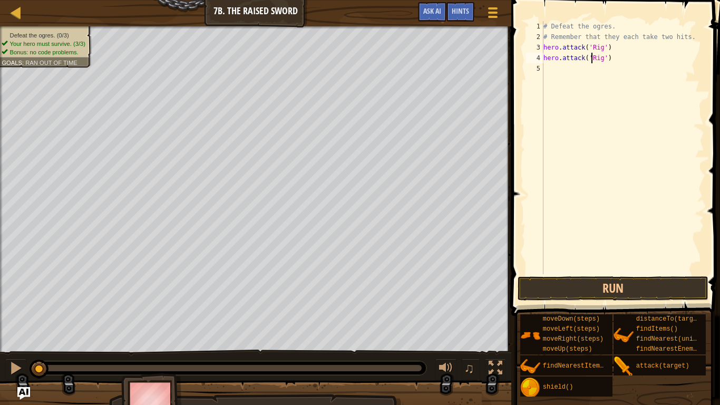
click at [546, 68] on div "# Defeat the ogres. # Remember that they each take two hits. hero . attack ( 'R…" at bounding box center [622, 158] width 163 height 274
type textarea "h"
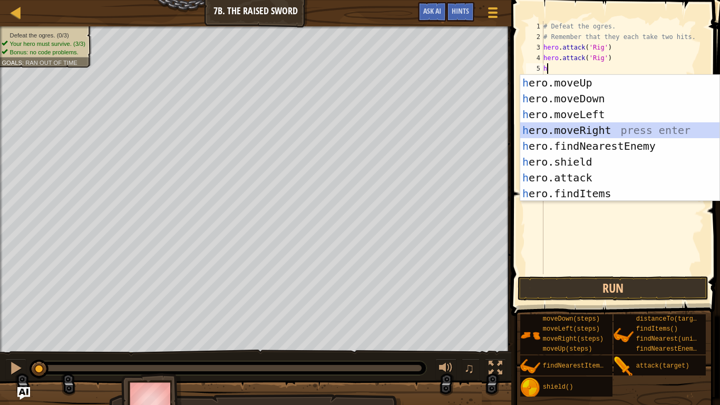
click at [581, 130] on div "h ero.moveUp press enter h ero.moveDown press enter h ero.moveLeft press enter …" at bounding box center [619, 154] width 199 height 158
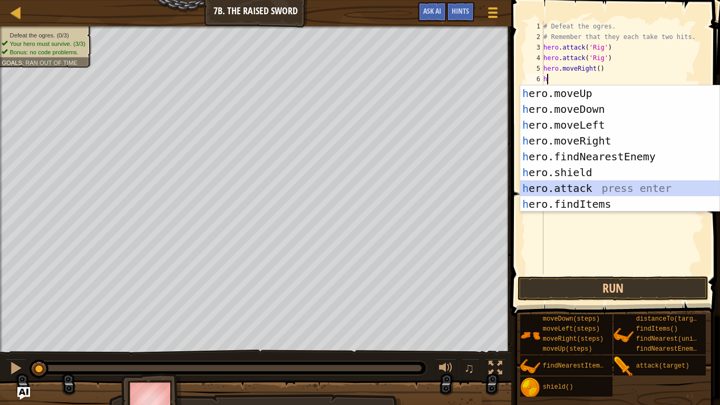
click at [597, 185] on div "h ero.moveUp press enter h ero.moveDown press enter h ero.moveLeft press enter …" at bounding box center [619, 164] width 199 height 158
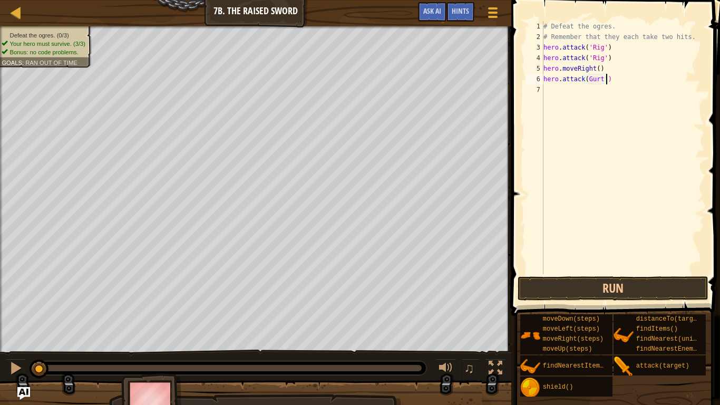
scroll to position [5, 9]
click at [588, 79] on div "# Defeat the ogres. # Remember that they each take two hits. hero . attack ( 'R…" at bounding box center [622, 158] width 163 height 274
type textarea "hero.attack('Gurt')"
click at [549, 91] on div "# Defeat the ogres. # Remember that they each take two hits. hero . attack ( 'R…" at bounding box center [622, 158] width 163 height 274
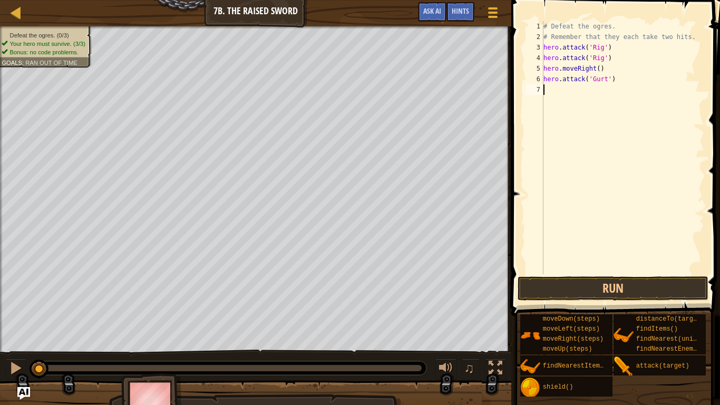
scroll to position [5, 0]
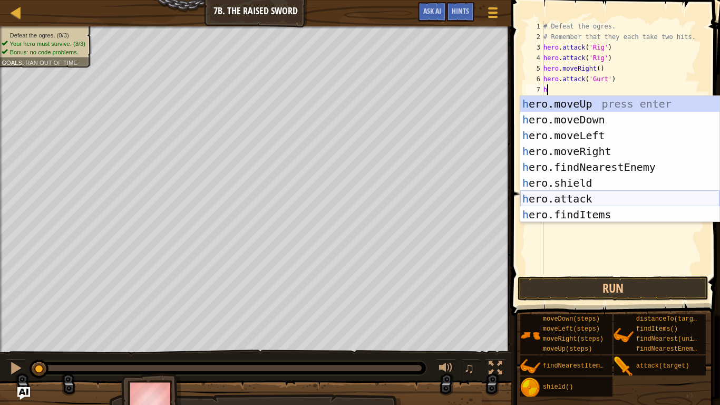
click at [588, 194] on div "h ero.moveUp press enter h ero.moveDown press enter h ero.moveLeft press enter …" at bounding box center [619, 175] width 199 height 158
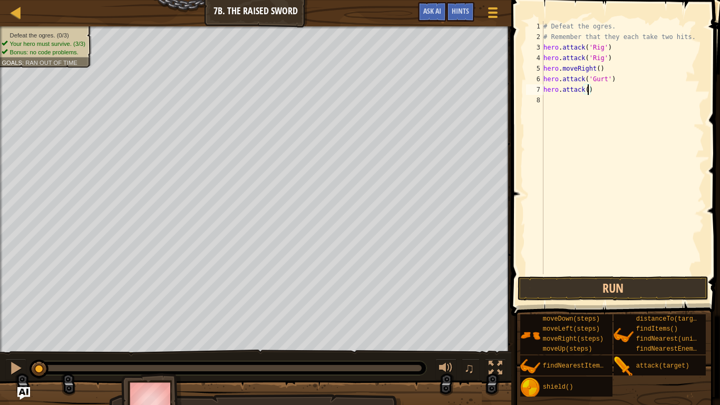
scroll to position [5, 7]
type textarea "hero.attack(Gurt)"
click at [566, 102] on div "# Defeat the ogres. # Remember that they each take two hits. hero . attack ( 'R…" at bounding box center [622, 158] width 163 height 274
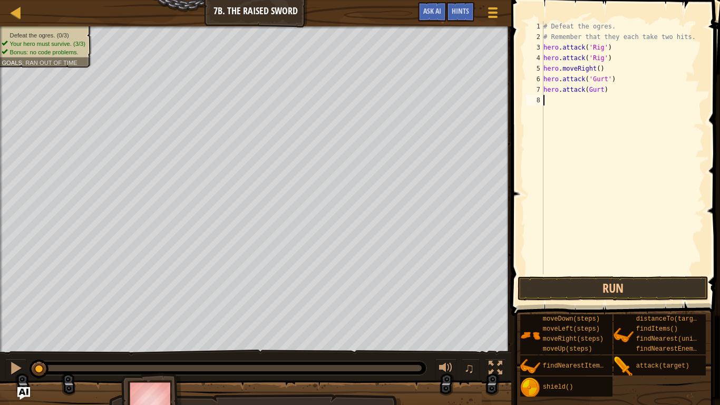
type textarea "h"
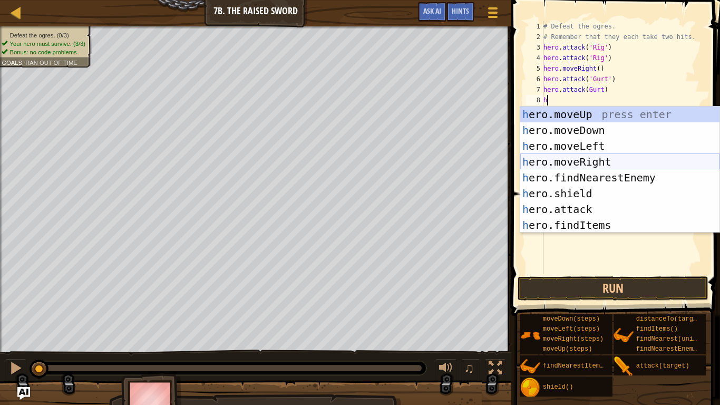
click at [582, 161] on div "h ero.moveUp press enter h ero.moveDown press enter h ero.moveLeft press enter …" at bounding box center [619, 185] width 199 height 158
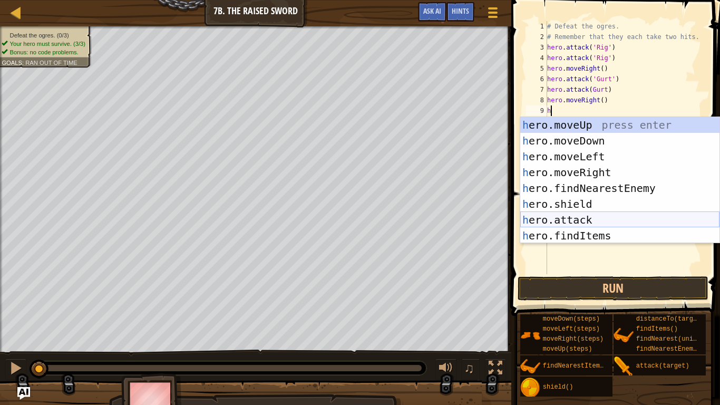
click at [592, 216] on div "h ero.moveUp press enter h ero.moveDown press enter h ero.moveLeft press enter …" at bounding box center [619, 196] width 199 height 158
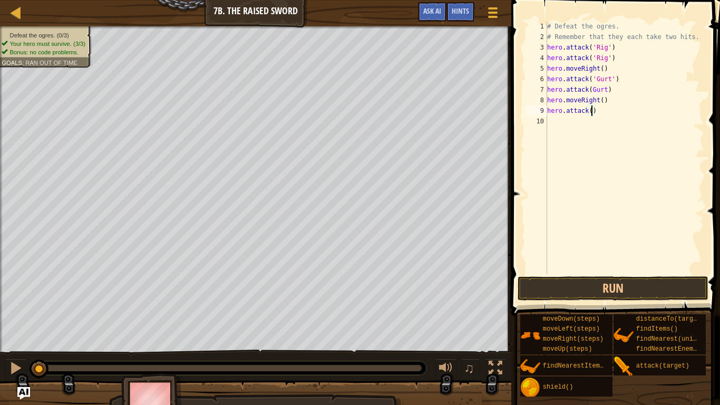
scroll to position [5, 7]
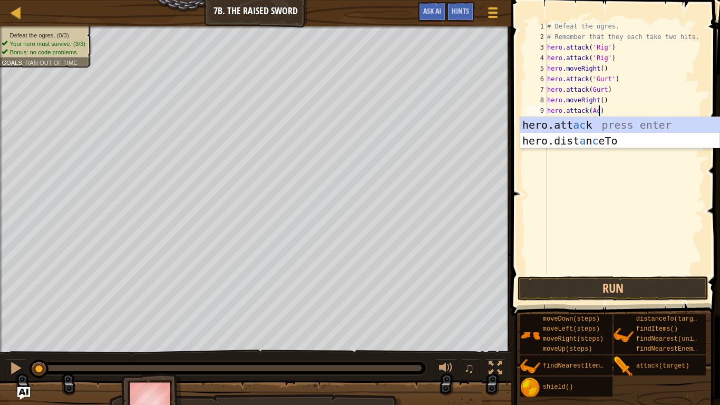
type textarea "hero.attack(Ack)"
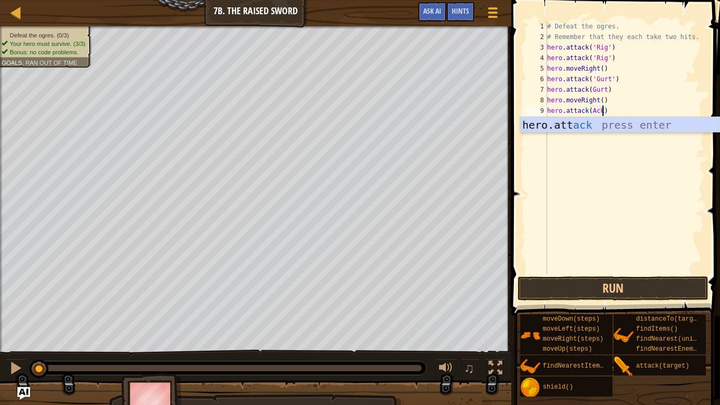
click at [554, 152] on div "# Defeat the ogres. # Remember that they each take two hits. hero . attack ( 'R…" at bounding box center [624, 158] width 159 height 274
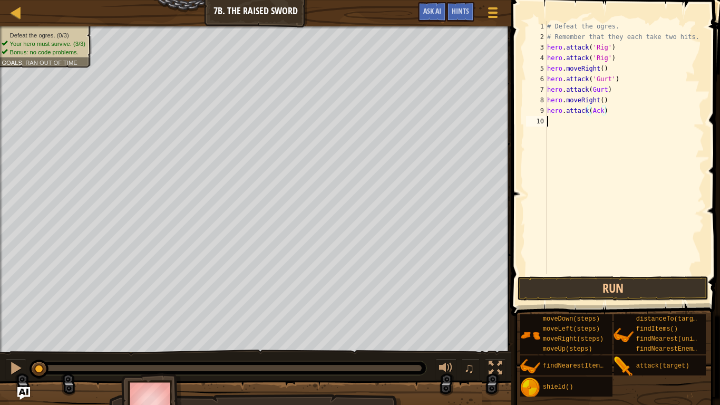
scroll to position [5, 0]
click at [602, 111] on div "# Defeat the ogres. # Remember that they each take two hits. hero . attack ( 'R…" at bounding box center [624, 158] width 159 height 274
click at [591, 111] on div "# Defeat the ogres. # Remember that they each take two hits. hero . attack ( 'R…" at bounding box center [624, 158] width 159 height 274
type textarea "hero.attack('Ack')"
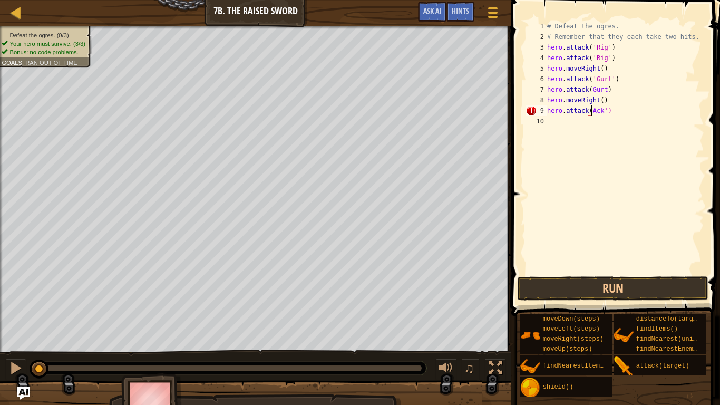
scroll to position [5, 7]
click at [556, 121] on div "# Defeat the ogres. # Remember that they each take two hits. hero . attack ( 'R…" at bounding box center [624, 158] width 159 height 274
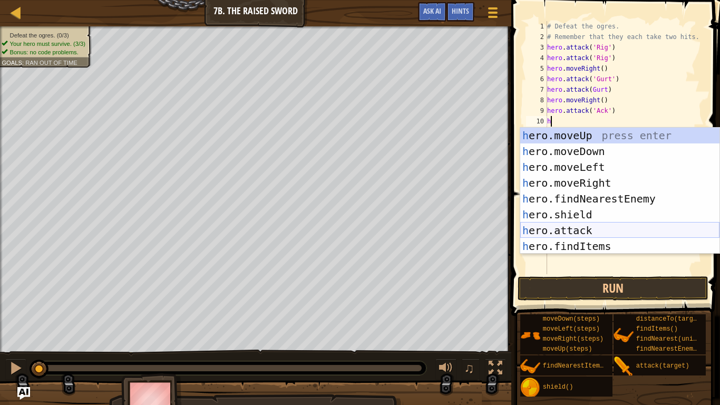
click at [581, 231] on div "h ero.moveUp press enter h ero.moveDown press enter h ero.moveLeft press enter …" at bounding box center [619, 207] width 199 height 158
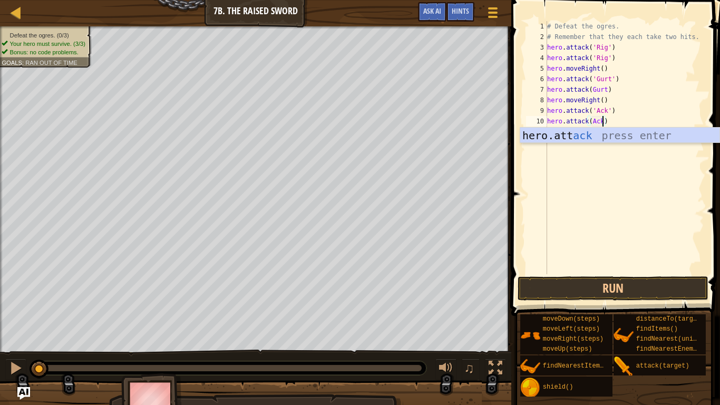
scroll to position [5, 8]
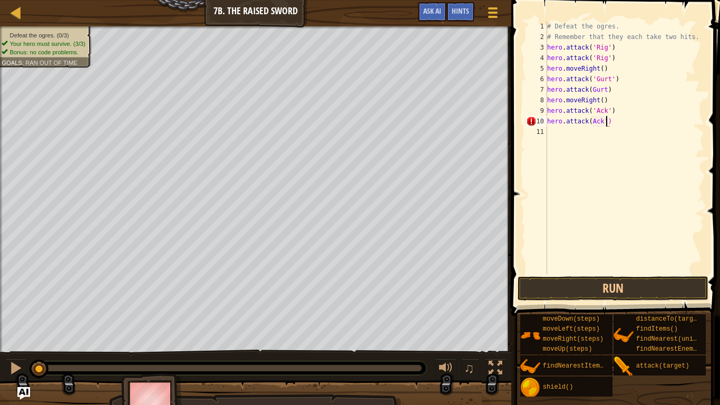
click at [591, 123] on div "# Defeat the ogres. # Remember that they each take two hits. hero . attack ( 'R…" at bounding box center [624, 158] width 159 height 274
click at [546, 284] on button "Run" at bounding box center [613, 288] width 190 height 24
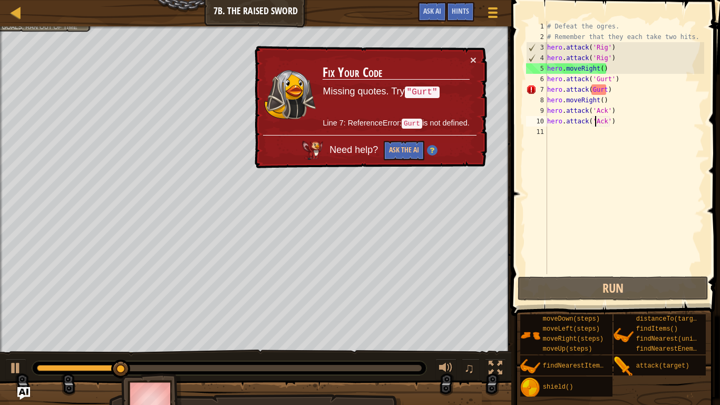
click at [477, 62] on div "× Fix Your Code Missing quotes. Try "Gurt" Line 7: ReferenceError: Gurt is not …" at bounding box center [369, 107] width 235 height 123
click at [471, 57] on button "×" at bounding box center [473, 59] width 6 height 11
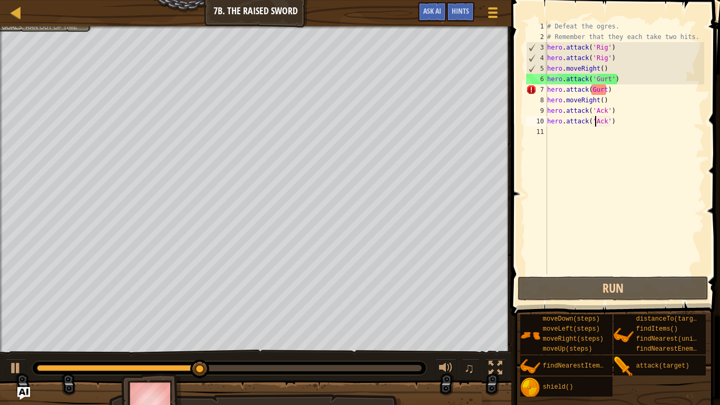
click at [608, 89] on div "# Defeat the ogres. # Remember that they each take two hits. hero . attack ( 'R…" at bounding box center [624, 158] width 159 height 274
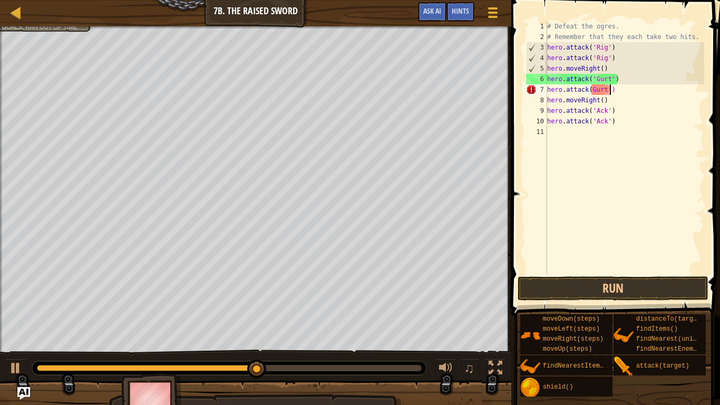
scroll to position [5, 9]
click at [591, 90] on div "# Defeat the ogres. # Remember that they each take two hits. hero . attack ( 'R…" at bounding box center [624, 158] width 159 height 274
type textarea "hero.attack('Gurt')"
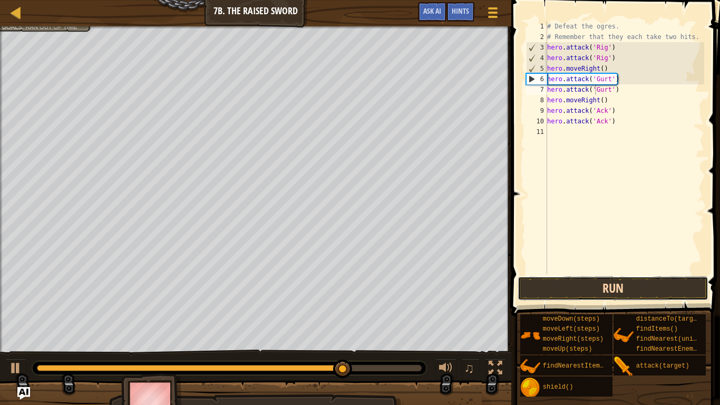
click at [578, 284] on button "Run" at bounding box center [613, 288] width 190 height 24
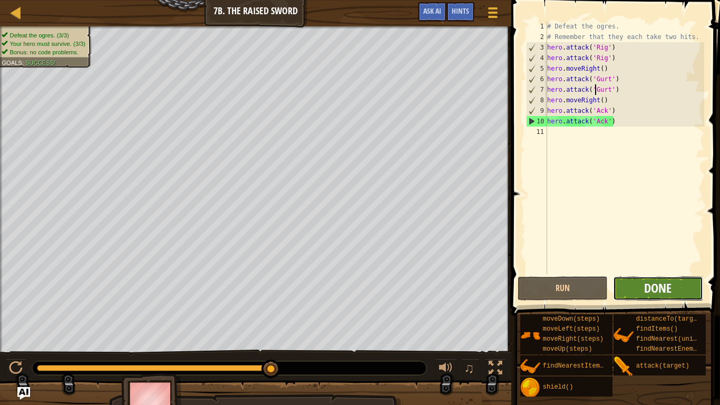
click at [645, 291] on span "Done" at bounding box center [657, 287] width 27 height 17
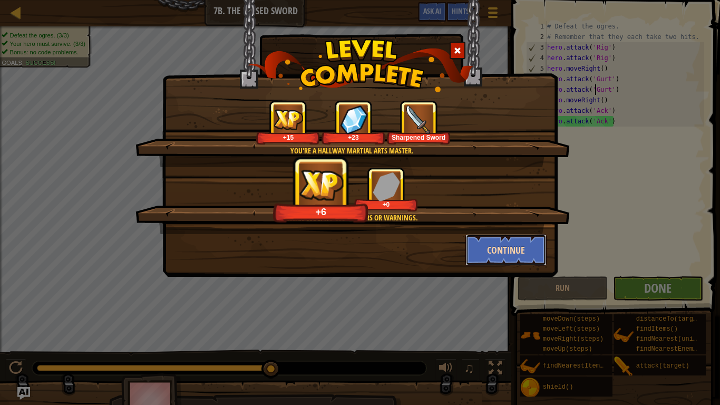
click at [498, 249] on button "Continue" at bounding box center [506, 250] width 82 height 32
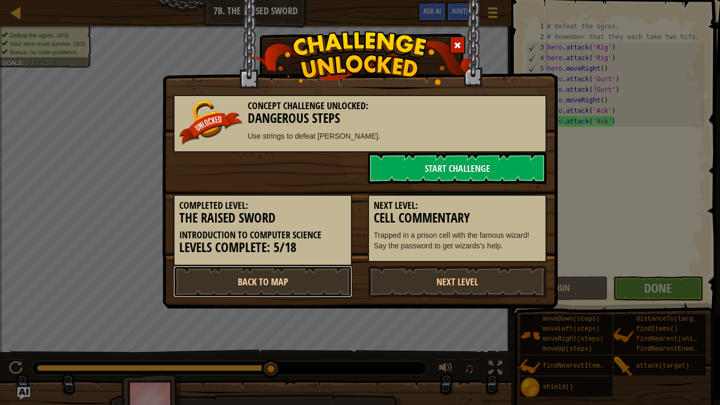
click at [287, 286] on link "Back to Map" at bounding box center [262, 282] width 179 height 32
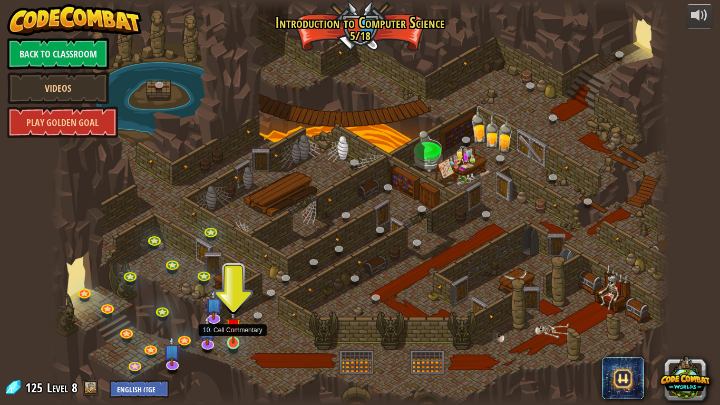
click at [233, 340] on img at bounding box center [234, 326] width 16 height 36
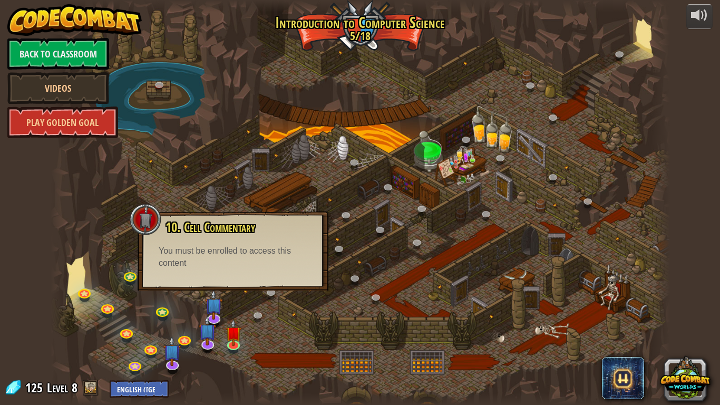
click at [251, 273] on div "10. Cell Commentary Trapped in a prison cell with the famous wizard! Say the pa…" at bounding box center [233, 250] width 191 height 79
click at [212, 322] on img at bounding box center [207, 323] width 17 height 40
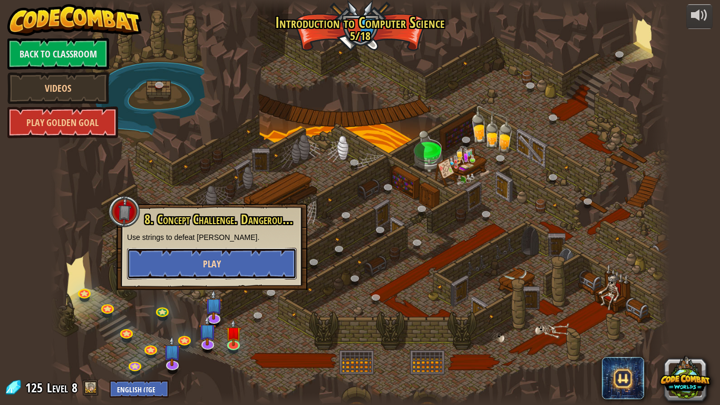
click at [148, 267] on button "Play" at bounding box center [212, 264] width 170 height 32
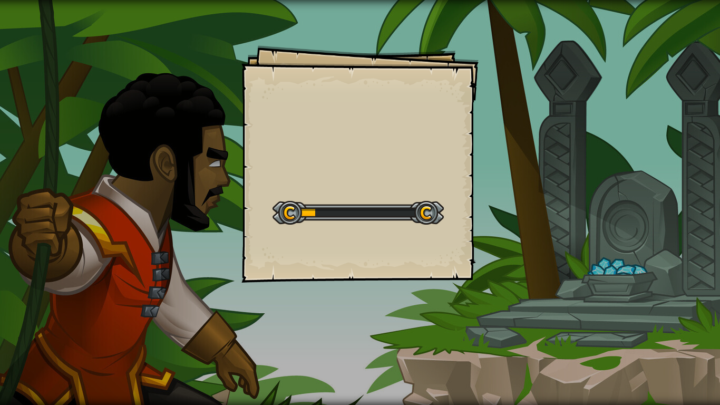
click at [372, 284] on div "Goals Start Level Error loading from server. Try refreshing the page. You'll ne…" at bounding box center [360, 202] width 720 height 405
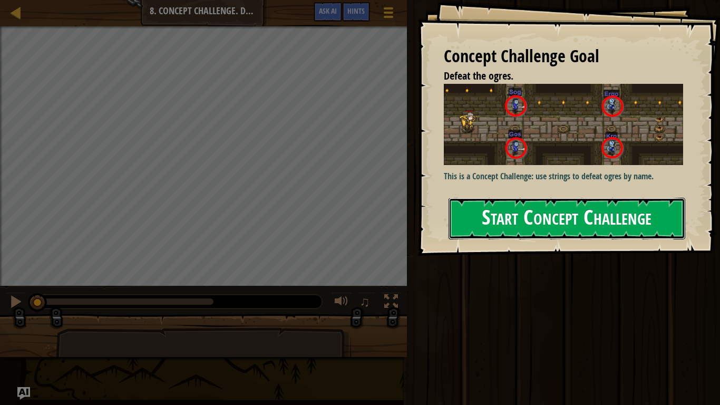
click at [485, 204] on button "Start Concept Challenge" at bounding box center [567, 219] width 237 height 42
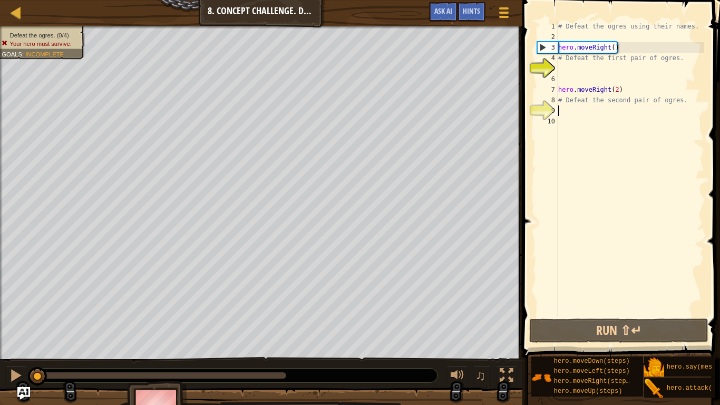
click at [564, 108] on div "# Defeat the ogres using their names. hero . moveRight ( ) # Defeat the first p…" at bounding box center [630, 179] width 148 height 316
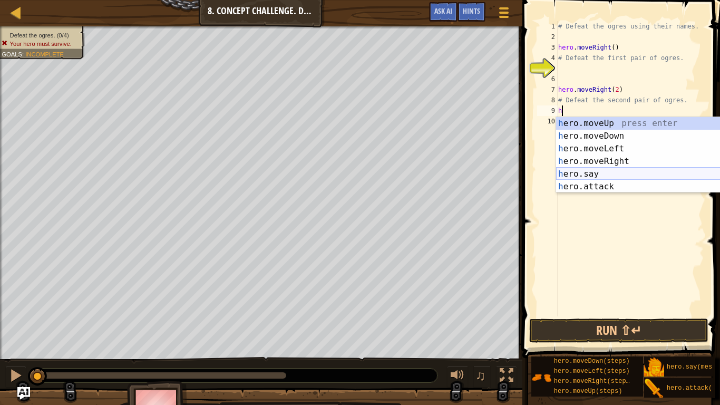
click at [605, 174] on div "h ero.moveUp press enter h ero.moveDown press enter h ero.moveLeft press enter …" at bounding box center [655, 167] width 199 height 101
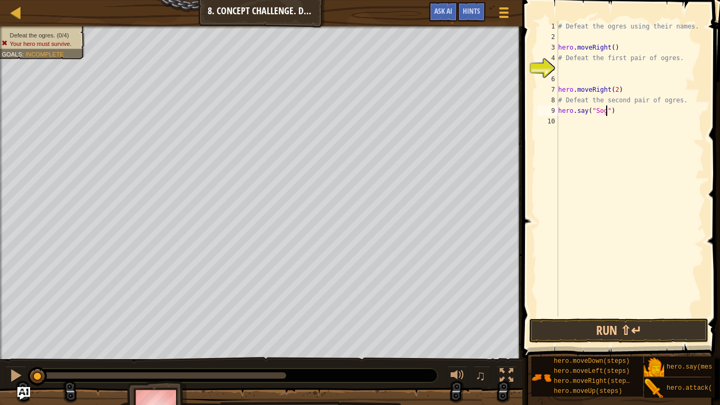
scroll to position [5, 7]
type textarea "hero.say("Sog")"
click at [623, 330] on button "Run ⇧↵" at bounding box center [618, 330] width 179 height 24
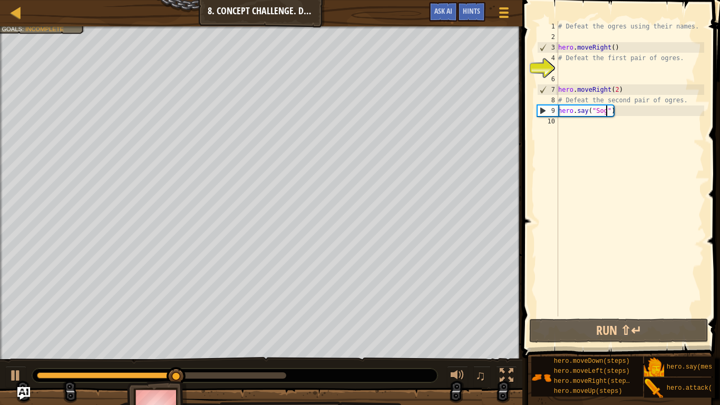
click at [570, 119] on div "# Defeat the ogres using their names. hero . moveRight ( ) # Defeat the first p…" at bounding box center [630, 179] width 148 height 316
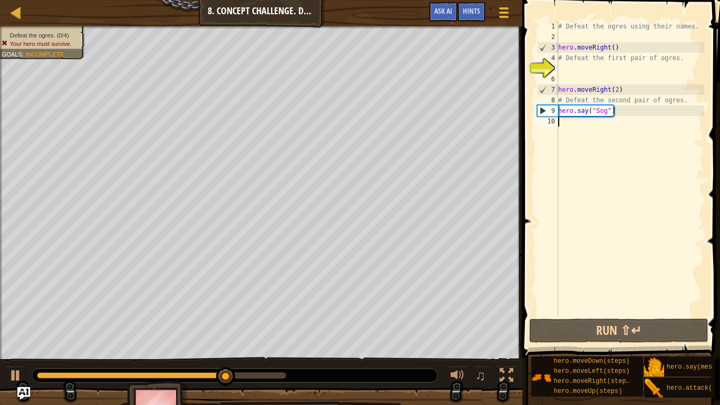
click at [40, 32] on span "Defeat the ogres. (0/4)" at bounding box center [39, 35] width 59 height 7
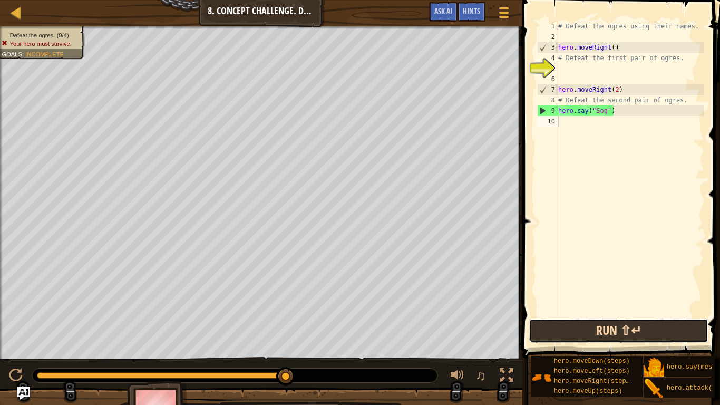
click at [557, 321] on button "Run ⇧↵" at bounding box center [618, 330] width 179 height 24
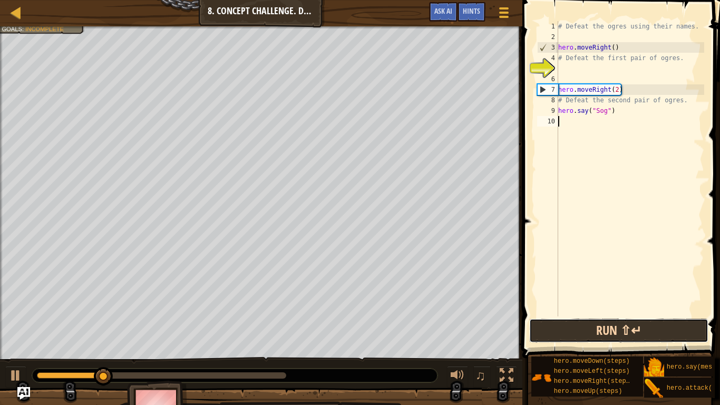
click at [557, 321] on button "Run ⇧↵" at bounding box center [618, 330] width 179 height 24
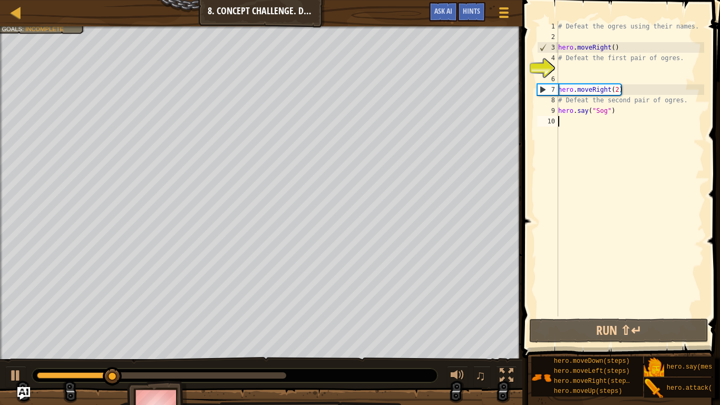
click at [605, 76] on div "# Defeat the ogres using their names. hero . moveRight ( ) # Defeat the first p…" at bounding box center [630, 179] width 148 height 316
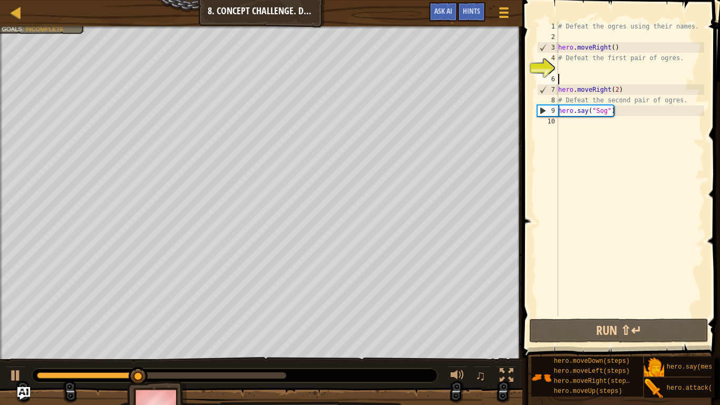
click at [633, 116] on div "# Defeat the ogres using their names. hero . moveRight ( ) # Defeat the first p…" at bounding box center [630, 179] width 148 height 316
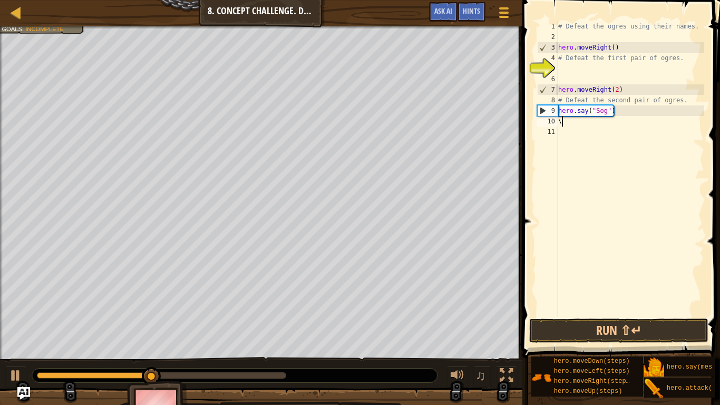
scroll to position [5, 1]
click at [638, 115] on div "# Defeat the ogres using their names. hero . moveRight ( ) # Defeat the first p…" at bounding box center [630, 179] width 148 height 316
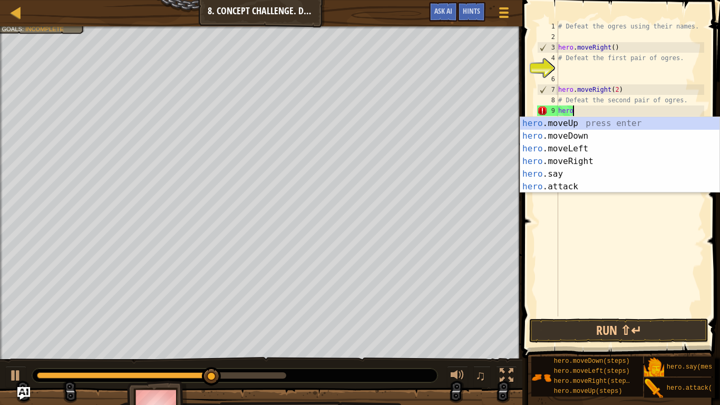
type textarea "h"
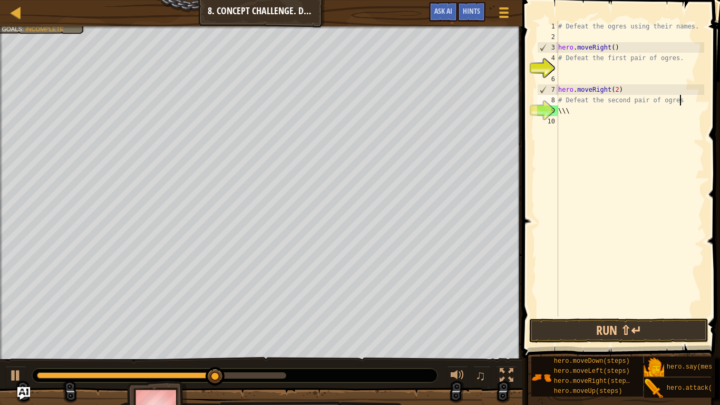
type textarea "# Defeat the second pair of ogre"
click at [570, 116] on div "# Defeat the ogres using their names. hero . moveRight ( ) # Defeat the first p…" at bounding box center [630, 179] width 148 height 316
click at [581, 109] on div "# Defeat the ogres using their names. hero . moveRight ( ) # Defeat the first p…" at bounding box center [630, 179] width 148 height 316
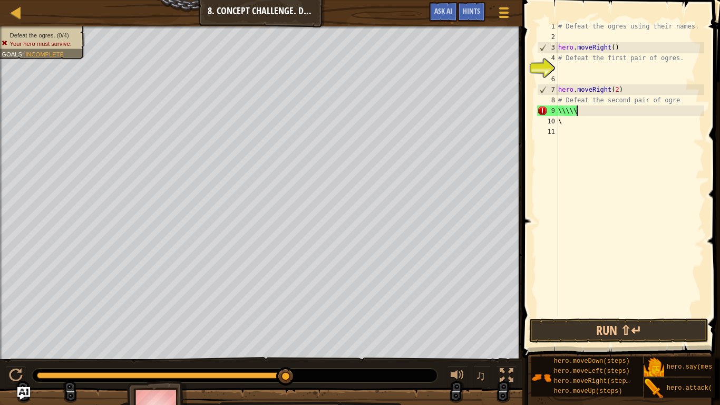
scroll to position [5, 2]
type textarea "\"
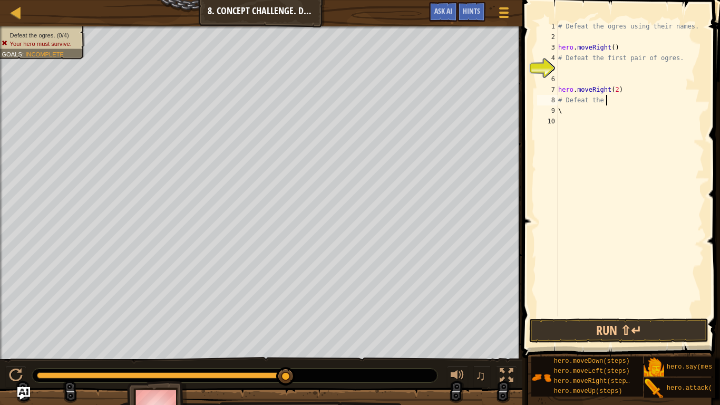
click at [570, 108] on div "# Defeat the ogres using their names. hero . moveRight ( ) # Defeat the first p…" at bounding box center [630, 179] width 148 height 316
type textarea "\"
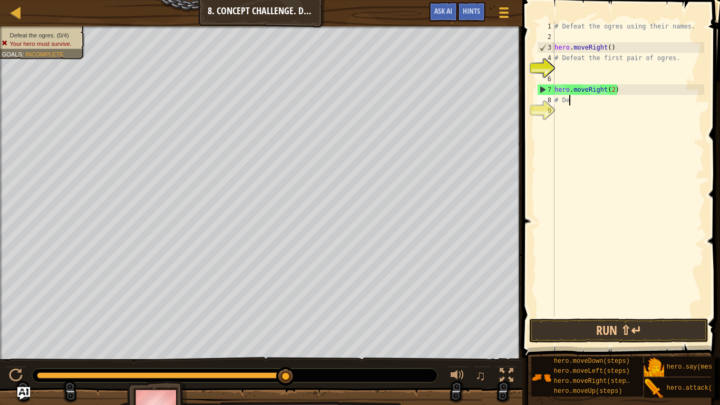
type textarea "#"
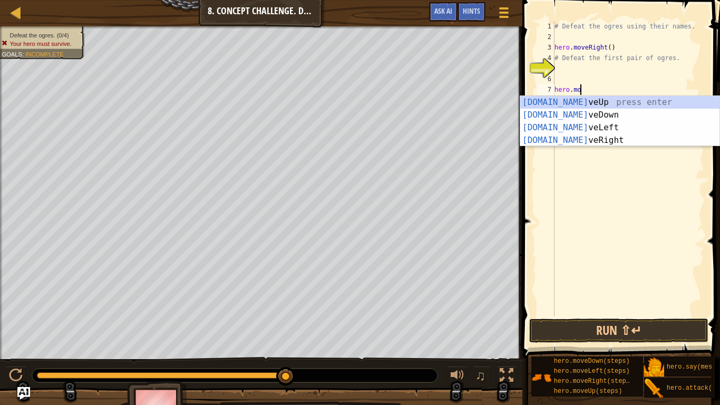
scroll to position [5, 1]
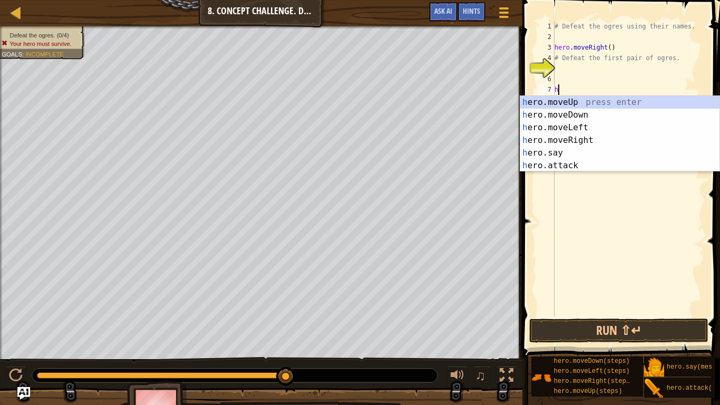
type textarea "h"
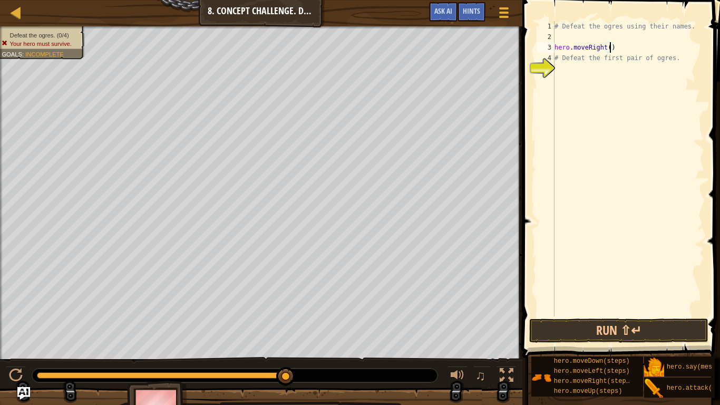
click at [611, 50] on div "# Defeat the ogres using their names. hero . moveRight ( ) # Defeat the first p…" at bounding box center [628, 179] width 152 height 316
type textarea "hero.moveRight(2)"
click at [573, 69] on div "# Defeat the ogres using their names. hero . moveRight ( 2 ) # Defeat the first…" at bounding box center [628, 179] width 152 height 316
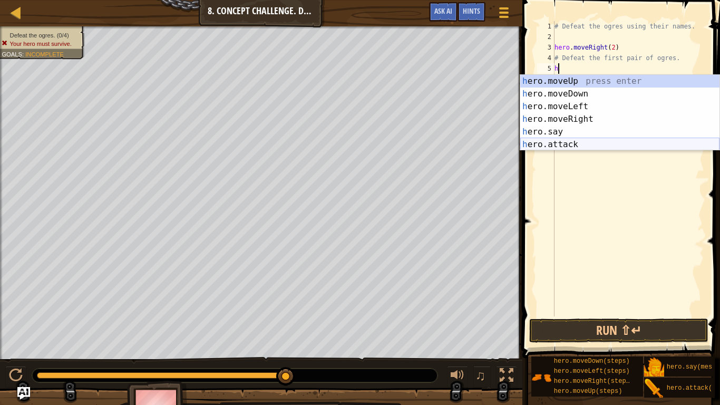
click at [557, 149] on div "h ero.moveUp press enter h ero.moveDown press enter h ero.moveLeft press enter …" at bounding box center [619, 125] width 199 height 101
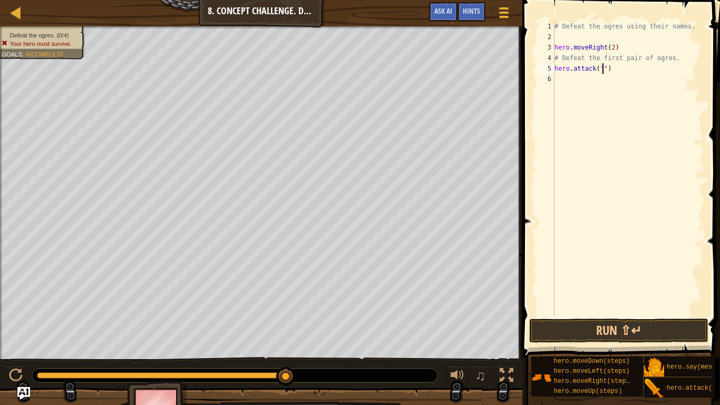
scroll to position [5, 8]
type textarea "hero.attack("Kro")"
click at [558, 77] on div "# Defeat the ogres using their names. hero . moveRight ( 2 ) # Defeat the first…" at bounding box center [628, 179] width 152 height 316
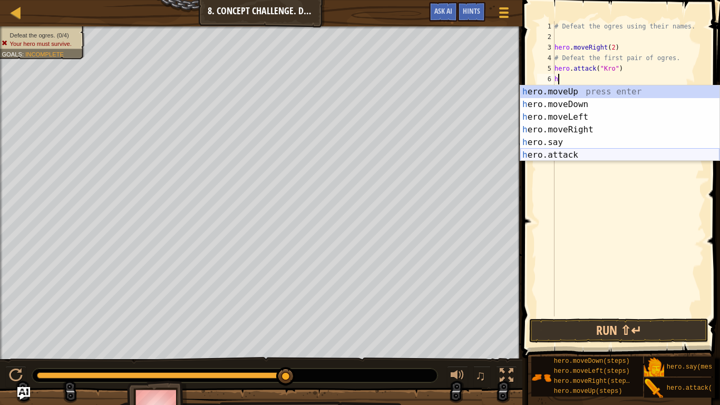
click at [555, 152] on div "h ero.moveUp press enter h ero.moveDown press enter h ero.moveLeft press enter …" at bounding box center [619, 135] width 199 height 101
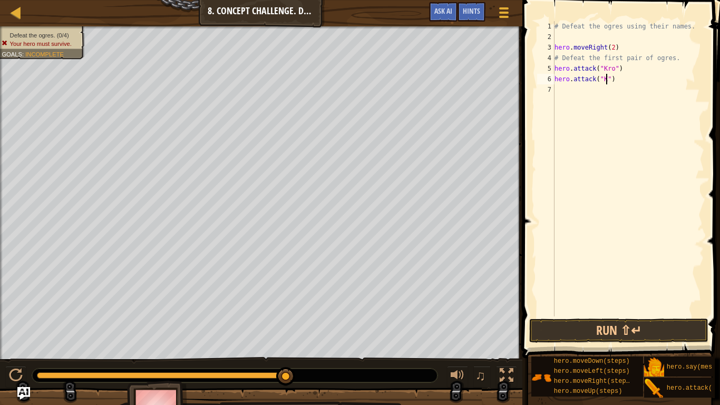
scroll to position [5, 8]
type textarea "hero.attack("Kro")"
click at [563, 90] on div "# Defeat the ogres using their names. hero . moveRight ( 2 ) # Defeat the first…" at bounding box center [628, 179] width 152 height 316
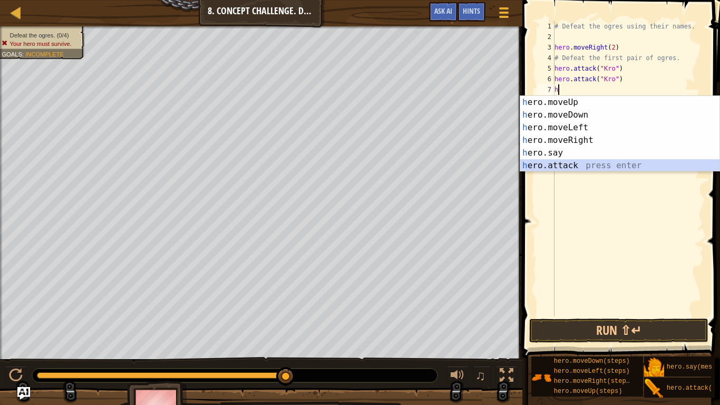
click at [562, 164] on div "h ero.moveUp press enter h ero.moveDown press enter h ero.moveLeft press enter …" at bounding box center [619, 146] width 199 height 101
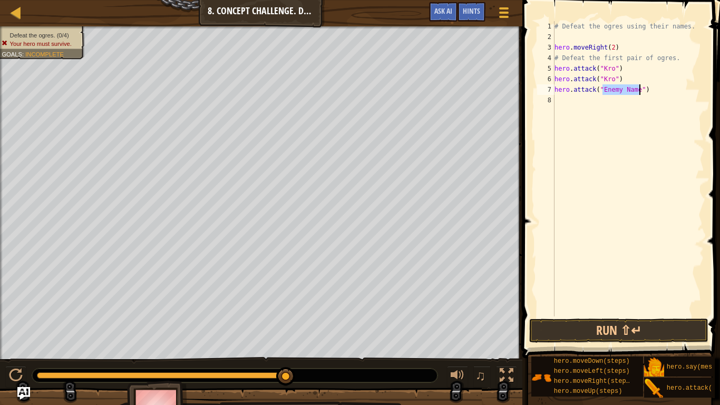
scroll to position [5, 8]
type textarea "hero.attack("gos")"
drag, startPoint x: 622, startPoint y: 89, endPoint x: 552, endPoint y: 85, distance: 70.2
click at [552, 85] on div "hero.attack("gos") 1 2 3 4 5 6 7 8 # Defeat the ogres using their names. hero .…" at bounding box center [619, 168] width 169 height 295
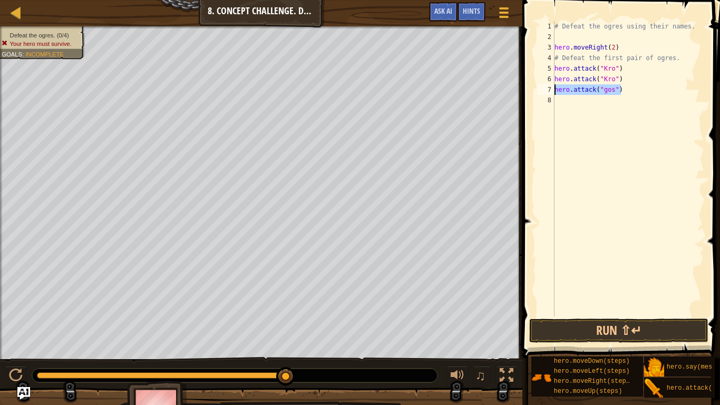
click at [558, 102] on div "# Defeat the ogres using their names. hero . moveRight ( 2 ) # Defeat the first…" at bounding box center [628, 179] width 152 height 316
drag, startPoint x: 626, startPoint y: 88, endPoint x: 553, endPoint y: 90, distance: 73.3
click at [553, 90] on div "1 2 3 4 5 6 7 8 # Defeat the ogres using their names. hero . moveRight ( 2 ) # …" at bounding box center [619, 168] width 169 height 295
type textarea "hero.attack("gos")"
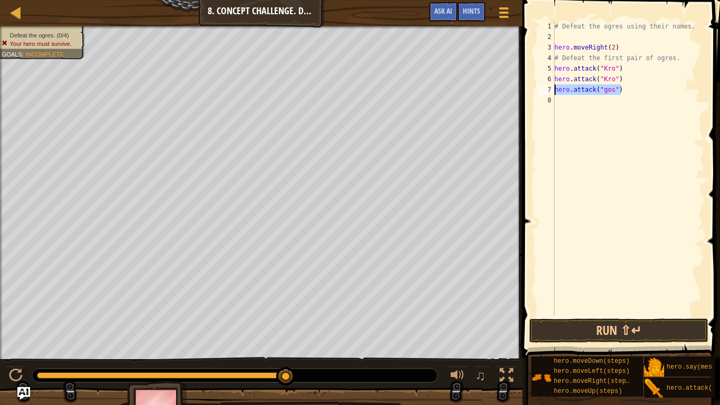
click at [702, 25] on div "hero.attack("gos") 1 2 3 4 5 6 7 8 # Defeat the ogres using their names. hero .…" at bounding box center [619, 168] width 169 height 295
click at [634, 93] on div "# Defeat the ogres using their names. hero . moveRight ( 2 ) # Defeat the first…" at bounding box center [628, 168] width 152 height 295
drag, startPoint x: 623, startPoint y: 86, endPoint x: 556, endPoint y: 89, distance: 67.5
click at [556, 89] on div "# Defeat the ogres using their names. hero . moveRight ( 2 ) # Defeat the first…" at bounding box center [628, 179] width 152 height 316
click at [597, 119] on div "# Defeat the ogres using their names. hero . moveRight ( 2 ) # Defeat the first…" at bounding box center [628, 179] width 152 height 316
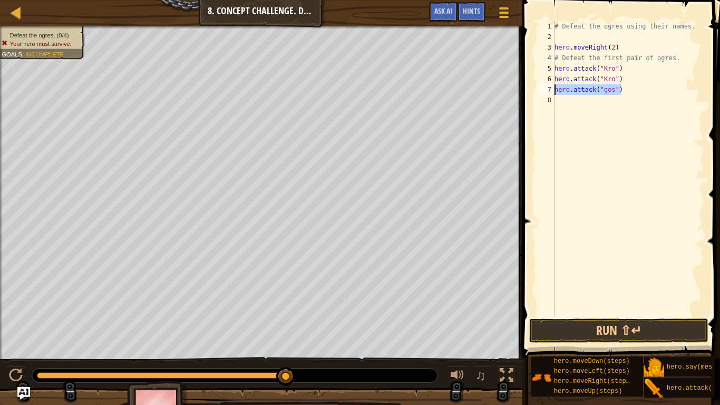
drag, startPoint x: 625, startPoint y: 94, endPoint x: 556, endPoint y: 89, distance: 68.8
click at [556, 89] on div "# Defeat the ogres using their names. hero . moveRight ( 2 ) # Defeat the first…" at bounding box center [628, 179] width 152 height 316
type textarea "hero.attack("gos")"
click at [571, 96] on div "# Defeat the ogres using their names. hero . moveRight ( 2 ) # Defeat the first…" at bounding box center [628, 179] width 152 height 316
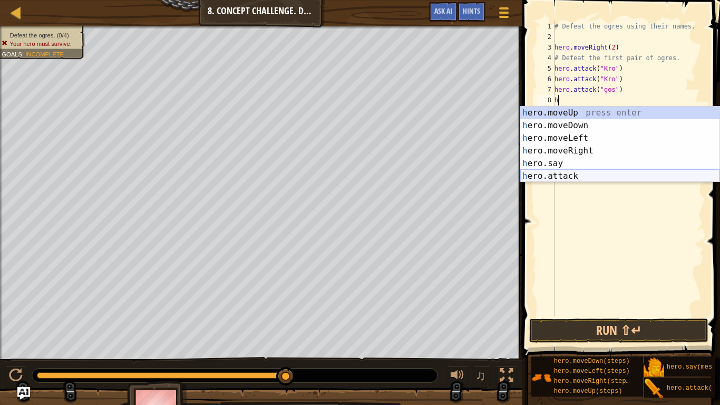
click at [568, 177] on div "h ero.moveUp press enter h ero.moveDown press enter h ero.moveLeft press enter …" at bounding box center [619, 156] width 199 height 101
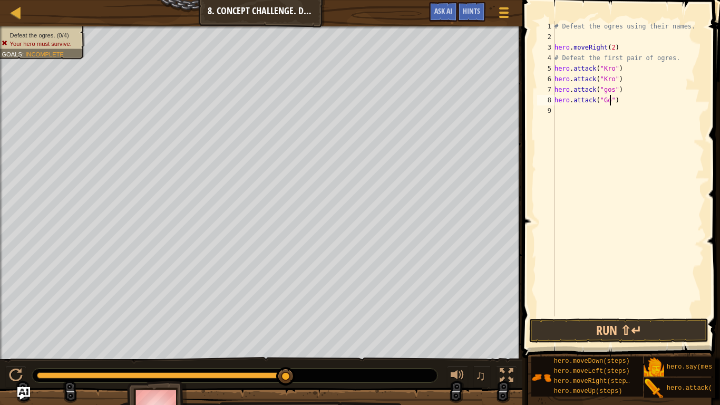
scroll to position [5, 9]
click at [612, 91] on div "# Defeat the ogres using their names. hero . moveRight ( 2 ) # Defeat the first…" at bounding box center [628, 179] width 152 height 316
click at [607, 90] on div "# Defeat the ogres using their names. hero . moveRight ( 2 ) # Defeat the first…" at bounding box center [628, 179] width 152 height 316
type textarea "hero.attack("Gos")"
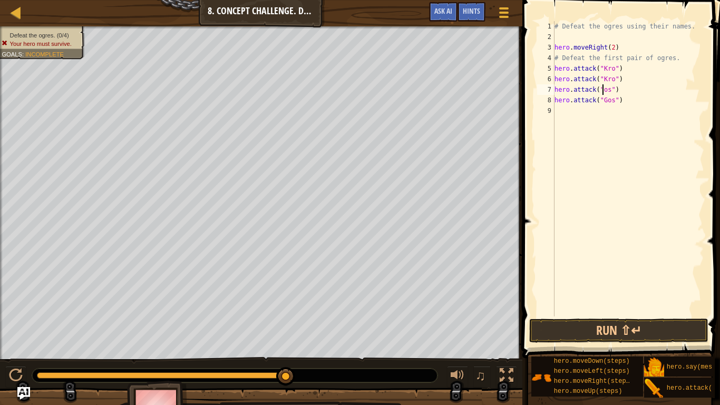
scroll to position [5, 8]
click at [553, 111] on div "9" at bounding box center [545, 110] width 17 height 11
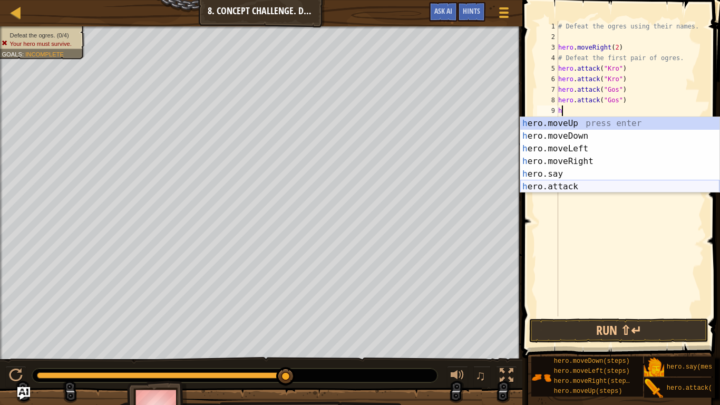
click at [557, 186] on div "h ero.moveUp press enter h ero.moveDown press enter h ero.moveLeft press enter …" at bounding box center [619, 167] width 199 height 101
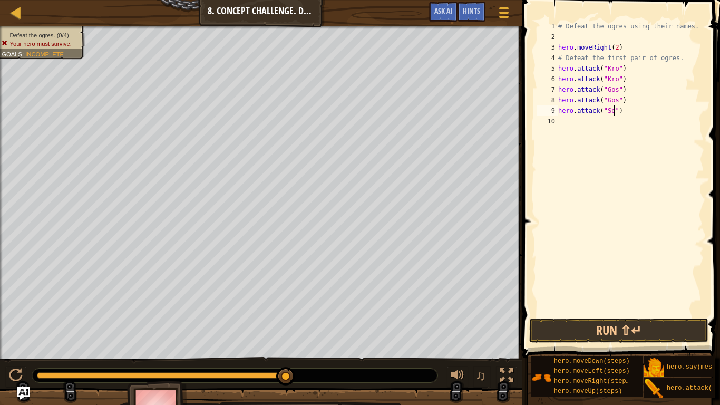
type textarea "hero.attack("Sog")"
click at [566, 124] on div "# Defeat the ogres using their names. hero . moveRight ( 2 ) # Defeat the first…" at bounding box center [630, 179] width 148 height 316
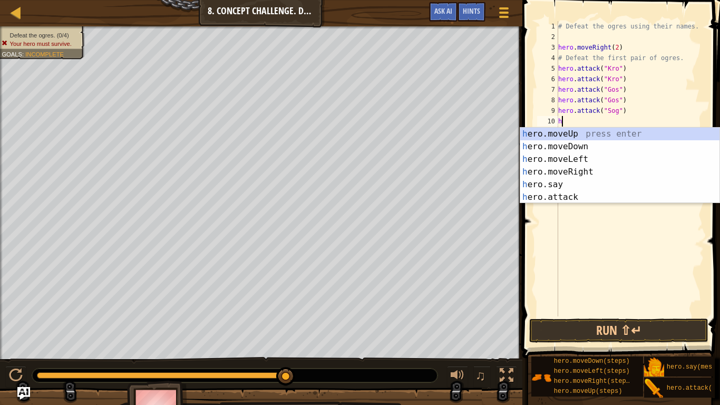
click at [551, 201] on div "h ero.moveUp press enter h ero.moveDown press enter h ero.moveLeft press enter …" at bounding box center [619, 178] width 199 height 101
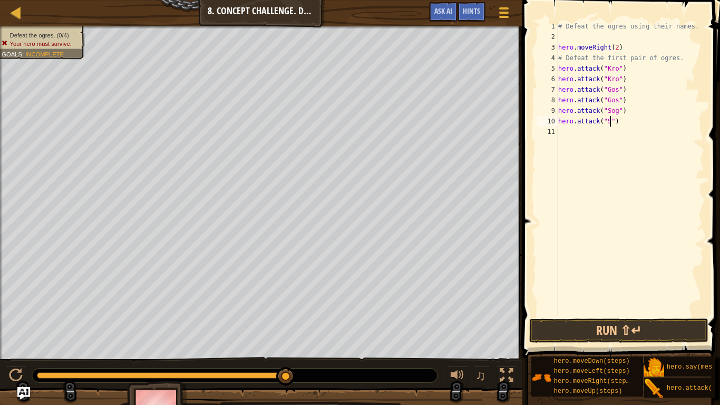
scroll to position [5, 8]
type textarea "hero.attack("Sog")"
click at [566, 133] on div "# Defeat the ogres using their names. hero . moveRight ( 2 ) # Defeat the first…" at bounding box center [630, 179] width 148 height 316
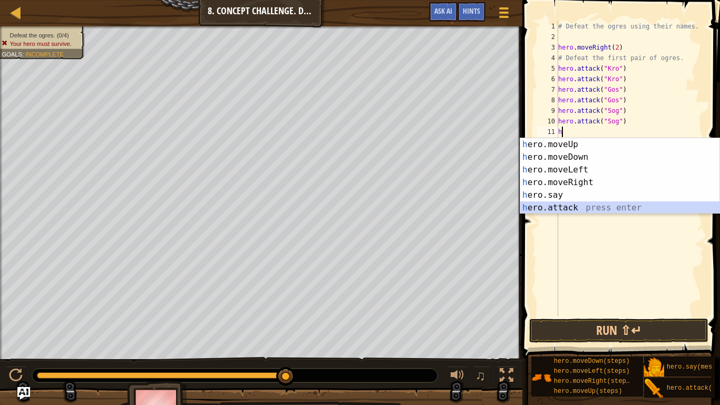
click at [551, 211] on div "h ero.moveUp press enter h ero.moveDown press enter h ero.moveLeft press enter …" at bounding box center [619, 188] width 199 height 101
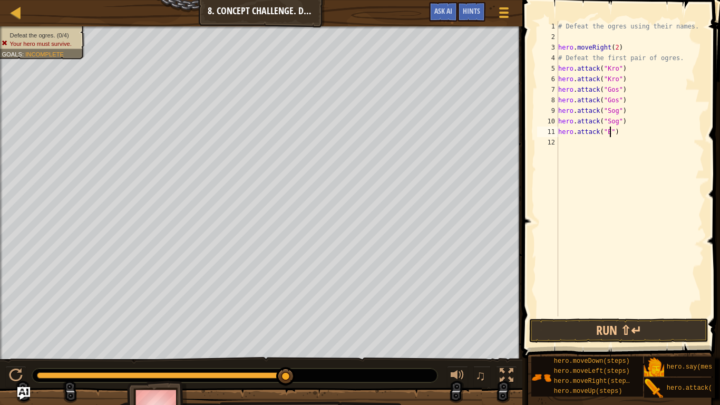
scroll to position [5, 8]
type textarea "hero.attack("Ergo")"
click at [573, 149] on div "# Defeat the ogres using their names. hero . moveRight ( 2 ) # Defeat the first…" at bounding box center [630, 179] width 148 height 316
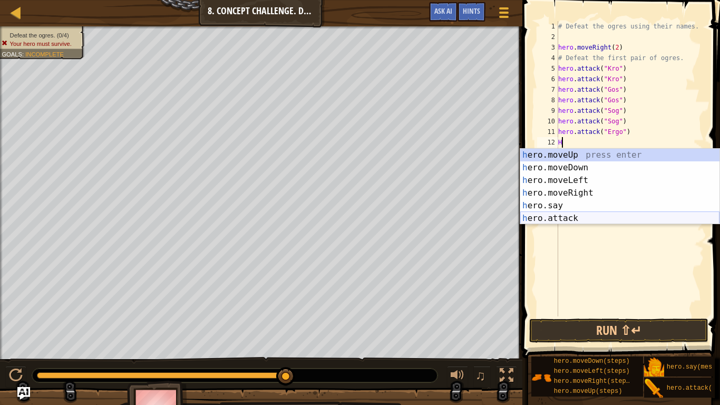
click at [565, 219] on div "h ero.moveUp press enter h ero.moveDown press enter h ero.moveLeft press enter …" at bounding box center [619, 199] width 199 height 101
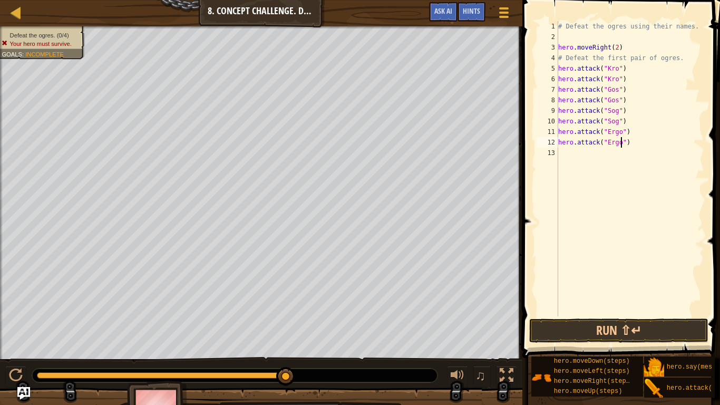
scroll to position [5, 9]
type textarea "hero.attack("Ergo")"
click at [589, 328] on button "Run ⇧↵" at bounding box center [618, 330] width 179 height 24
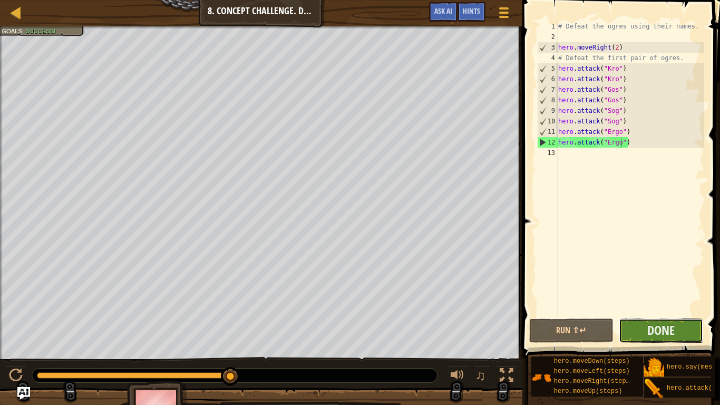
click at [681, 338] on button "Done" at bounding box center [661, 330] width 84 height 24
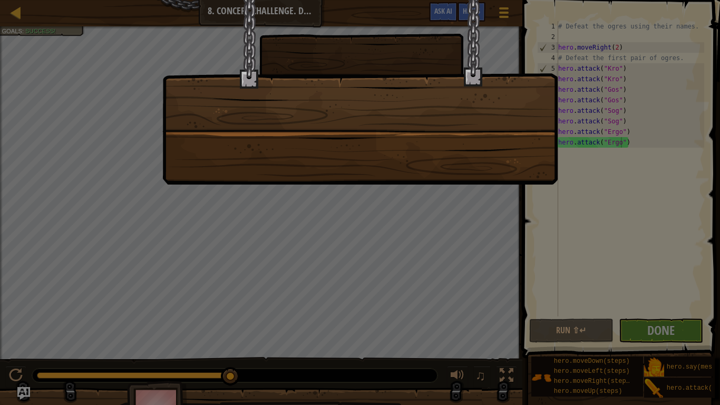
drag, startPoint x: 624, startPoint y: 62, endPoint x: 580, endPoint y: 144, distance: 92.7
click at [580, 144] on div at bounding box center [360, 202] width 720 height 405
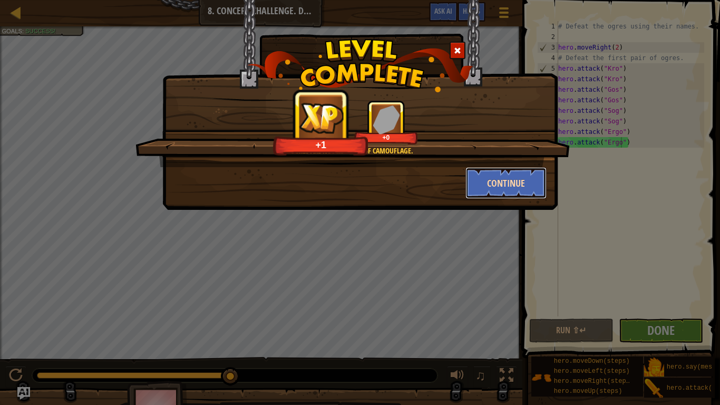
click at [533, 173] on button "Continue" at bounding box center [506, 183] width 82 height 32
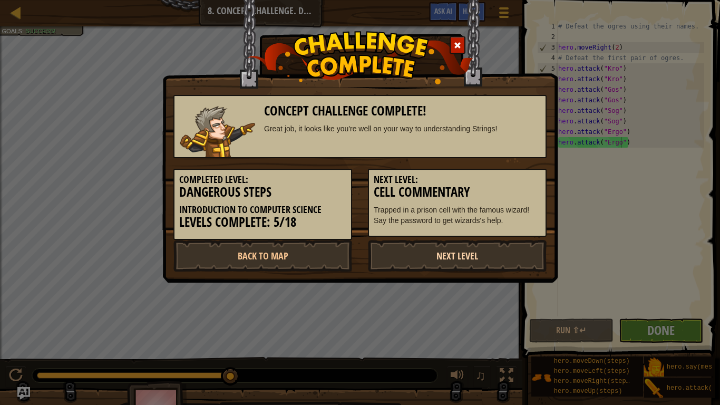
click at [477, 262] on link "Next Level" at bounding box center [457, 256] width 179 height 32
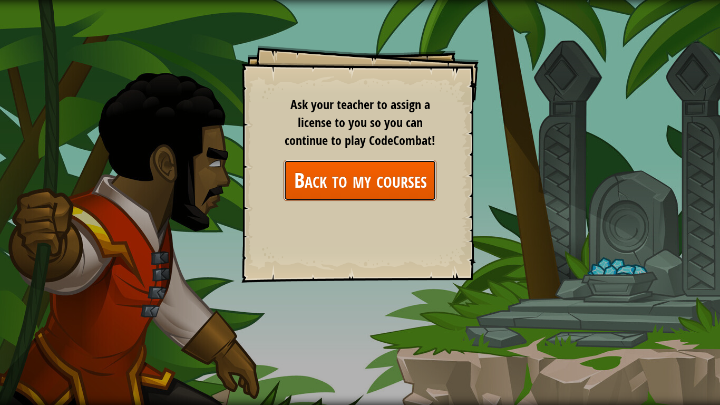
click at [323, 187] on link "Back to my courses" at bounding box center [360, 180] width 153 height 41
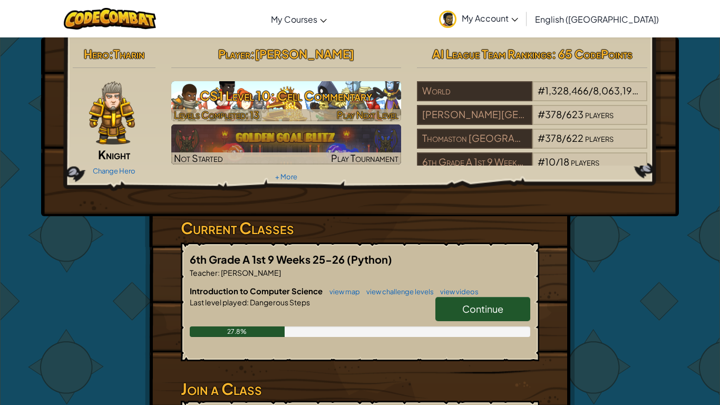
click at [333, 111] on div at bounding box center [286, 115] width 230 height 12
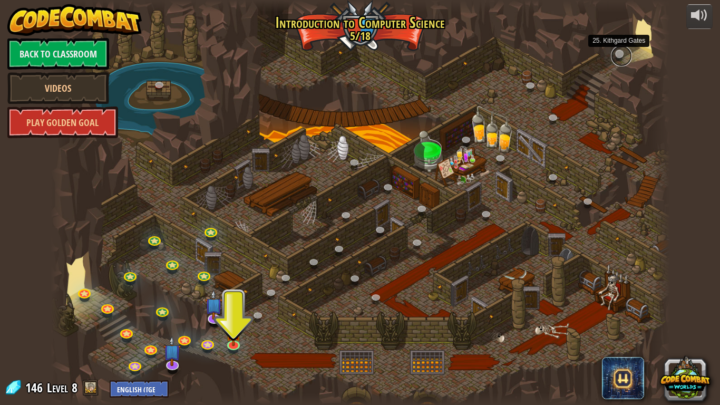
click at [623, 52] on link at bounding box center [621, 55] width 21 height 21
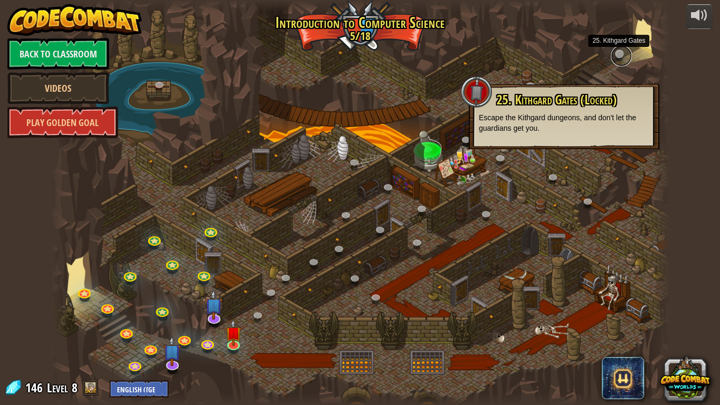
click at [620, 52] on link at bounding box center [621, 55] width 21 height 21
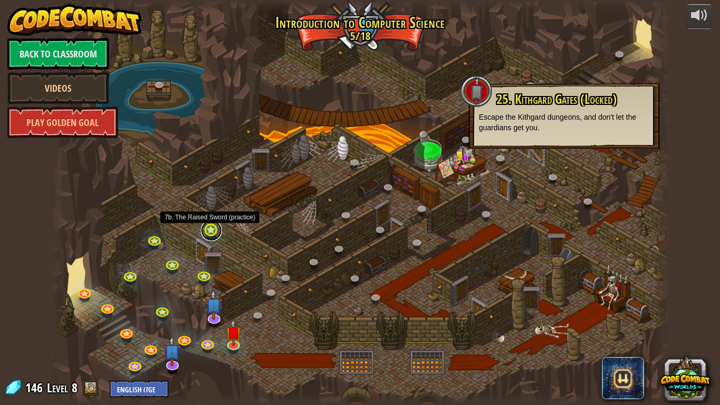
click at [216, 232] on link at bounding box center [211, 230] width 21 height 21
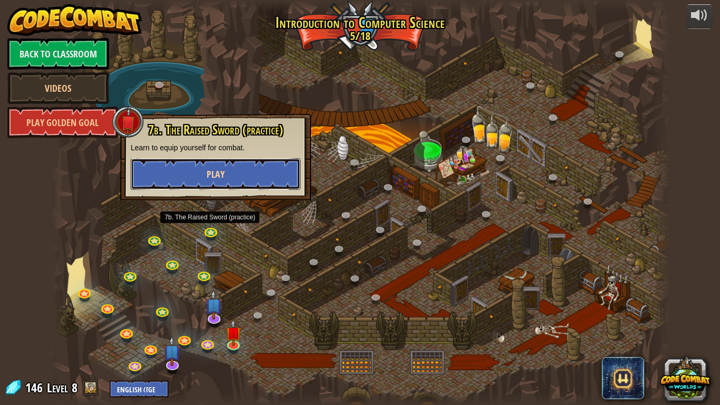
click at [230, 184] on button "Play" at bounding box center [216, 174] width 170 height 32
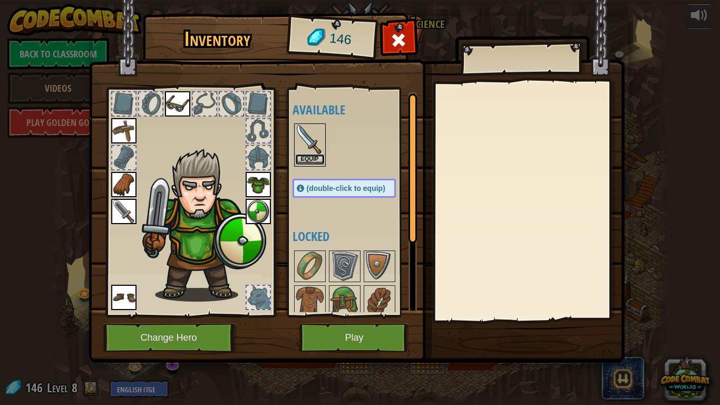
click at [301, 162] on button "Equip" at bounding box center [310, 159] width 30 height 11
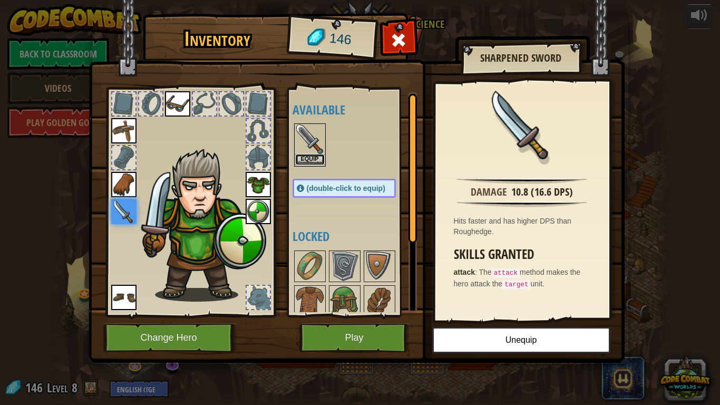
click at [306, 157] on button "Equip" at bounding box center [310, 159] width 30 height 11
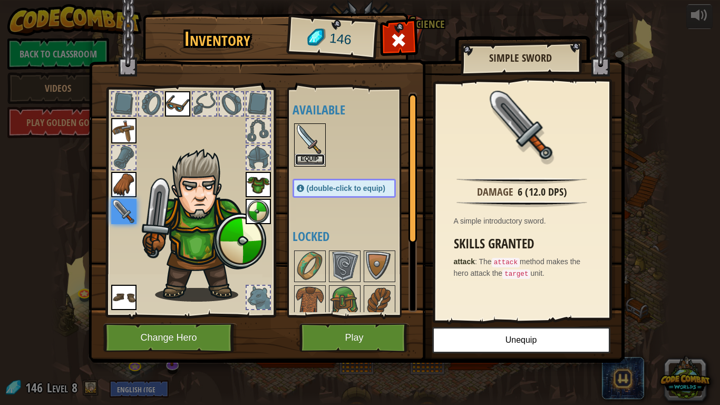
click at [301, 158] on button "Equip" at bounding box center [310, 159] width 30 height 11
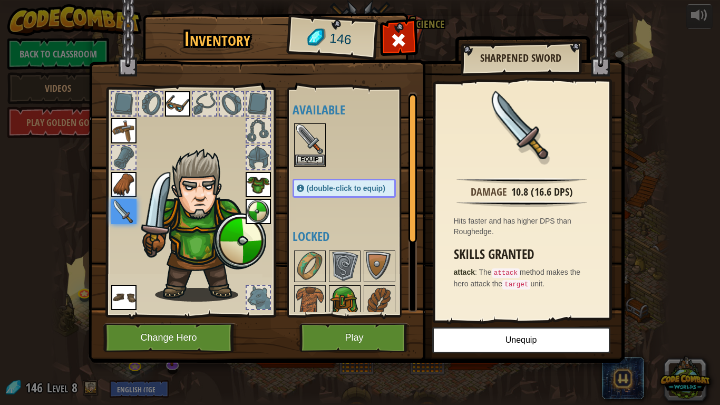
click at [336, 304] on img at bounding box center [345, 301] width 30 height 30
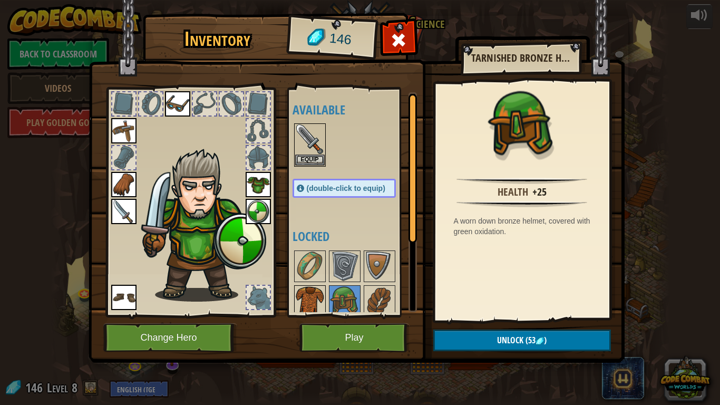
click at [316, 300] on img at bounding box center [310, 301] width 30 height 30
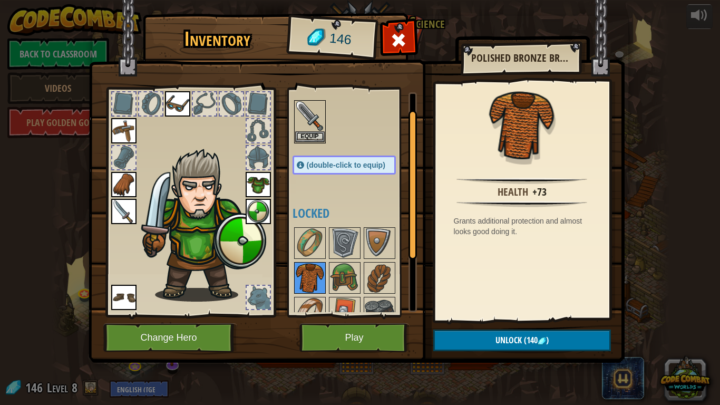
scroll to position [25, 0]
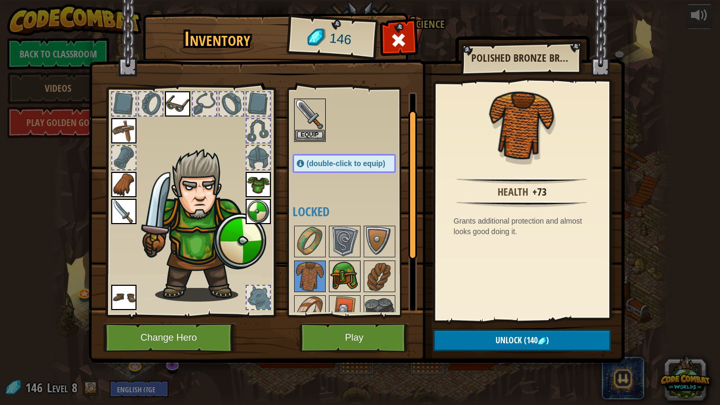
click at [330, 288] on img at bounding box center [345, 276] width 30 height 30
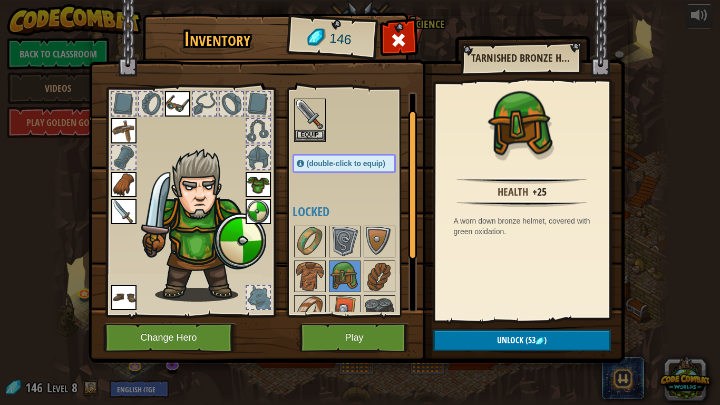
click at [515, 351] on img at bounding box center [357, 171] width 536 height 383
click at [505, 343] on span "Unlock" at bounding box center [510, 340] width 26 height 12
click at [378, 244] on img at bounding box center [380, 242] width 30 height 30
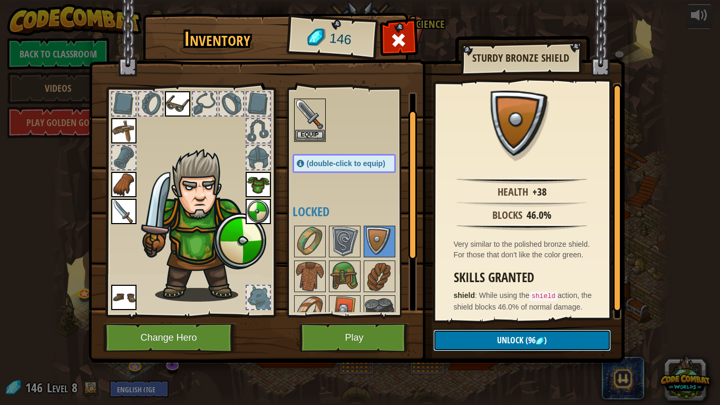
click at [505, 336] on span "Unlock" at bounding box center [510, 340] width 26 height 12
click at [485, 347] on button "Confirm" at bounding box center [522, 340] width 178 height 22
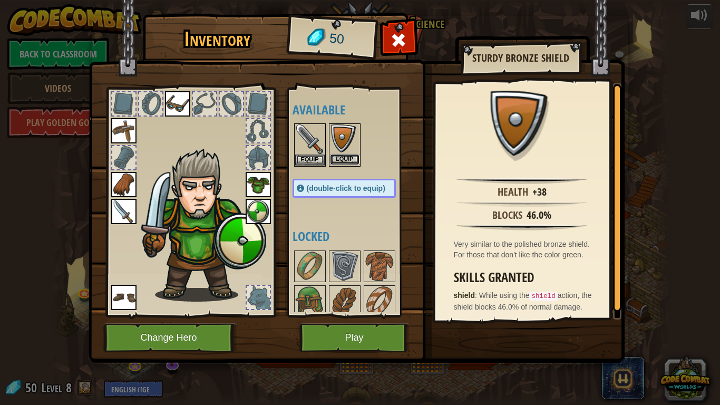
click at [346, 154] on button "Equip" at bounding box center [345, 159] width 30 height 11
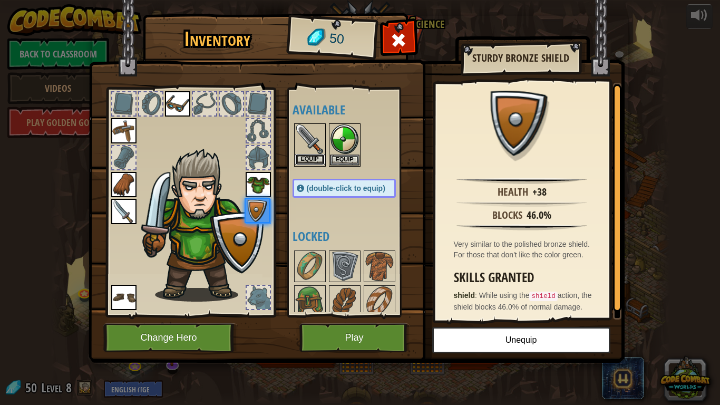
click at [308, 158] on button "Equip" at bounding box center [310, 159] width 30 height 11
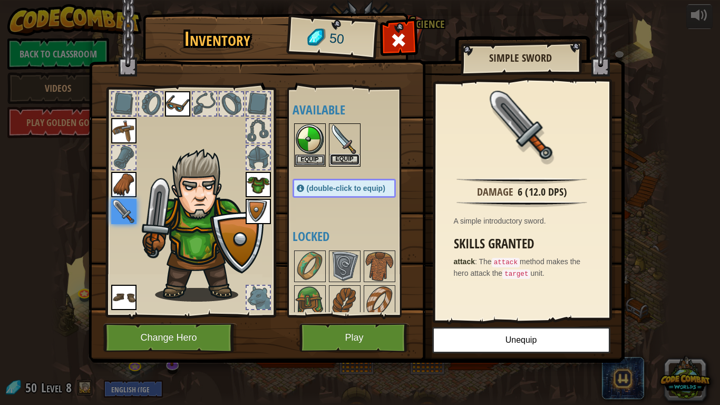
click at [334, 155] on button "Equip" at bounding box center [345, 159] width 30 height 11
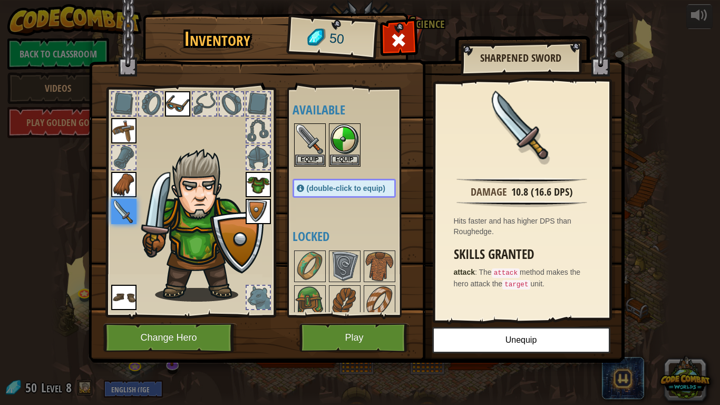
scroll to position [41, 0]
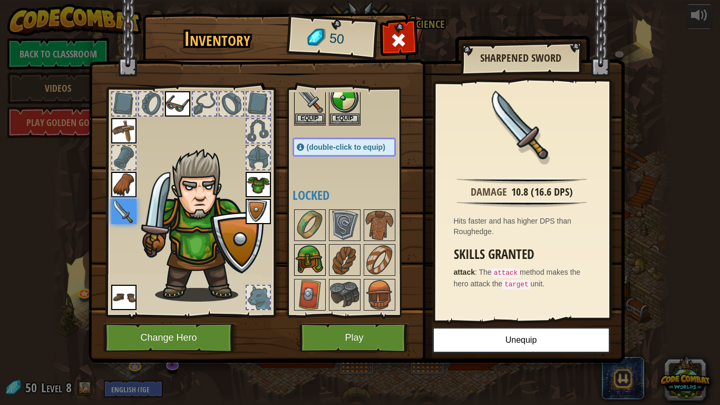
click at [314, 254] on img at bounding box center [310, 260] width 30 height 30
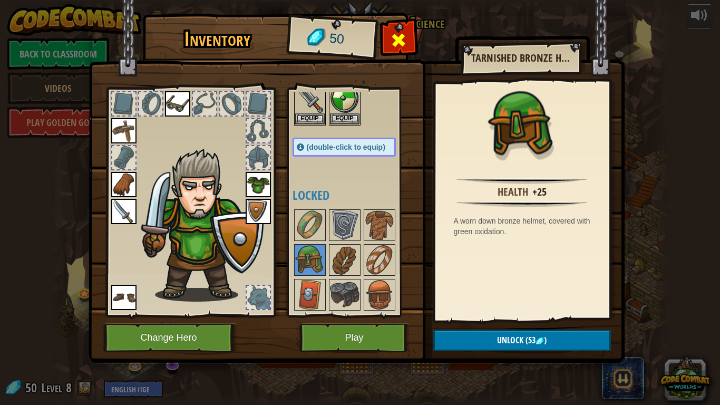
click at [402, 36] on span at bounding box center [398, 40] width 17 height 17
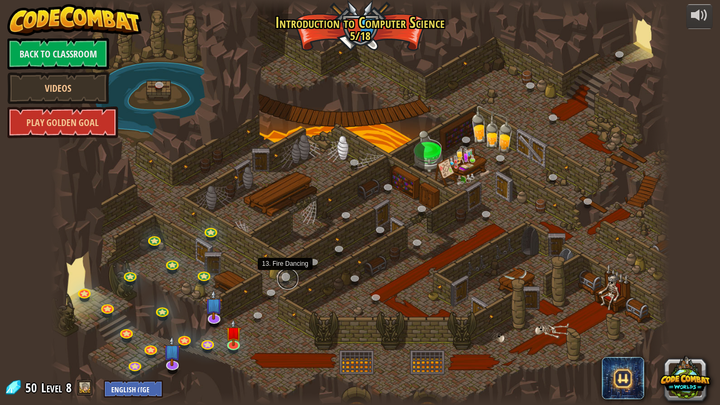
click at [287, 275] on link at bounding box center [287, 278] width 21 height 21
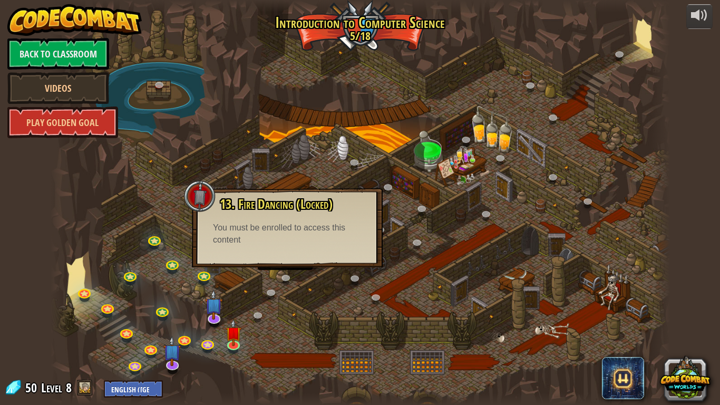
click at [146, 112] on div at bounding box center [360, 202] width 619 height 405
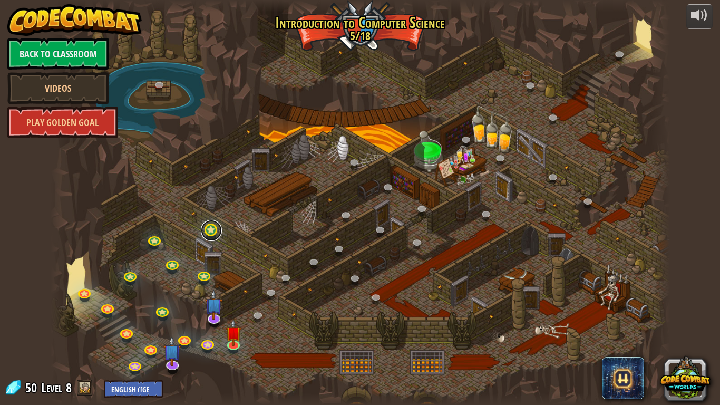
click at [210, 229] on link at bounding box center [211, 230] width 21 height 21
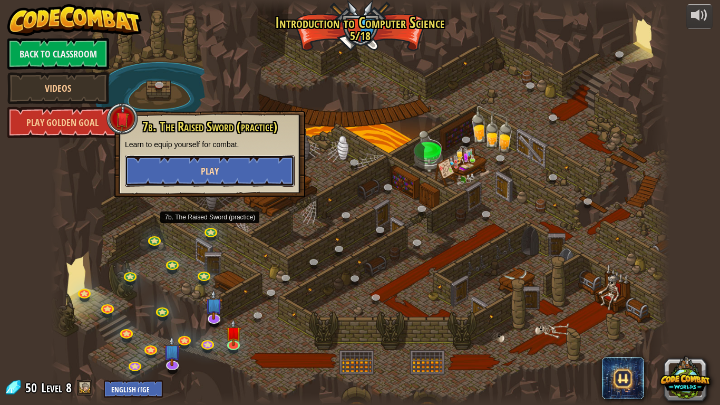
click at [232, 177] on button "Play" at bounding box center [210, 171] width 170 height 32
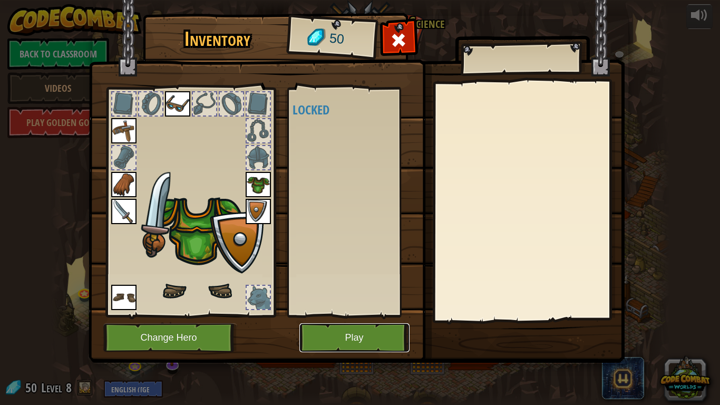
click at [355, 344] on button "Play" at bounding box center [354, 337] width 110 height 29
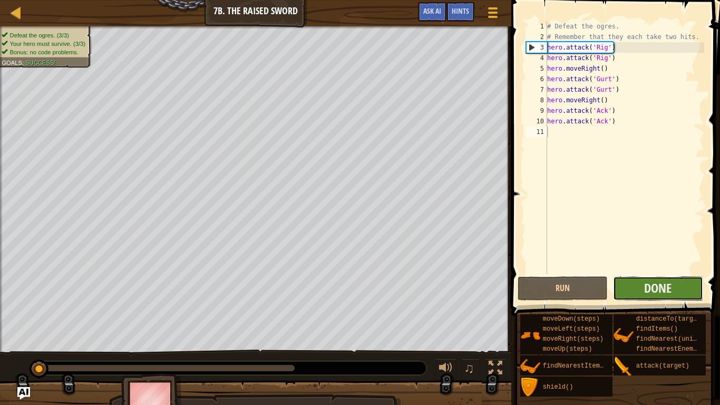
click at [640, 276] on button "Done" at bounding box center [658, 288] width 90 height 24
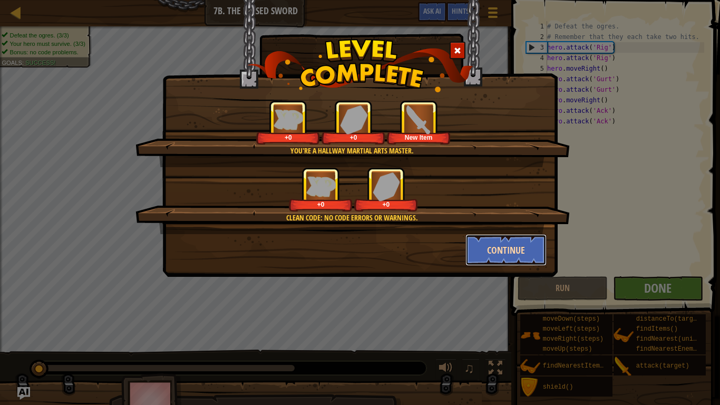
click at [493, 244] on button "Continue" at bounding box center [506, 250] width 82 height 32
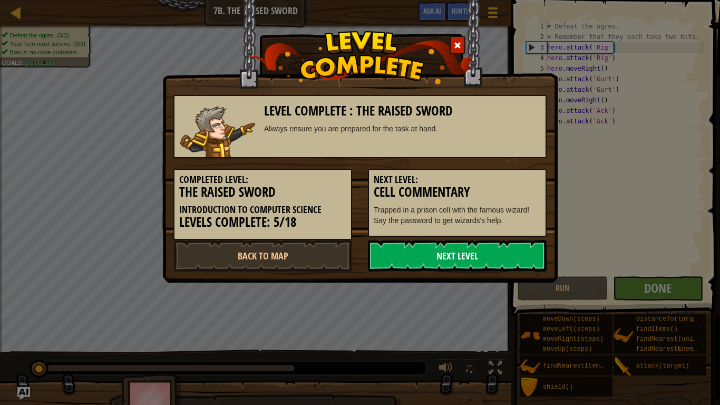
click at [476, 249] on link "Next Level" at bounding box center [457, 256] width 179 height 32
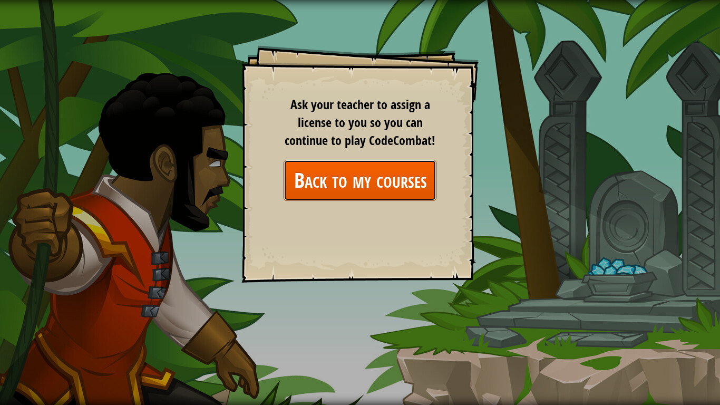
click at [359, 189] on link "Back to my courses" at bounding box center [360, 180] width 153 height 41
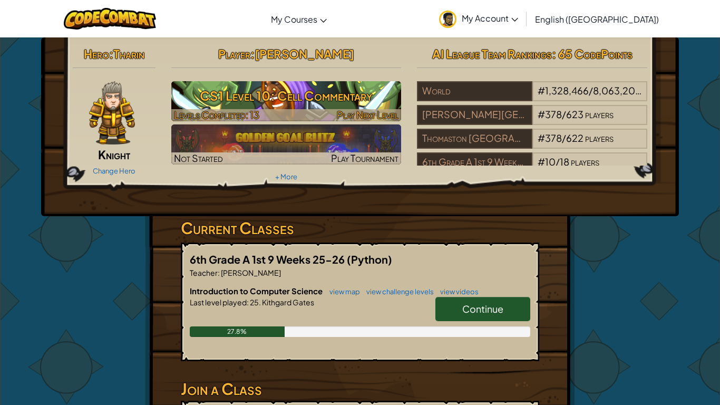
click at [273, 99] on h3 "CS1 Level 10: Cell Commentary" at bounding box center [286, 96] width 230 height 24
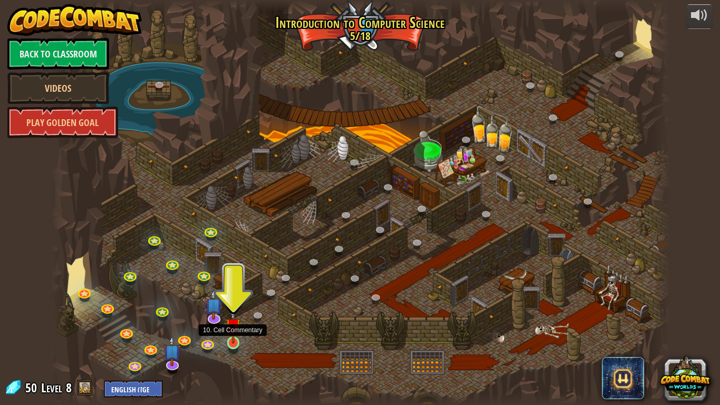
click at [233, 329] on img at bounding box center [234, 326] width 16 height 36
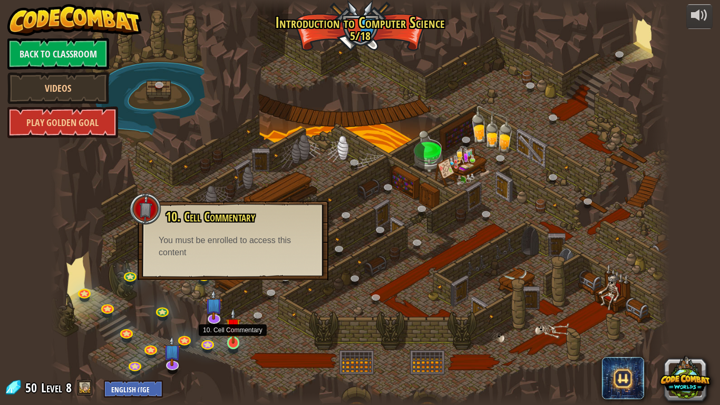
click at [232, 327] on img at bounding box center [234, 326] width 16 height 36
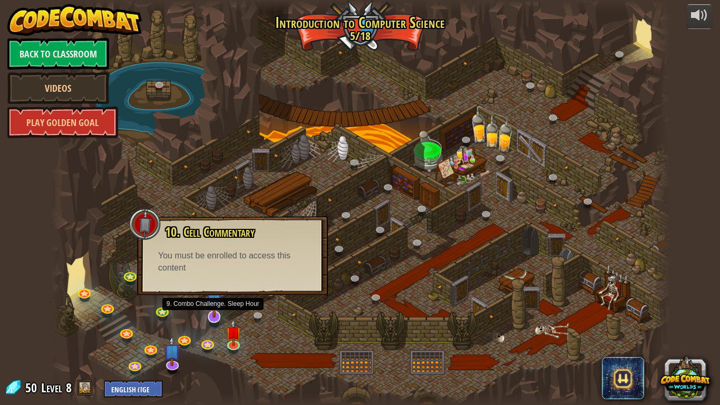
click at [212, 312] on img at bounding box center [214, 298] width 17 height 40
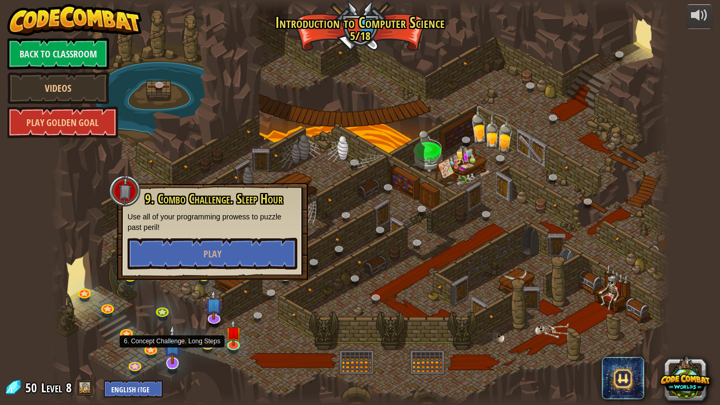
click at [168, 349] on img at bounding box center [172, 344] width 17 height 40
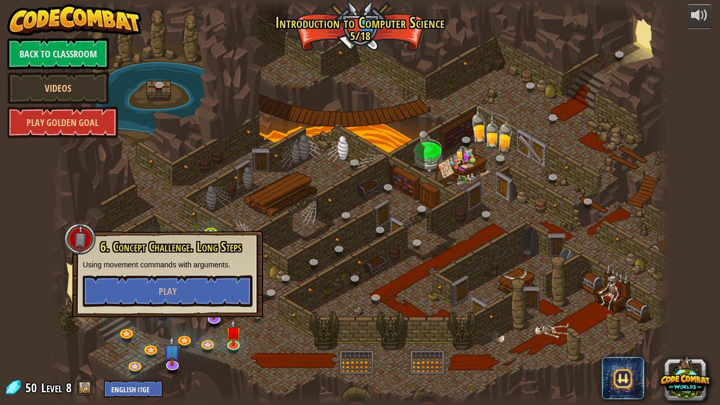
click at [222, 216] on div at bounding box center [360, 202] width 619 height 405
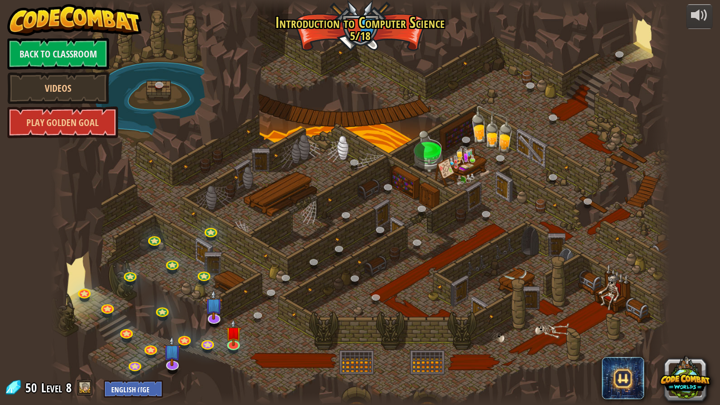
click at [223, 300] on div at bounding box center [360, 202] width 619 height 405
click at [222, 301] on img at bounding box center [214, 298] width 17 height 40
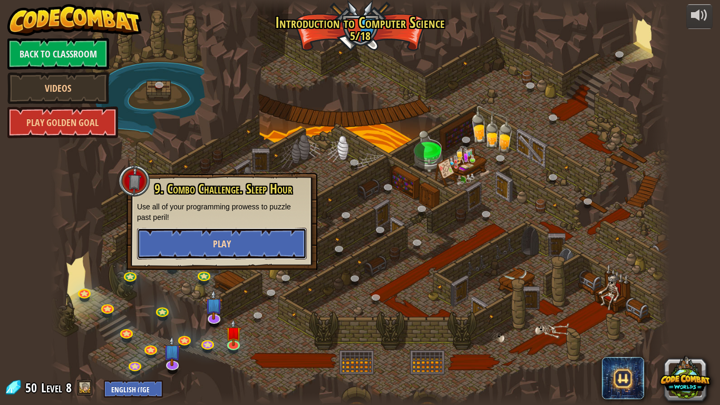
click at [218, 239] on span "Play" at bounding box center [222, 243] width 18 height 13
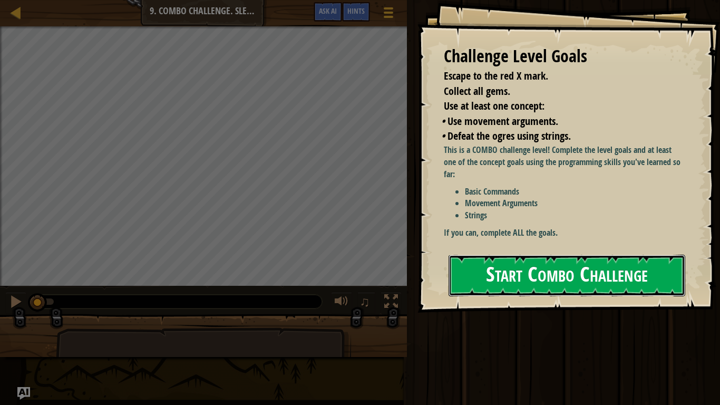
click at [474, 288] on button "Start Combo Challenge" at bounding box center [567, 276] width 237 height 42
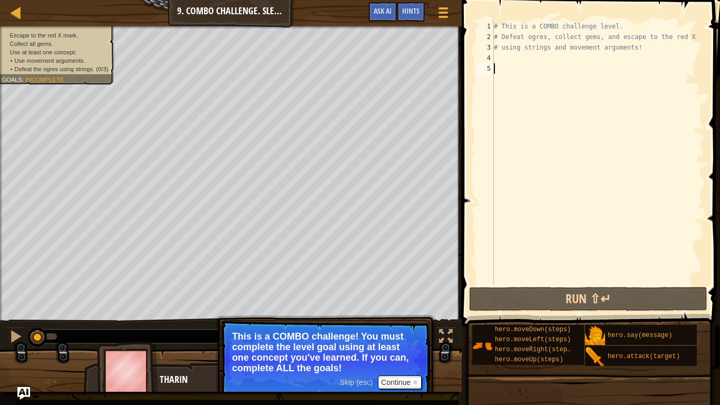
type textarea "h"
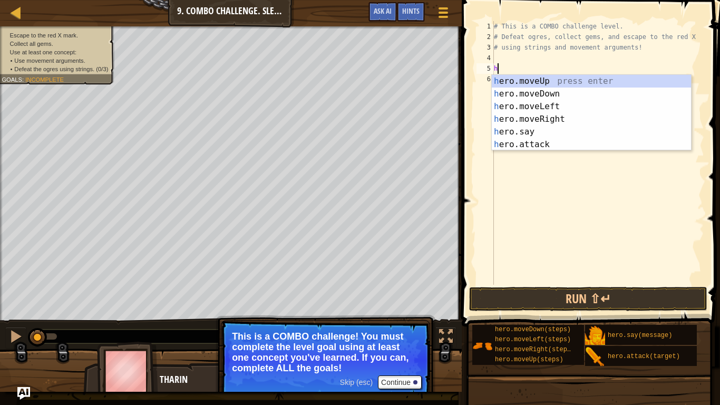
scroll to position [5, 0]
click at [526, 94] on div "h ero.moveUp press enter h ero.moveDown press enter h ero.moveLeft press enter …" at bounding box center [591, 125] width 199 height 101
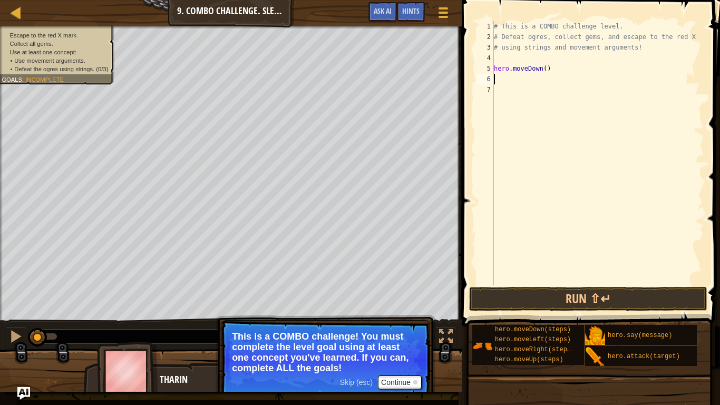
type textarea "h"
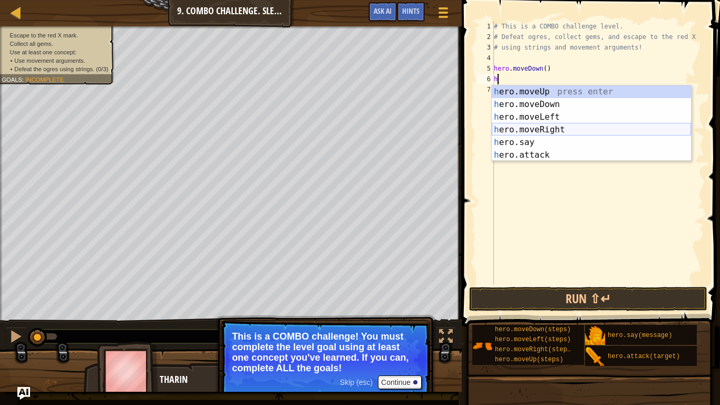
click at [541, 132] on div "h ero.moveUp press enter h ero.moveDown press enter h ero.moveLeft press enter …" at bounding box center [591, 135] width 199 height 101
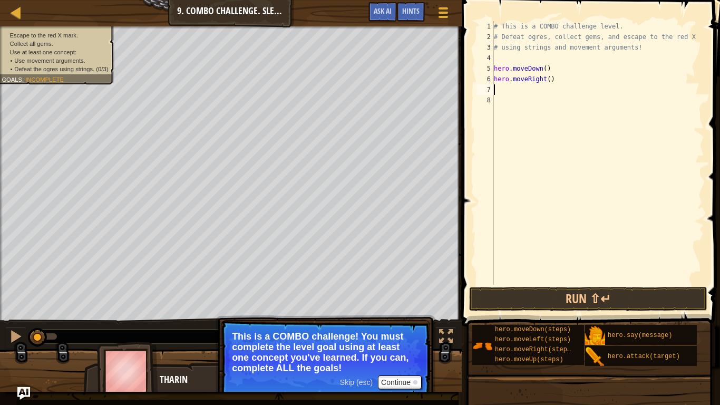
type textarea "h"
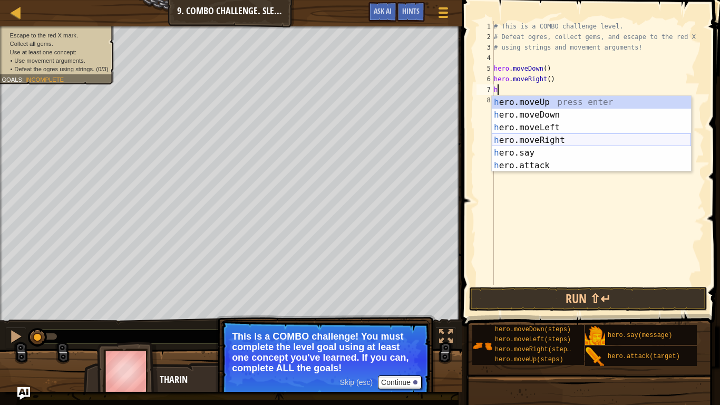
click at [554, 139] on div "h ero.moveUp press enter h ero.moveDown press enter h ero.moveLeft press enter …" at bounding box center [591, 146] width 199 height 101
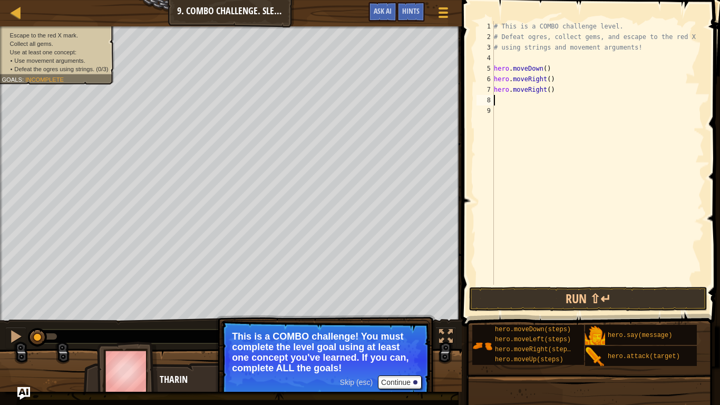
type textarea "h"
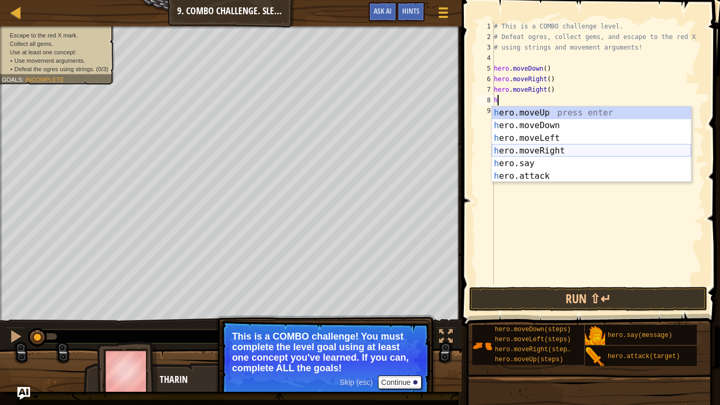
click at [567, 150] on div "h ero.moveUp press enter h ero.moveDown press enter h ero.moveLeft press enter …" at bounding box center [591, 156] width 199 height 101
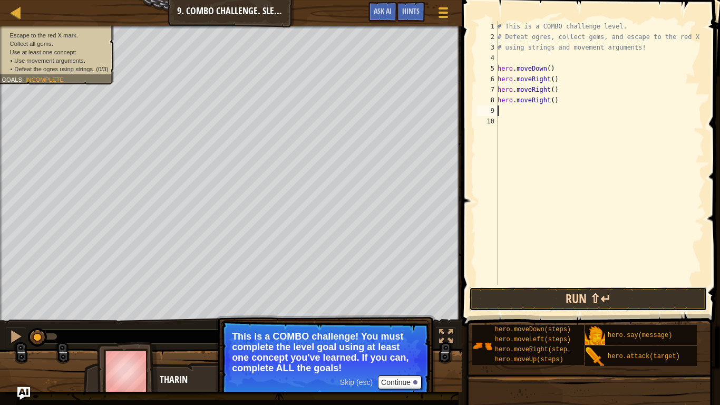
click at [559, 291] on button "Run ⇧↵" at bounding box center [588, 299] width 238 height 24
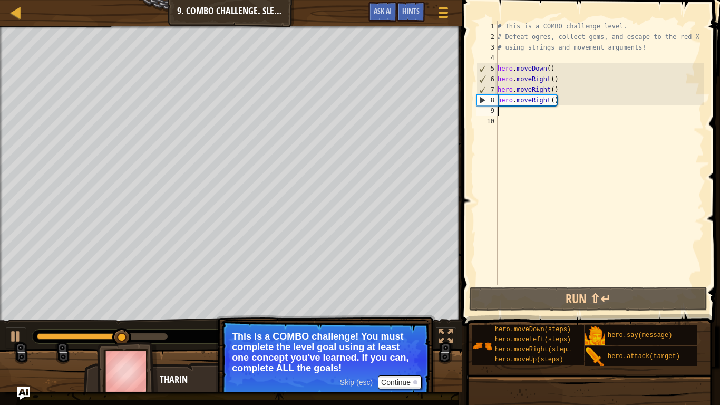
type textarea "h"
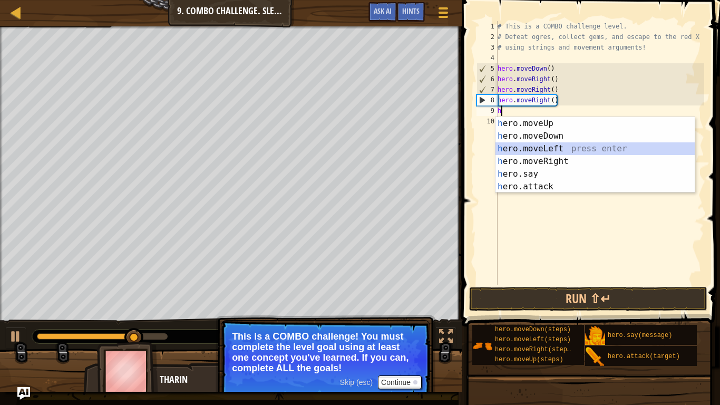
click at [524, 150] on div "h ero.moveUp press enter h ero.moveDown press enter h ero.moveLeft press enter …" at bounding box center [594, 167] width 199 height 101
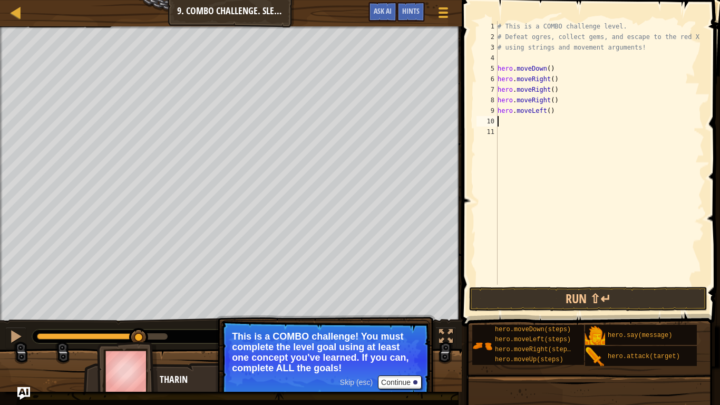
type textarea "h"
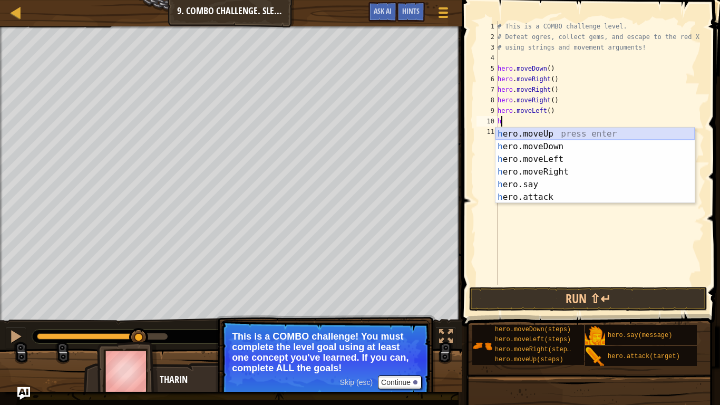
click at [528, 137] on div "h ero.moveUp press enter h ero.moveDown press enter h ero.moveLeft press enter …" at bounding box center [594, 178] width 199 height 101
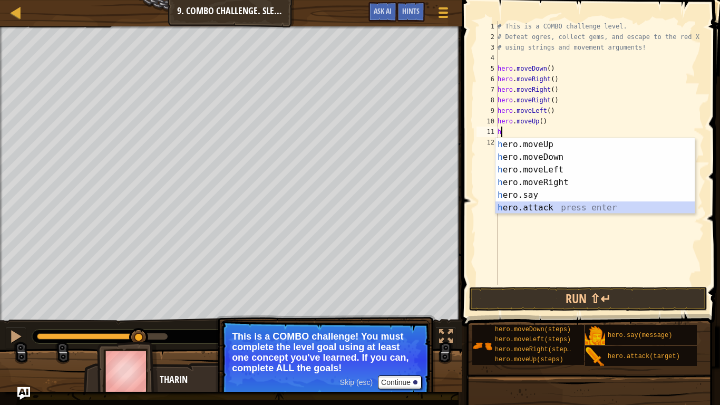
click at [535, 207] on div "h ero.moveUp press enter h ero.moveDown press enter h ero.moveLeft press enter …" at bounding box center [594, 188] width 199 height 101
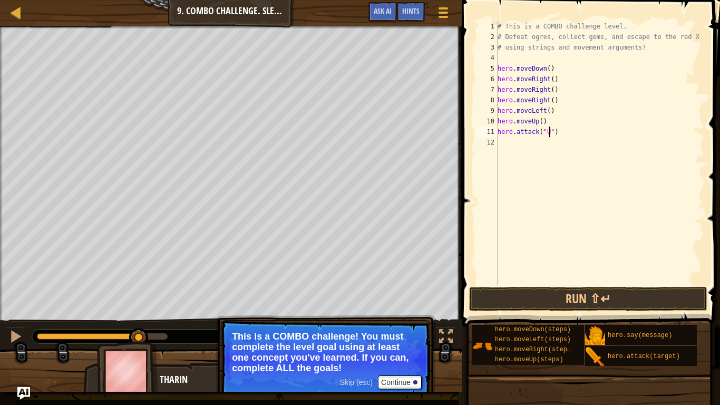
scroll to position [5, 8]
type textarea "hero.attack("Ursa")"
drag, startPoint x: 498, startPoint y: 129, endPoint x: 572, endPoint y: 132, distance: 74.9
click at [572, 132] on div "# This is a COMBO challenge level. # Defeat [PERSON_NAME], collect gems, and es…" at bounding box center [599, 163] width 209 height 285
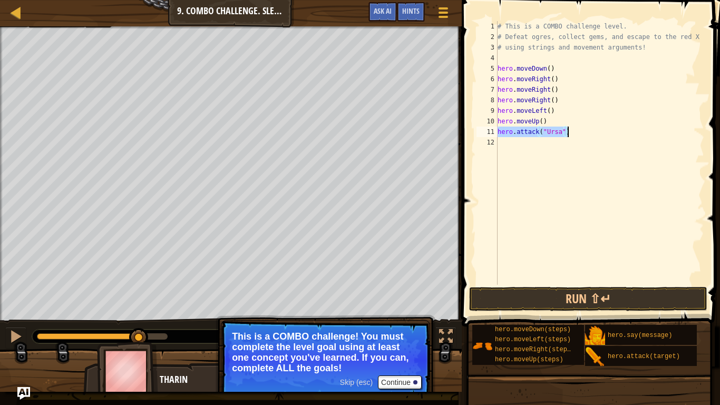
click at [513, 147] on div "# This is a COMBO challenge level. # Defeat [PERSON_NAME], collect gems, and es…" at bounding box center [599, 163] width 209 height 285
paste textarea "hero.attack("Ursa")"
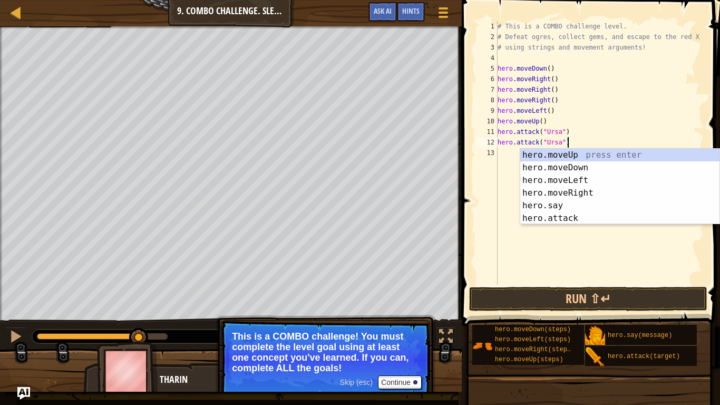
click at [630, 109] on div "# This is a COMBO challenge level. # Defeat [PERSON_NAME], collect gems, and es…" at bounding box center [599, 163] width 209 height 285
type textarea "hero.moveLeft()"
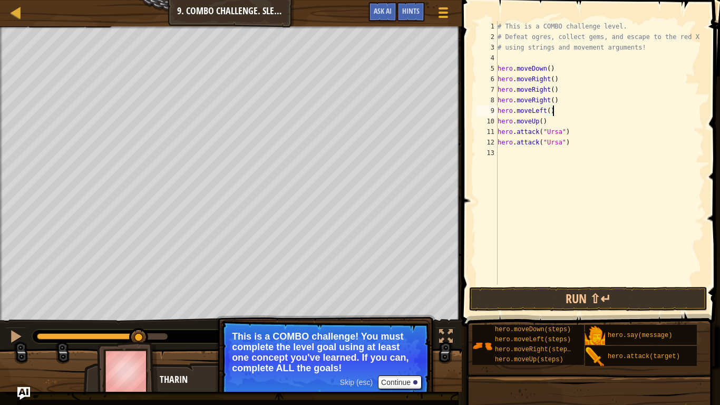
click at [502, 157] on div "# This is a COMBO challenge level. # Defeat [PERSON_NAME], collect gems, and es…" at bounding box center [599, 163] width 209 height 285
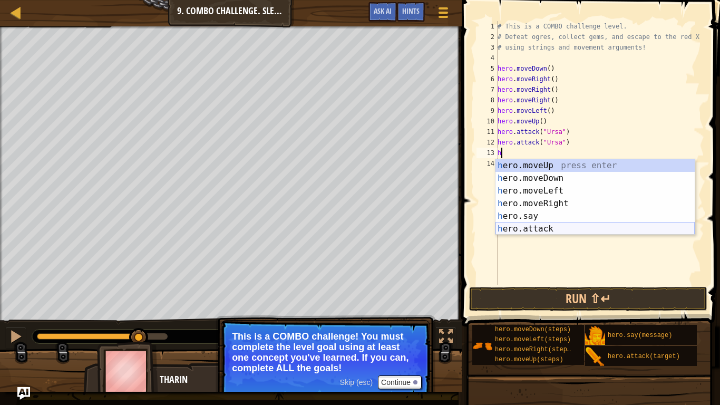
click at [553, 227] on div "h ero.moveUp press enter h ero.moveDown press enter h ero.moveLeft press enter …" at bounding box center [594, 209] width 199 height 101
type textarea "hero.attack("Enemy Name")"
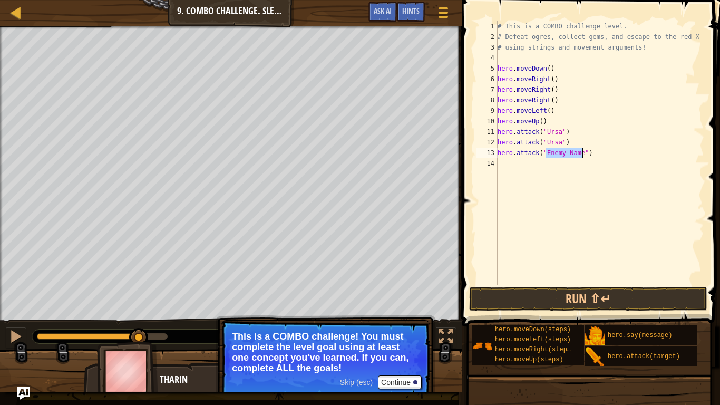
click at [553, 227] on div "# This is a COMBO challenge level. # Defeat [PERSON_NAME], collect gems, and es…" at bounding box center [599, 163] width 209 height 285
click at [583, 154] on div "# This is a COMBO challenge level. # Defeat [PERSON_NAME], collect gems, and es…" at bounding box center [599, 163] width 209 height 285
type textarea "hero.attack("Ene")"
click at [491, 296] on button "Run ⇧↵" at bounding box center [588, 299] width 238 height 24
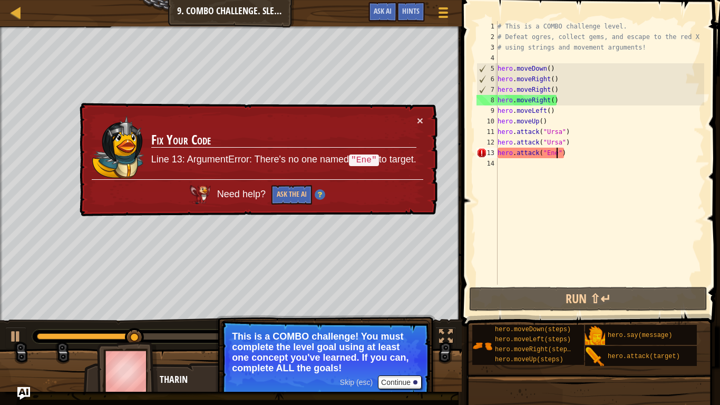
click at [591, 161] on div "# This is a COMBO challenge level. # Defeat [PERSON_NAME], collect gems, and es…" at bounding box center [599, 163] width 209 height 285
click at [567, 154] on div "# This is a COMBO challenge level. # Defeat [PERSON_NAME], collect gems, and es…" at bounding box center [599, 163] width 209 height 285
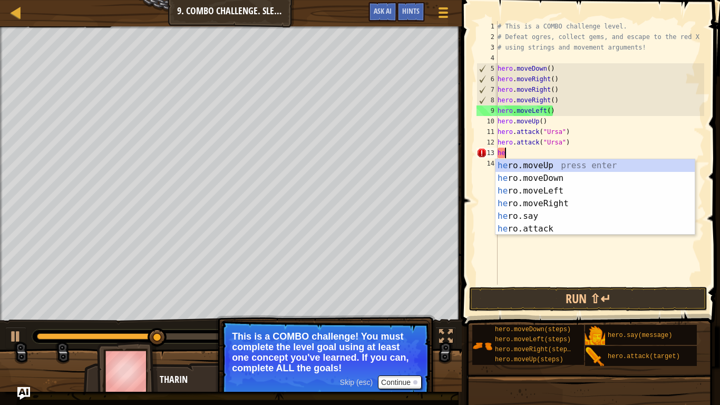
type textarea "h"
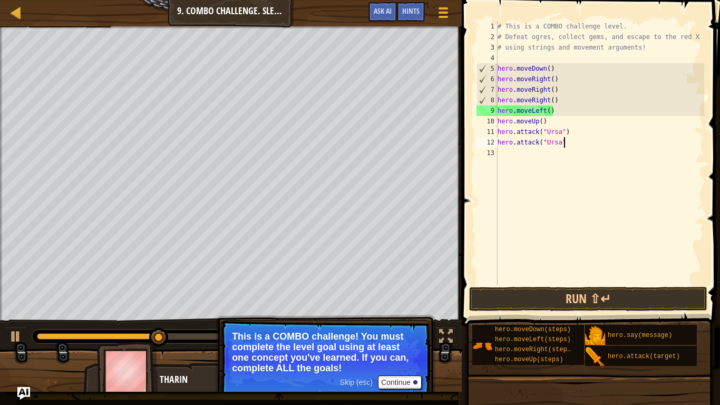
type textarea "hero.attack("Ursa""
click at [565, 274] on div "# This is a COMBO challenge level. # Defeat [PERSON_NAME], collect gems, and es…" at bounding box center [599, 163] width 209 height 285
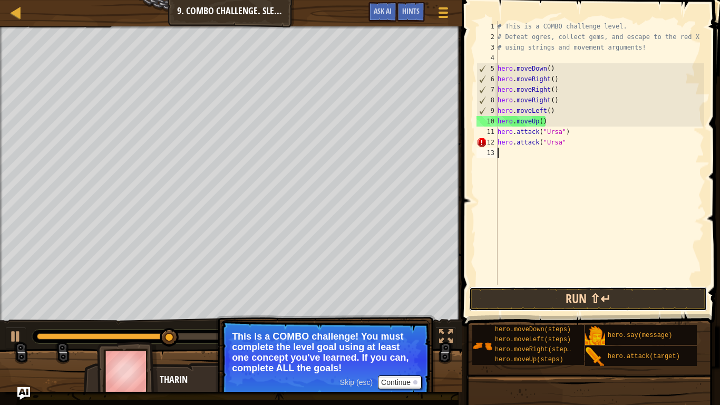
click at [588, 309] on button "Run ⇧↵" at bounding box center [588, 299] width 238 height 24
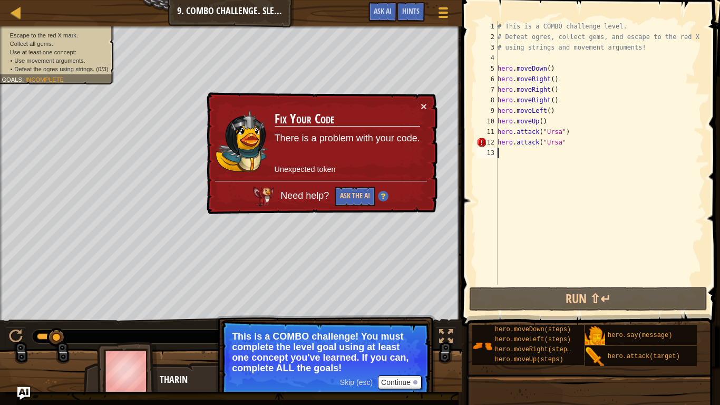
click at [577, 145] on div "# This is a COMBO challenge level. # Defeat [PERSON_NAME], collect gems, and es…" at bounding box center [599, 163] width 209 height 285
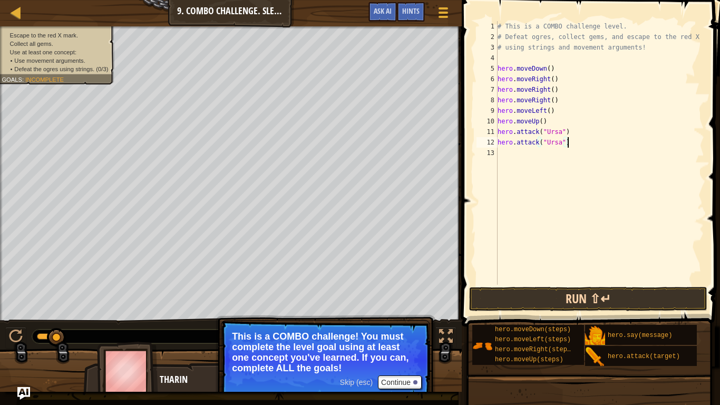
type textarea "hero.attack("Ursa")"
click at [499, 297] on button "Run ⇧↵" at bounding box center [588, 299] width 238 height 24
